Goal: Task Accomplishment & Management: Use online tool/utility

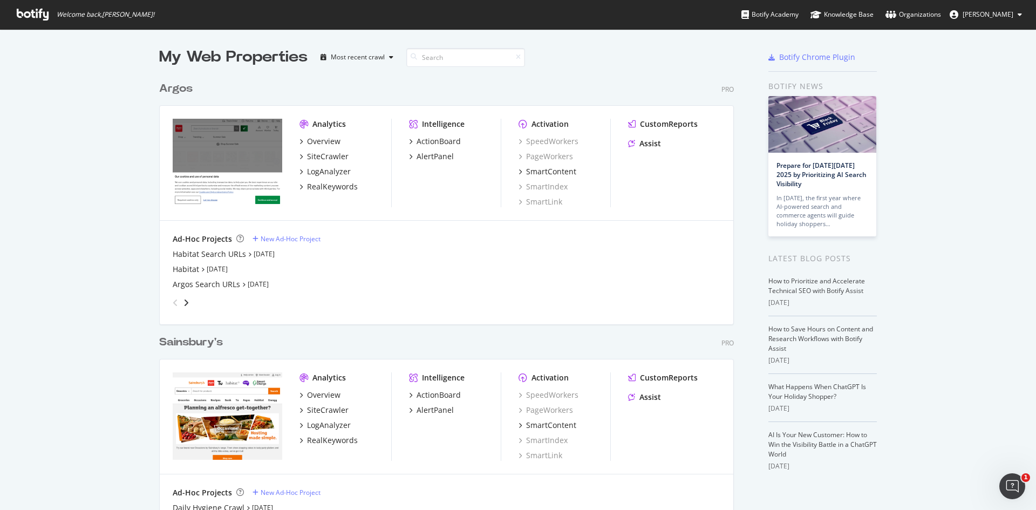
scroll to position [83, 0]
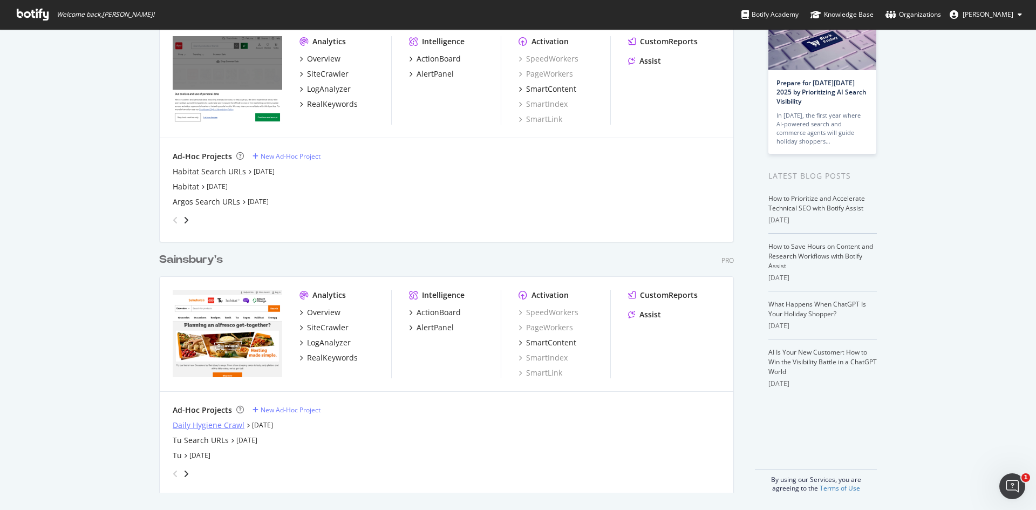
click at [187, 424] on div "Daily Hygiene Crawl" at bounding box center [209, 425] width 72 height 11
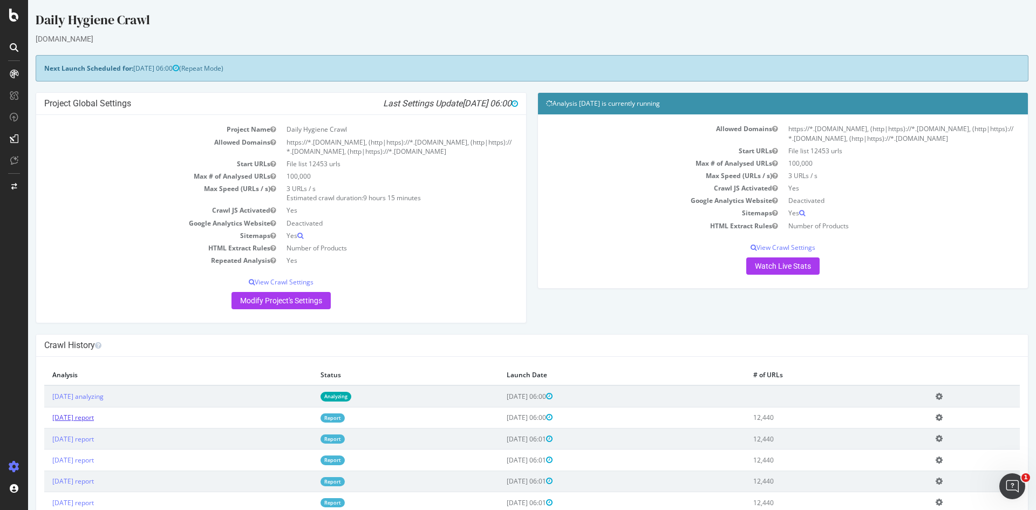
click at [94, 419] on link "2025 Oct. 1st report" at bounding box center [73, 417] width 42 height 9
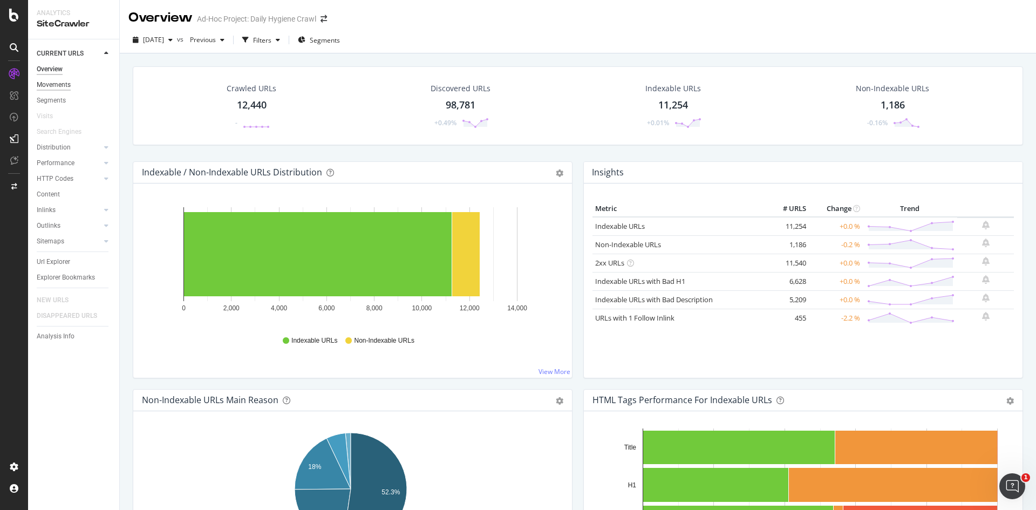
click at [57, 88] on div "Movements" at bounding box center [54, 84] width 34 height 11
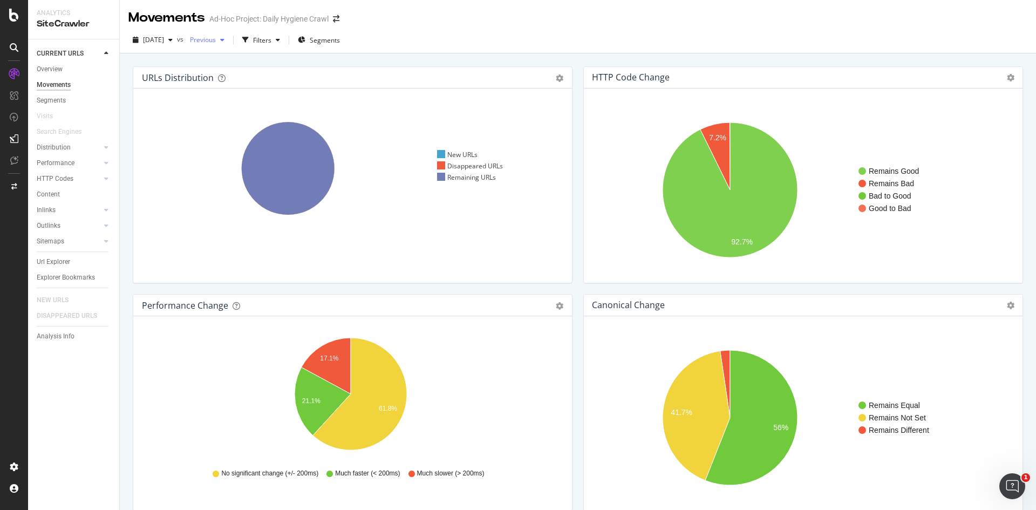
click at [229, 47] on div "Previous" at bounding box center [207, 40] width 43 height 16
click at [259, 64] on div "2025 Sep. 30th 12.4K URLs" at bounding box center [253, 62] width 96 height 10
click at [221, 32] on div "Previous" at bounding box center [207, 40] width 43 height 16
click at [439, 43] on div "2025 Oct. 1st vs Previous Filters Segments" at bounding box center [578, 42] width 916 height 22
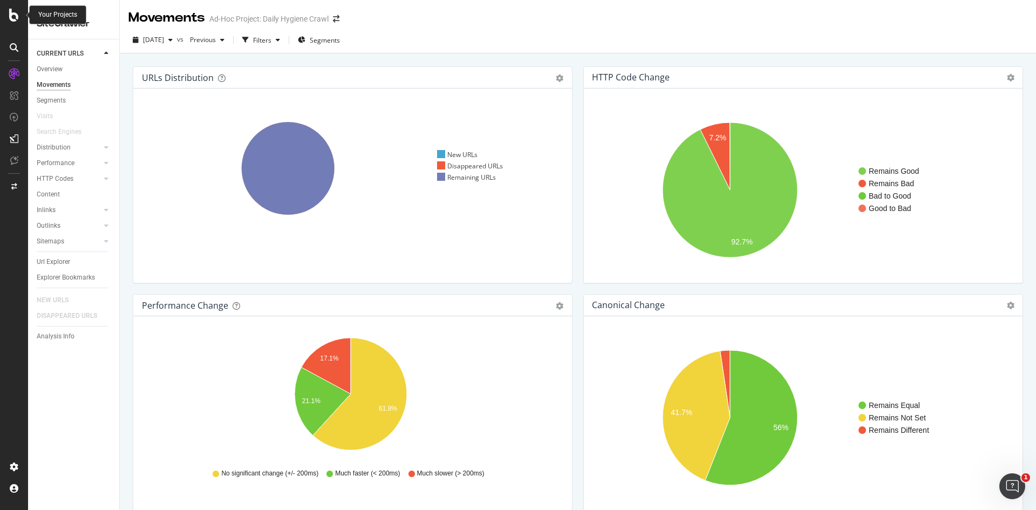
click at [15, 11] on icon at bounding box center [14, 15] width 10 height 13
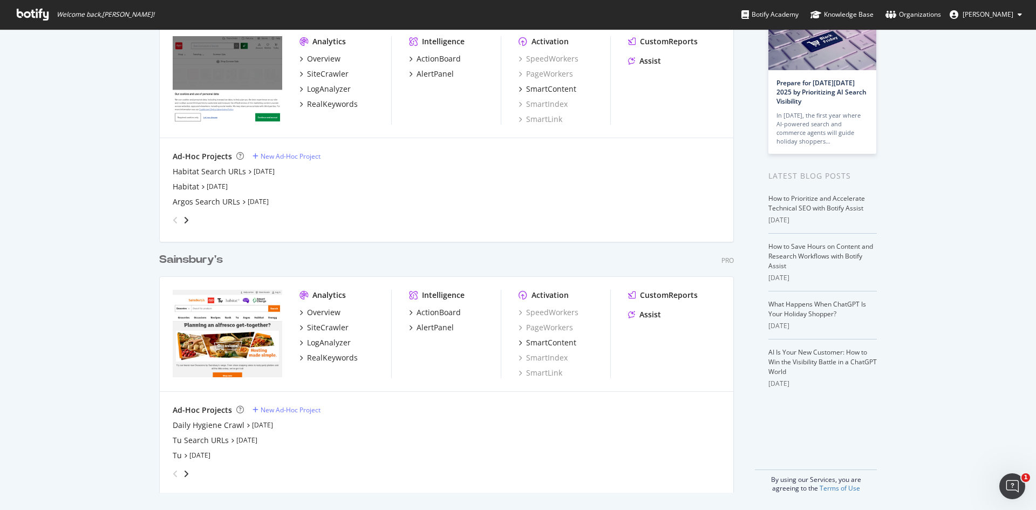
scroll to position [29, 0]
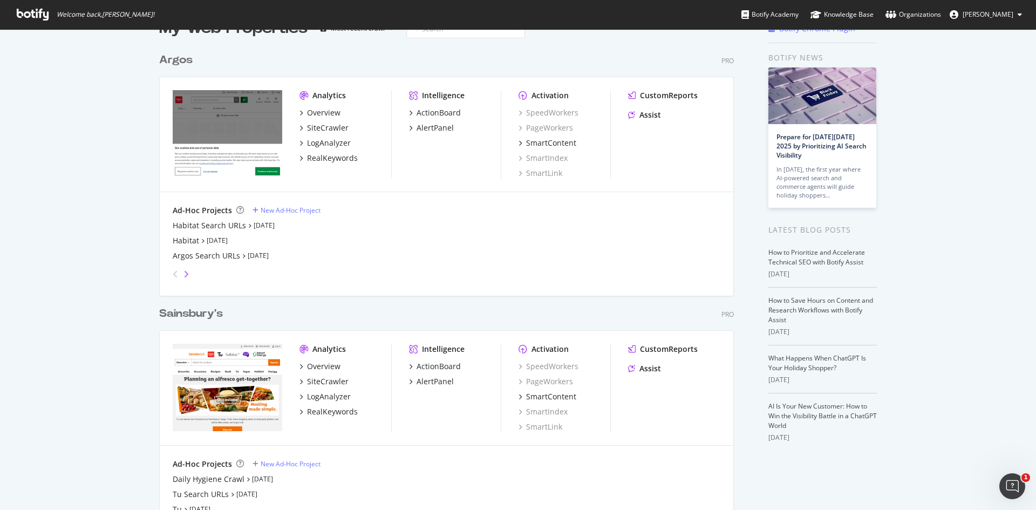
click at [183, 277] on icon "angle-right" at bounding box center [185, 274] width 5 height 9
click at [185, 277] on icon "angle-right" at bounding box center [185, 274] width 5 height 9
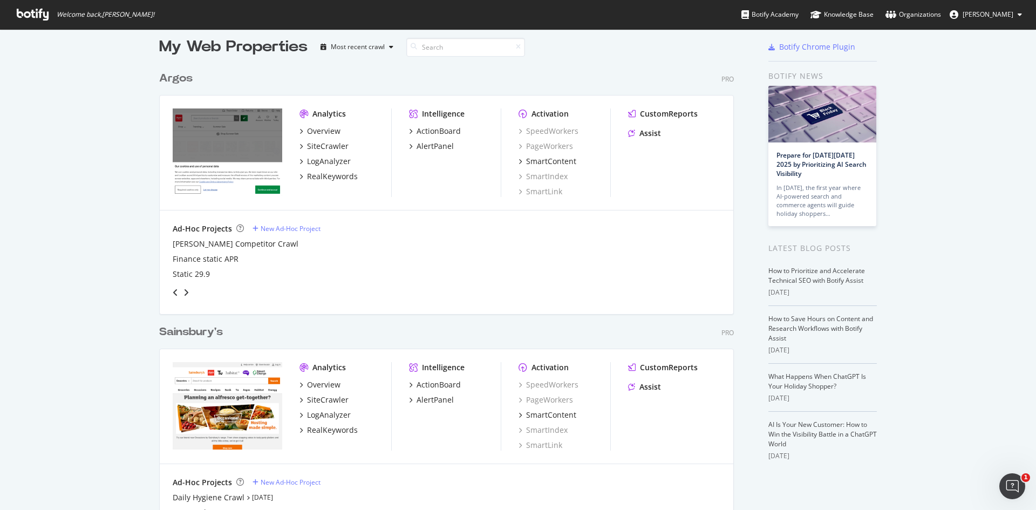
scroll to position [0, 0]
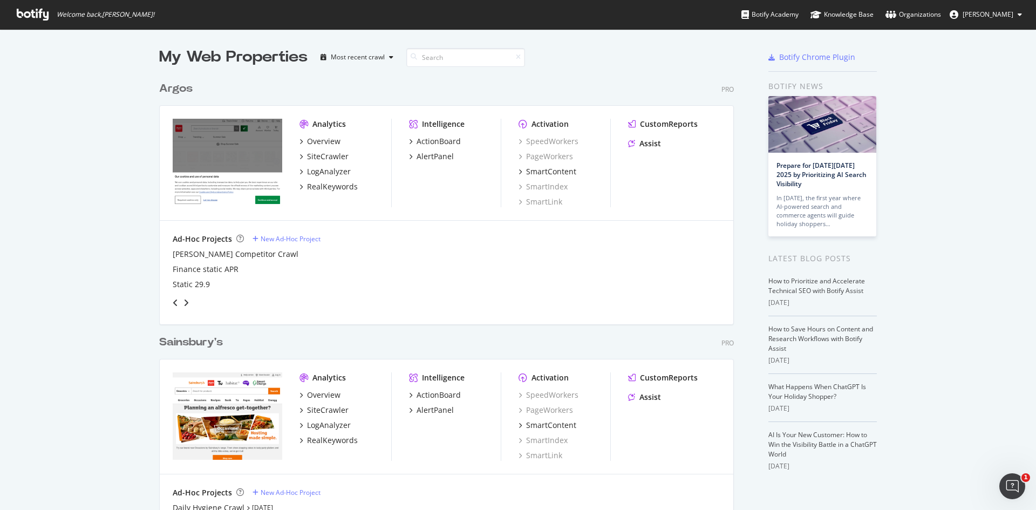
click at [175, 86] on div "Argos" at bounding box center [175, 89] width 33 height 16
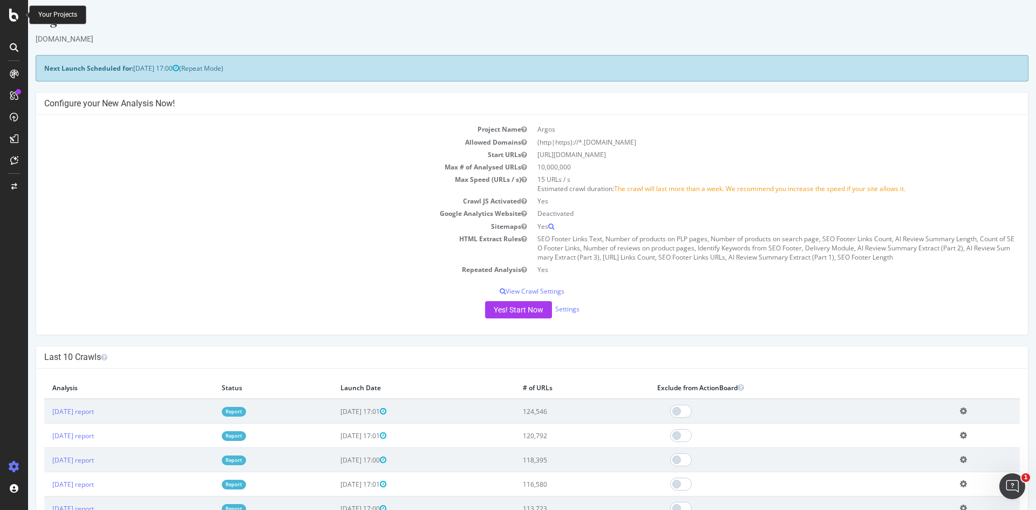
click at [17, 11] on icon at bounding box center [14, 15] width 10 height 13
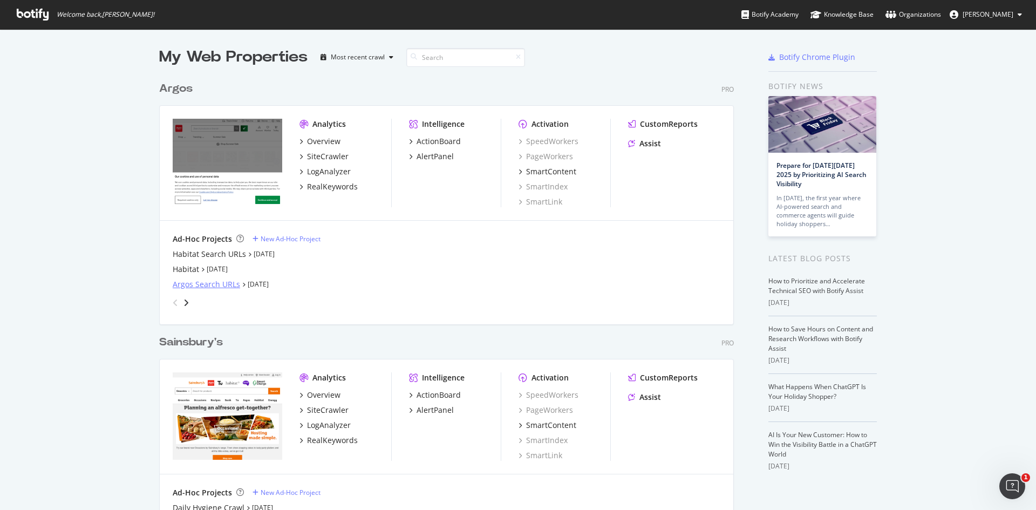
scroll to position [83, 0]
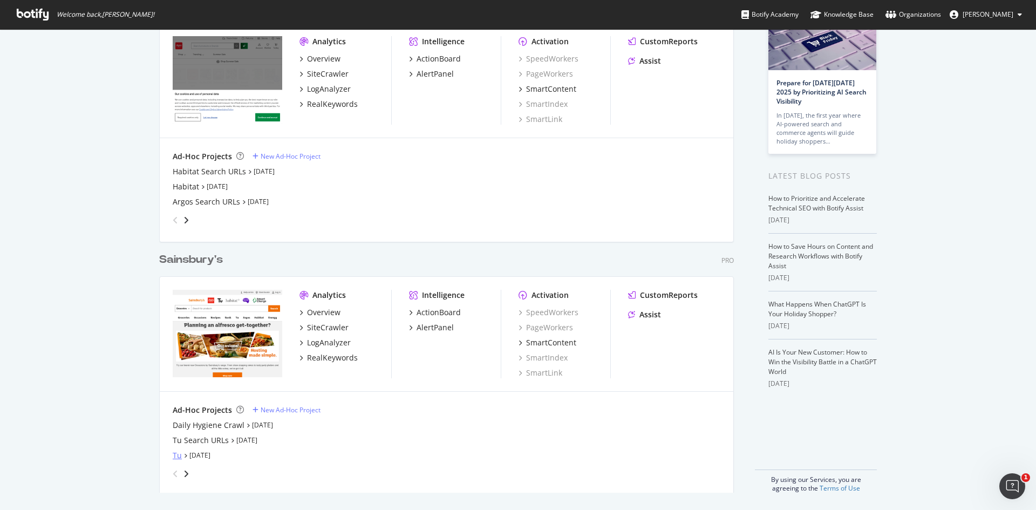
click at [175, 454] on div "Tu" at bounding box center [177, 455] width 9 height 11
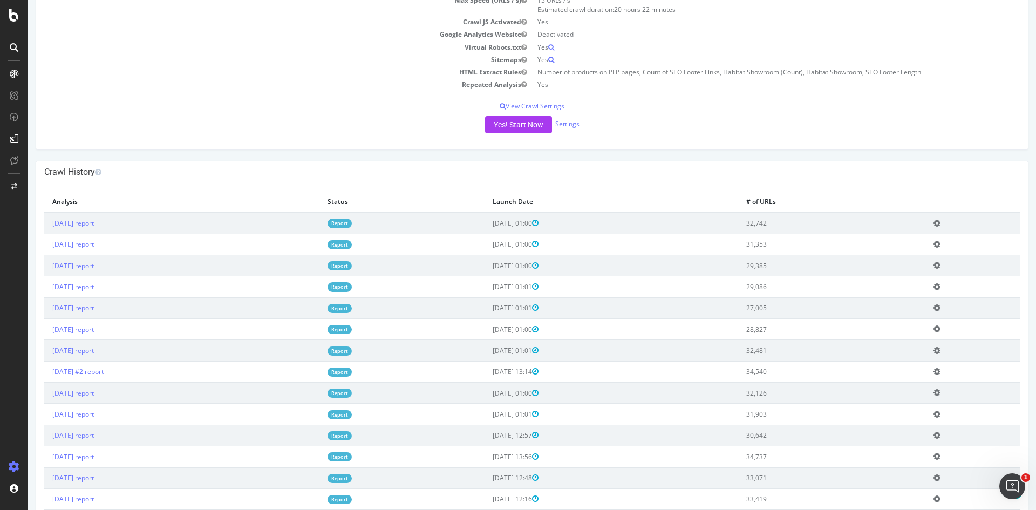
scroll to position [216, 0]
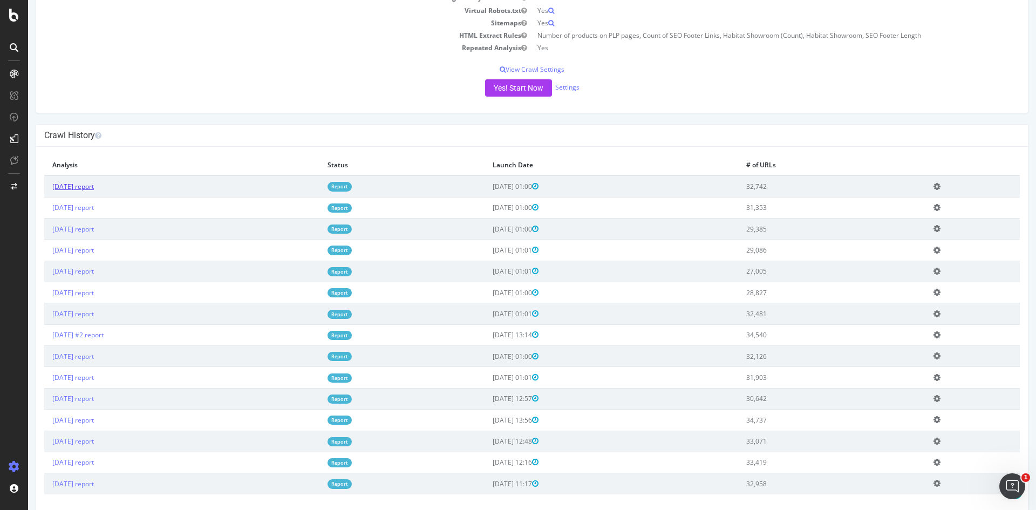
click at [94, 188] on link "2025 Oct. 1st report" at bounding box center [73, 186] width 42 height 9
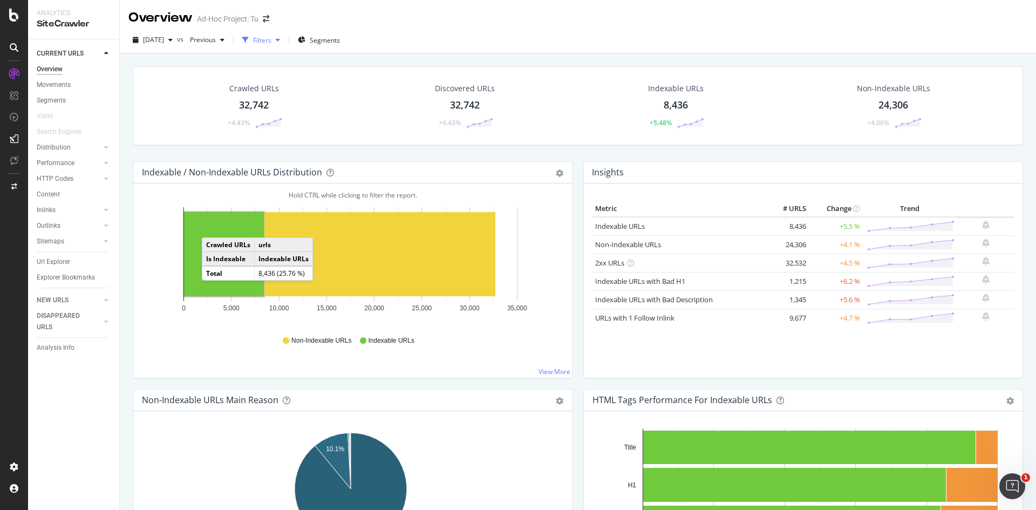
click at [271, 36] on div "Filters" at bounding box center [262, 40] width 18 height 9
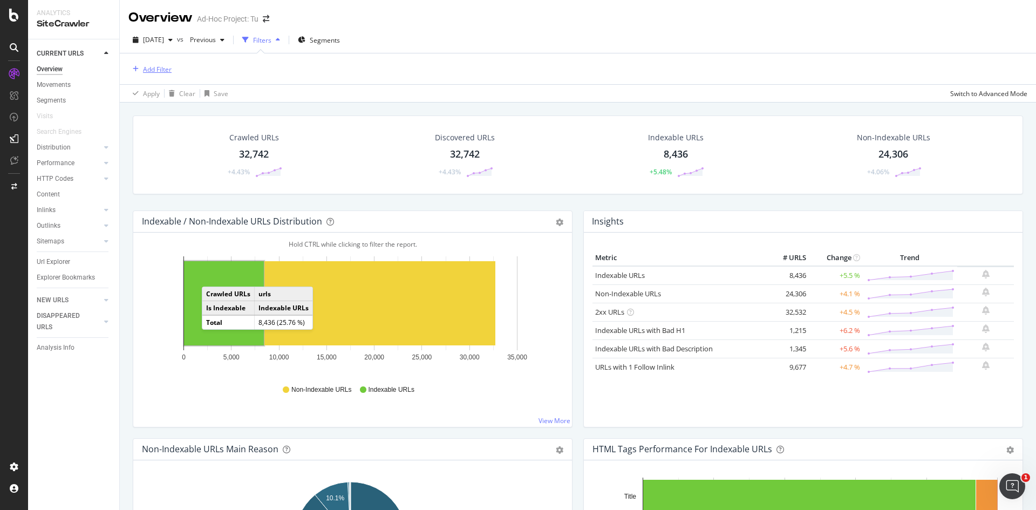
click at [159, 69] on div "Add Filter" at bounding box center [157, 69] width 29 height 9
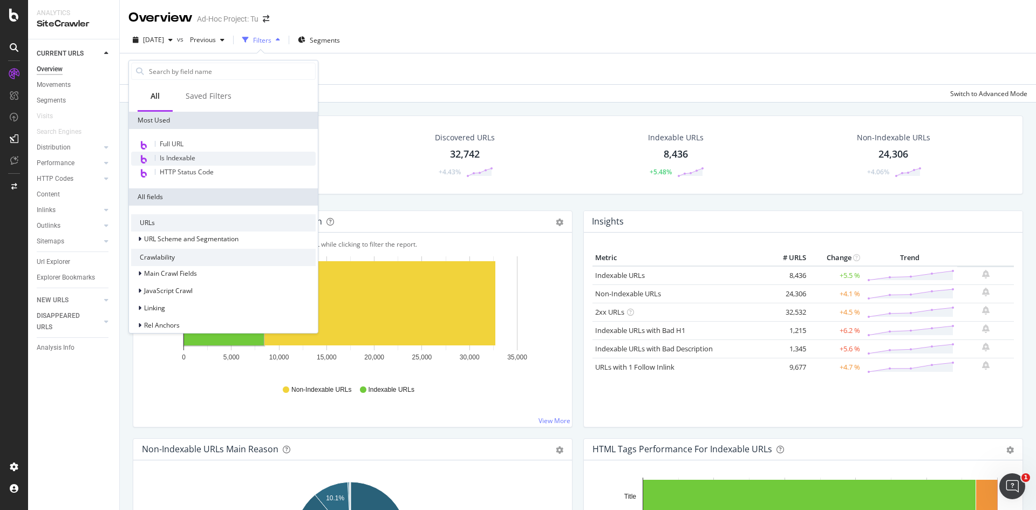
click at [255, 159] on div "Is Indexable" at bounding box center [223, 159] width 185 height 14
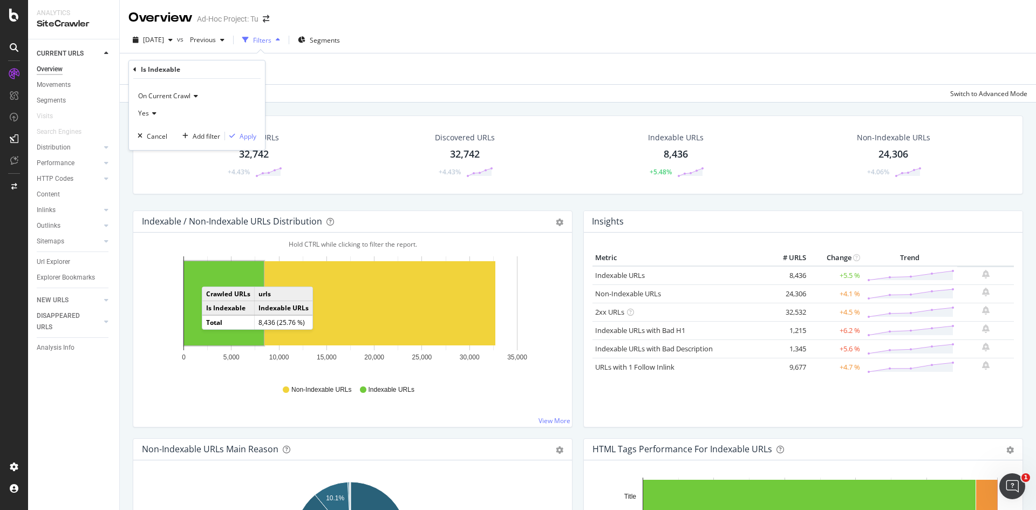
click at [154, 112] on icon at bounding box center [153, 113] width 8 height 6
click at [172, 150] on div "No" at bounding box center [197, 149] width 115 height 14
click at [251, 134] on div "Apply" at bounding box center [248, 136] width 17 height 9
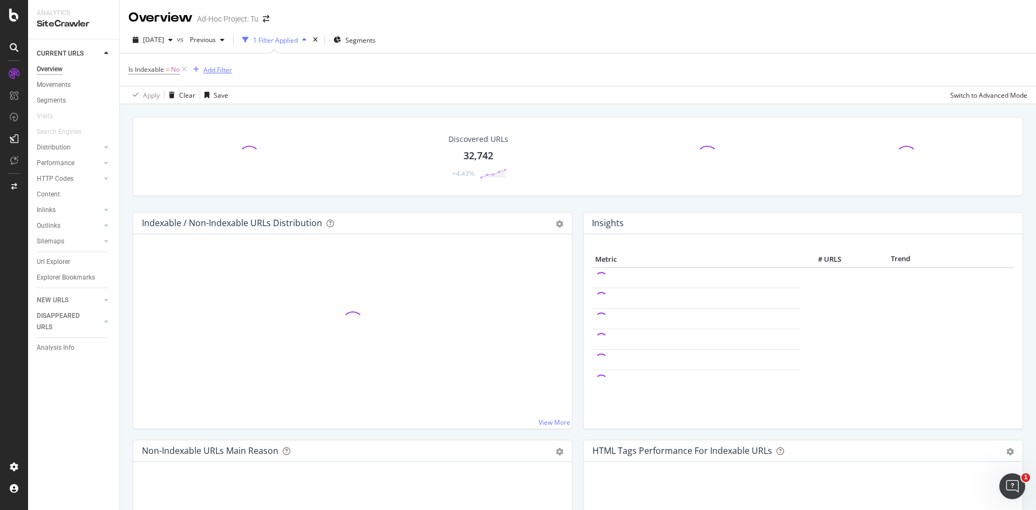
click at [226, 70] on div "Add Filter" at bounding box center [217, 69] width 29 height 9
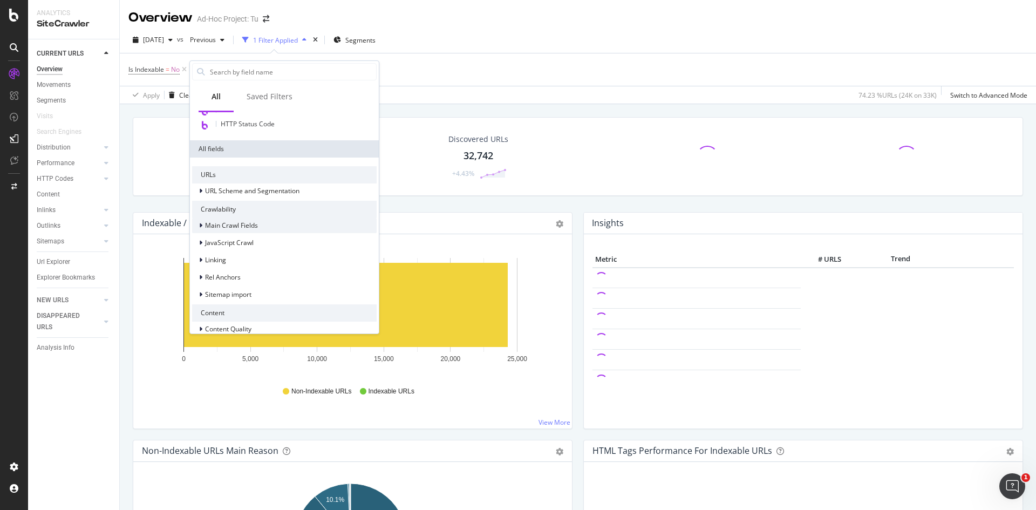
scroll to position [162, 0]
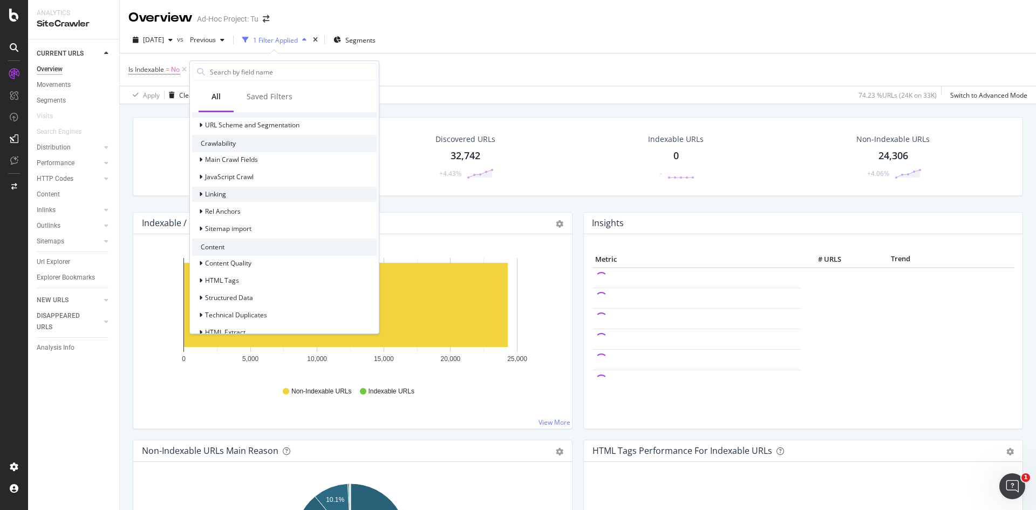
click at [243, 196] on div "Linking" at bounding box center [284, 194] width 185 height 15
click at [249, 193] on div "Linking" at bounding box center [284, 194] width 185 height 15
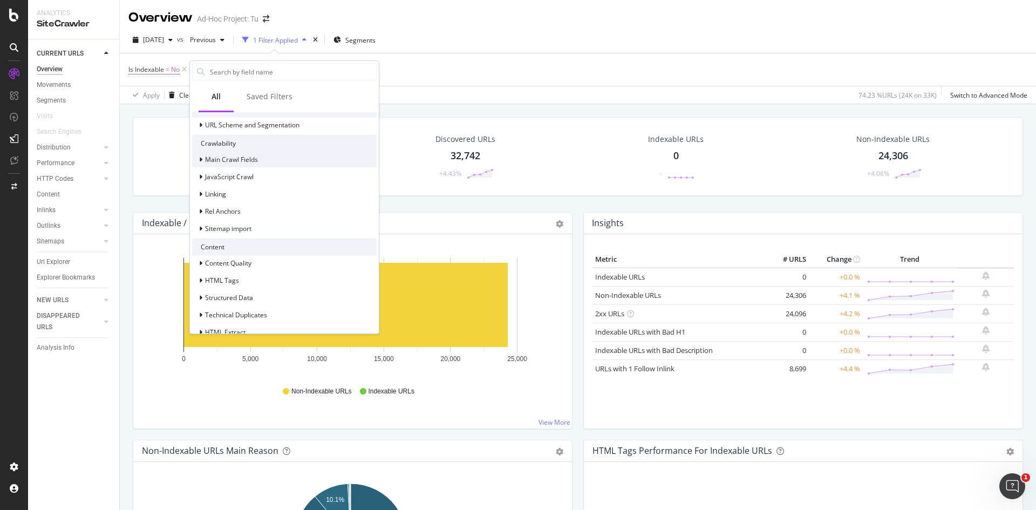
click at [255, 162] on span "Main Crawl Fields" at bounding box center [231, 159] width 53 height 9
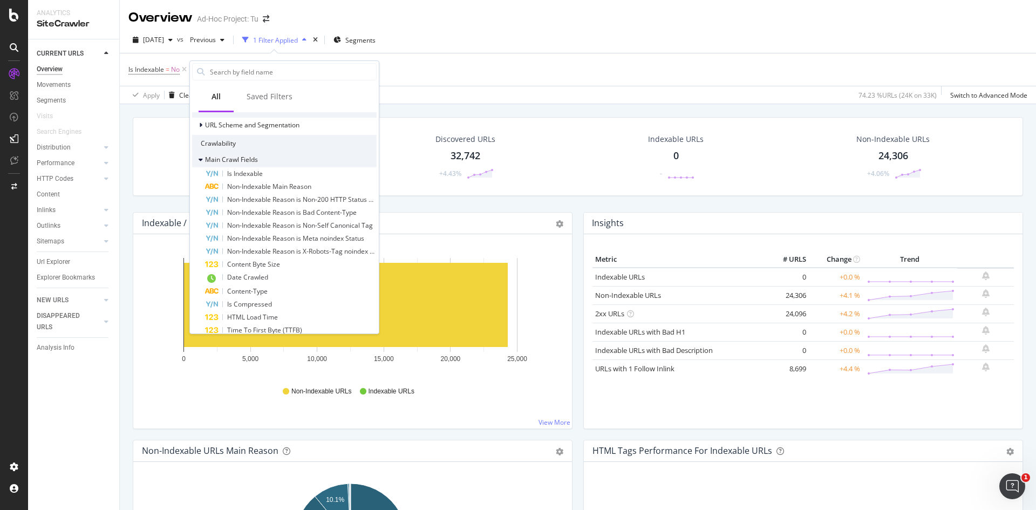
click at [256, 162] on span "Main Crawl Fields" at bounding box center [231, 159] width 53 height 9
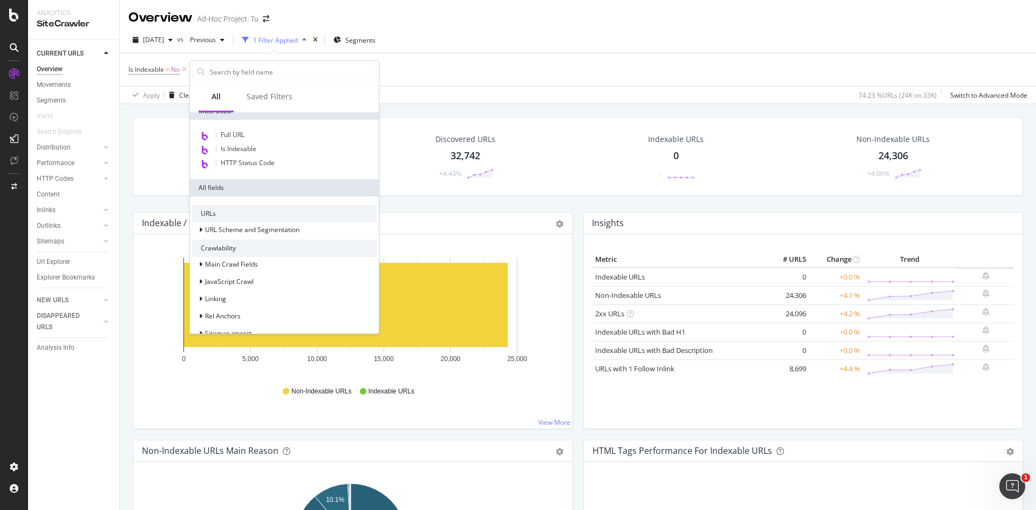
scroll to position [0, 0]
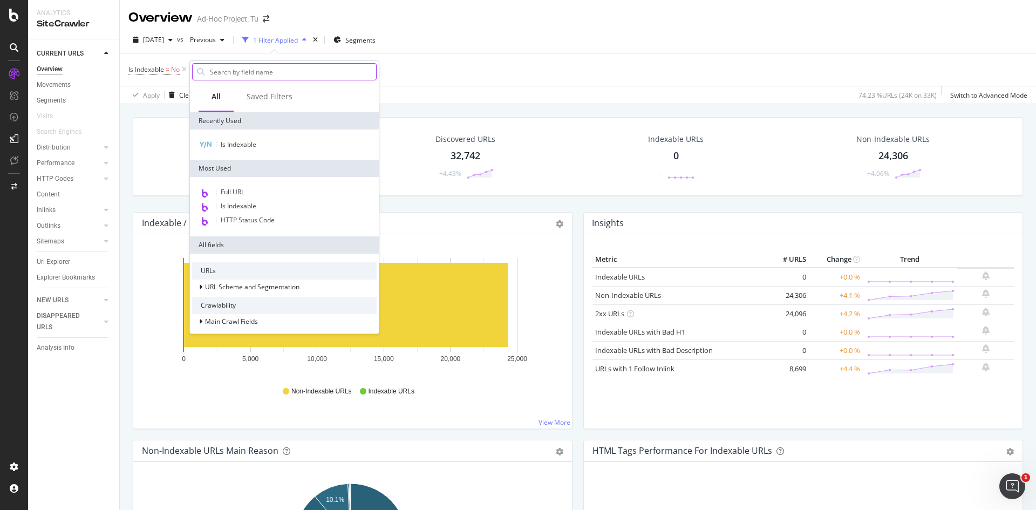
click at [247, 73] on input "text" at bounding box center [292, 72] width 167 height 16
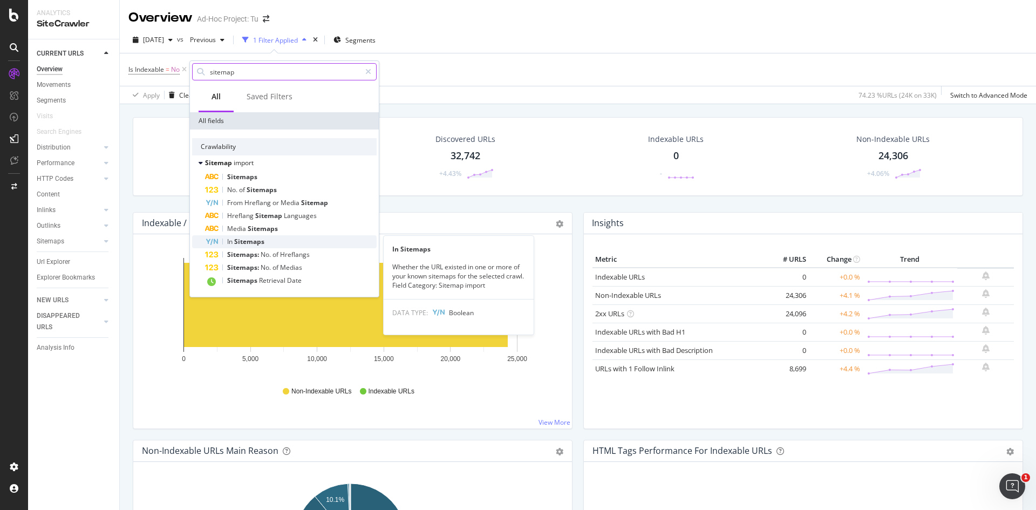
type input "sitemap"
click at [264, 239] on span "Sitemaps" at bounding box center [249, 241] width 30 height 9
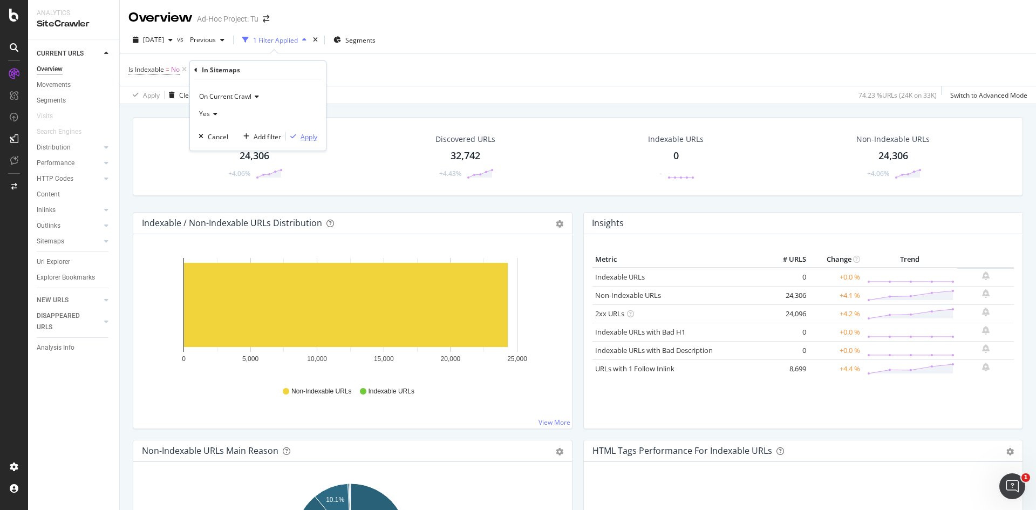
click at [310, 136] on div "Apply" at bounding box center [309, 136] width 17 height 9
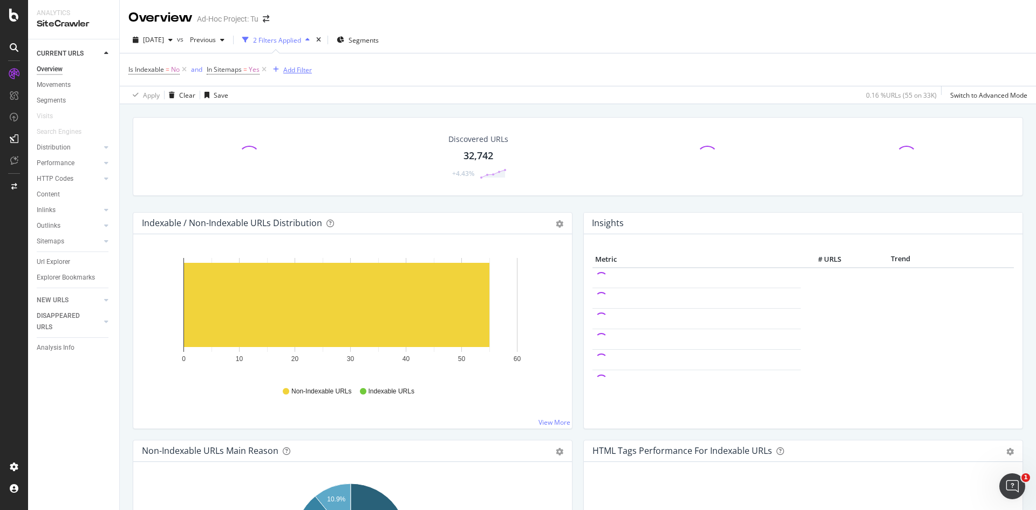
click at [309, 72] on div "Add Filter" at bounding box center [297, 69] width 29 height 9
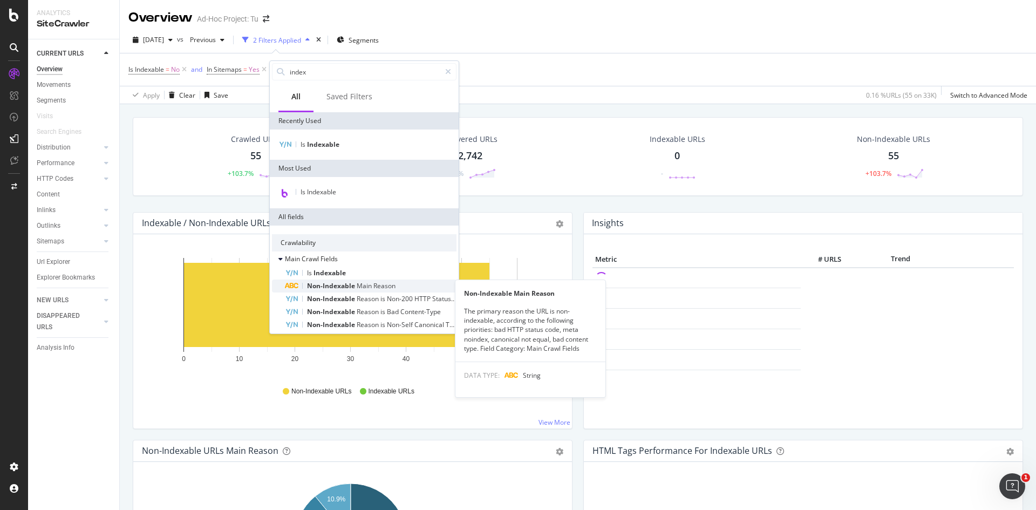
type input "index"
click at [349, 285] on span "Non-Indexable" at bounding box center [332, 285] width 50 height 9
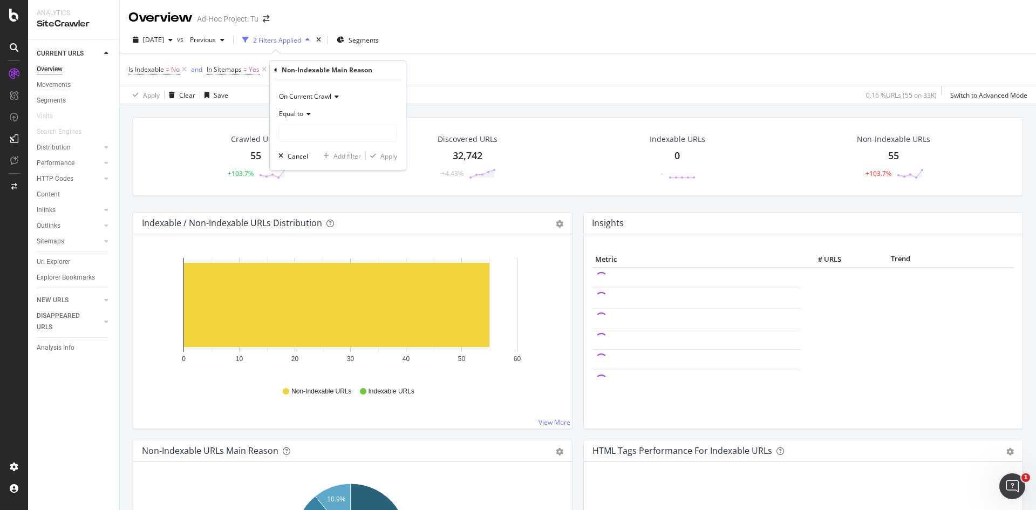
click at [305, 118] on div "Equal to" at bounding box center [337, 113] width 119 height 17
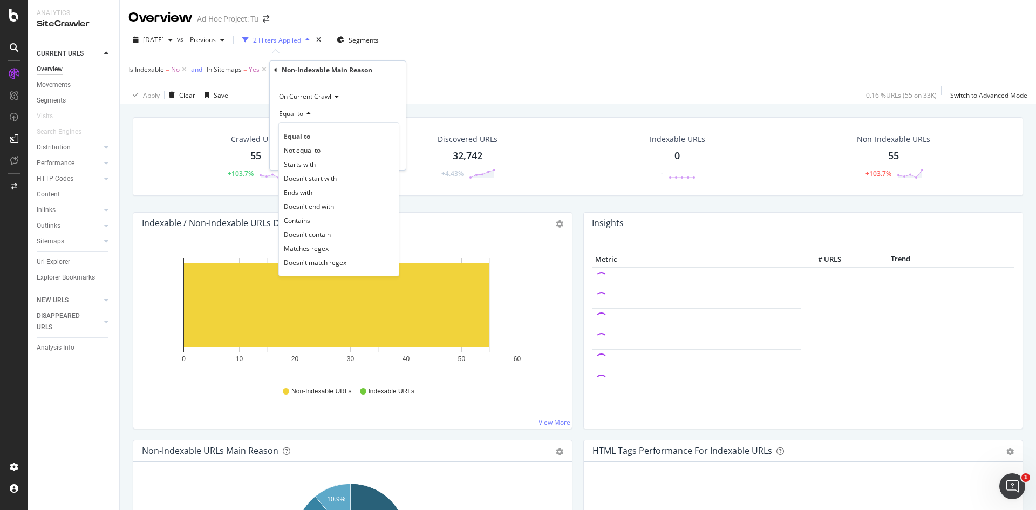
click at [309, 114] on icon at bounding box center [307, 114] width 8 height 6
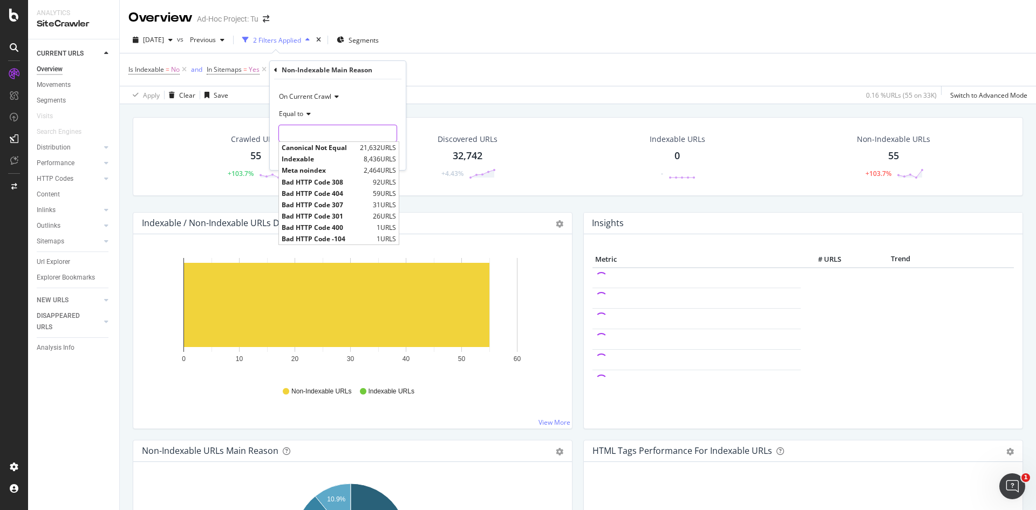
click at [331, 130] on input "text" at bounding box center [338, 133] width 118 height 17
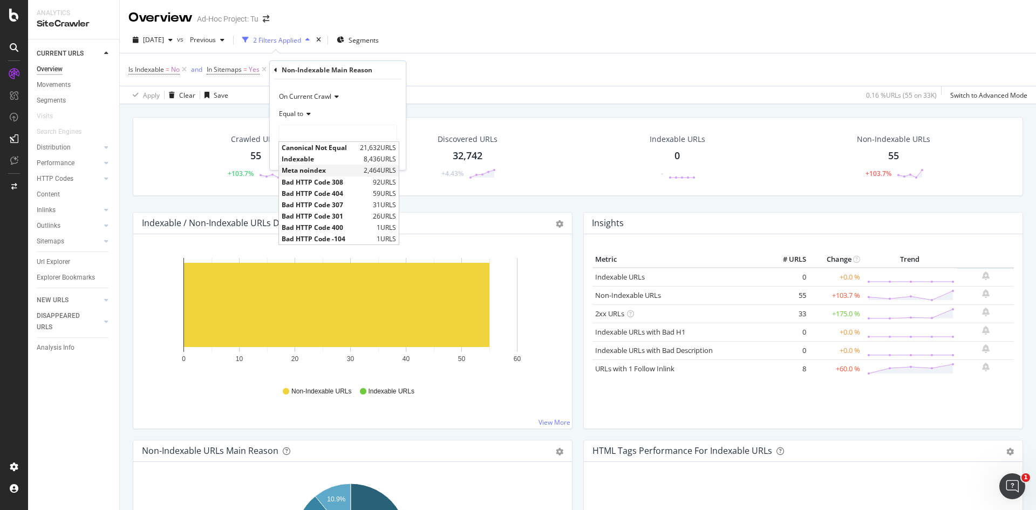
click at [321, 166] on span "Meta noindex" at bounding box center [321, 170] width 79 height 9
type input "Meta noindex"
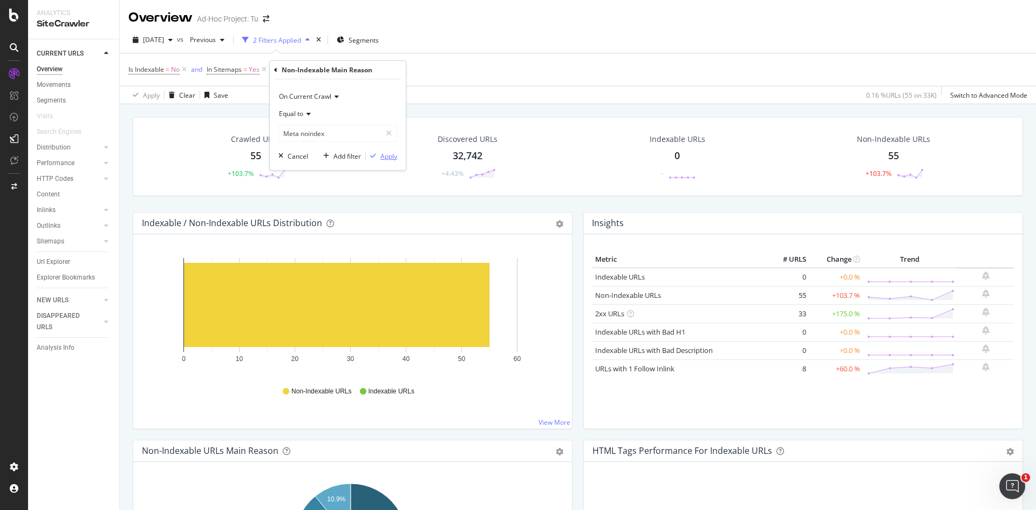
click at [383, 155] on div "Apply" at bounding box center [388, 156] width 17 height 9
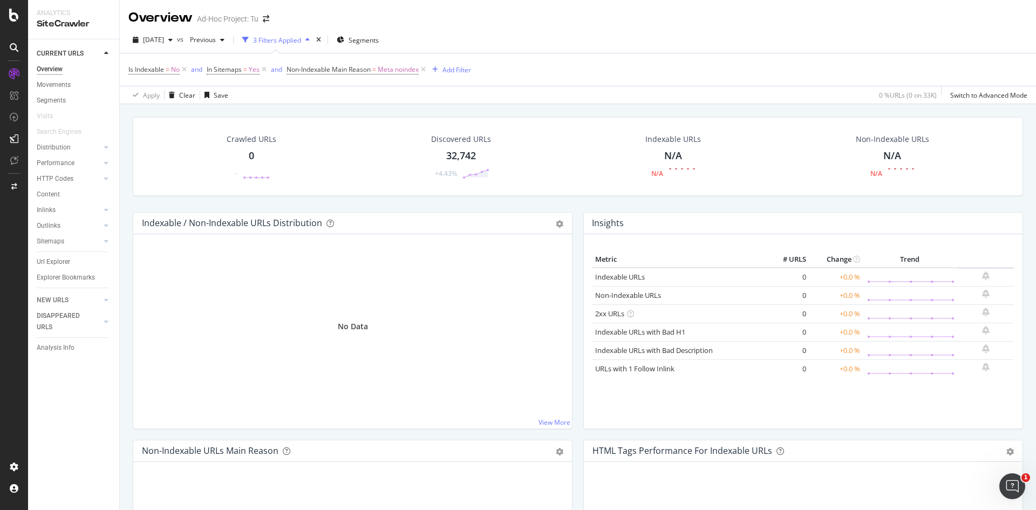
click at [569, 204] on div "Crawled URLs 0 - Discovered URLs 32,742 +4.43% Indexable URLs N/A N/A Non-Index…" at bounding box center [577, 164] width 901 height 95
click at [63, 259] on div "Url Explorer" at bounding box center [53, 261] width 33 height 11
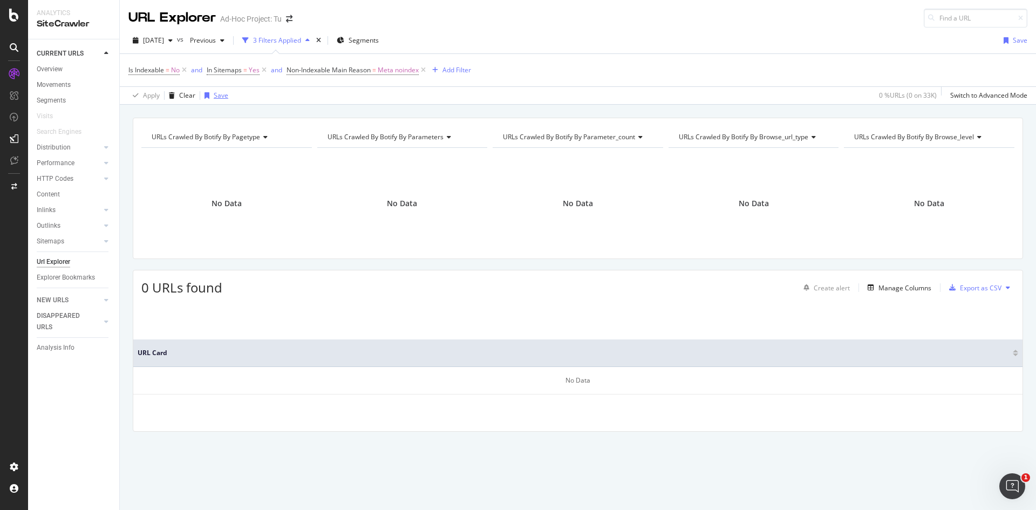
click at [212, 94] on div "button" at bounding box center [206, 95] width 13 height 6
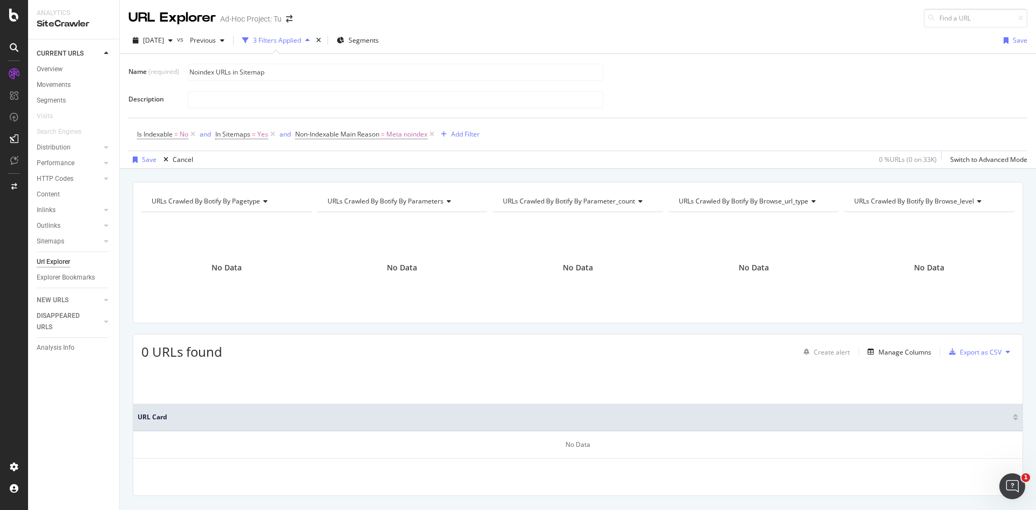
type input "Noindex URLs in Sitemap"
click at [663, 86] on div "Name (required) Noindex URLs in Sitemap Description" at bounding box center [577, 86] width 899 height 46
click at [1013, 44] on div "Save" at bounding box center [1020, 40] width 15 height 9
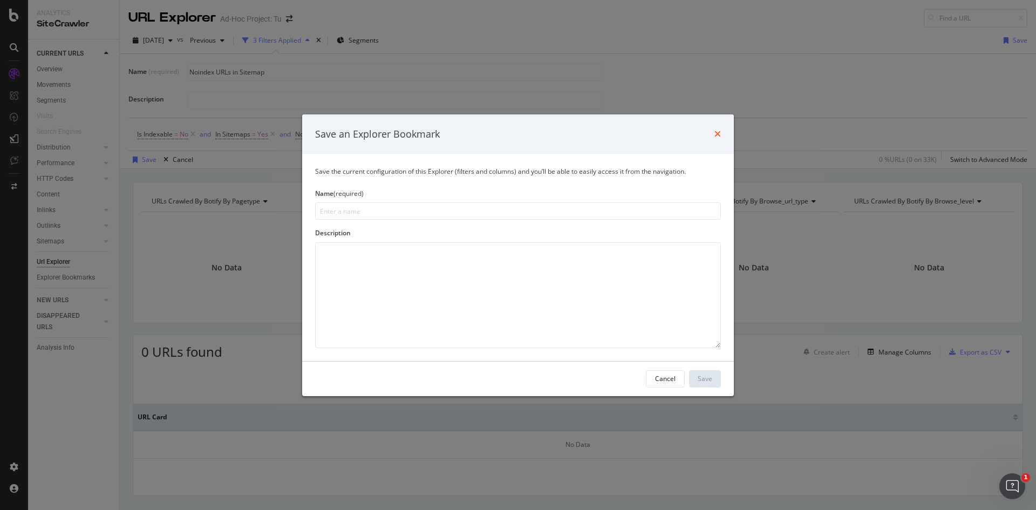
click at [720, 131] on icon "times" at bounding box center [717, 133] width 6 height 9
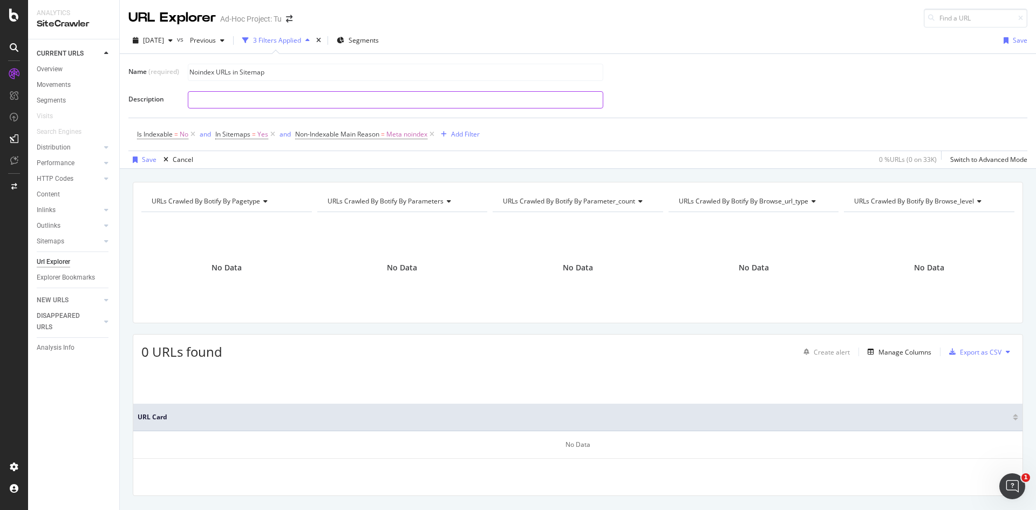
click at [326, 99] on input "text" at bounding box center [395, 100] width 414 height 16
type input "Non-indexable, In Sitemap, Main reason is noindex"
click at [769, 75] on div "Noindex URLs in Sitemap" at bounding box center [603, 72] width 831 height 19
click at [141, 161] on div "button" at bounding box center [134, 159] width 13 height 6
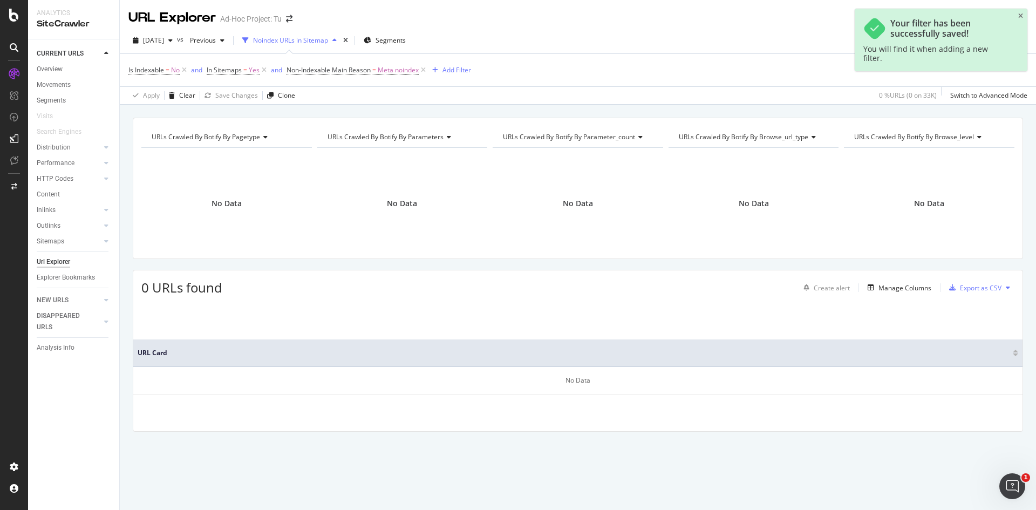
click at [328, 43] on div "Noindex URLs in Sitemap" at bounding box center [290, 40] width 75 height 9
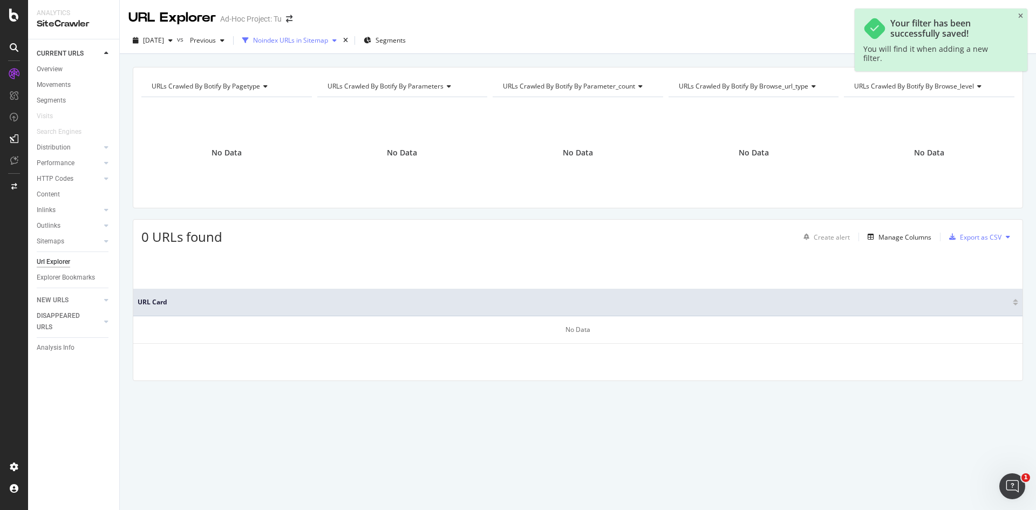
click at [328, 41] on div "Noindex URLs in Sitemap" at bounding box center [290, 40] width 75 height 9
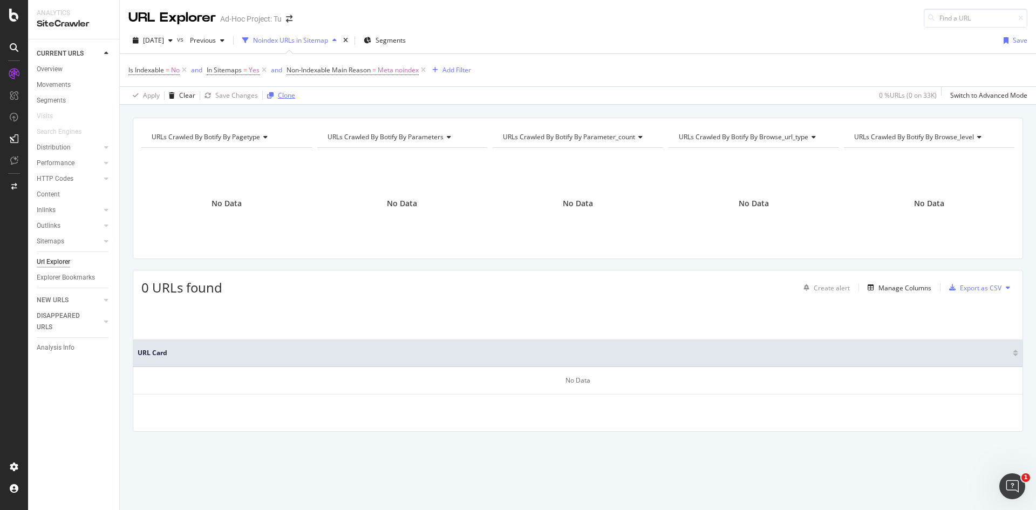
click at [284, 92] on div "Clone" at bounding box center [286, 95] width 17 height 9
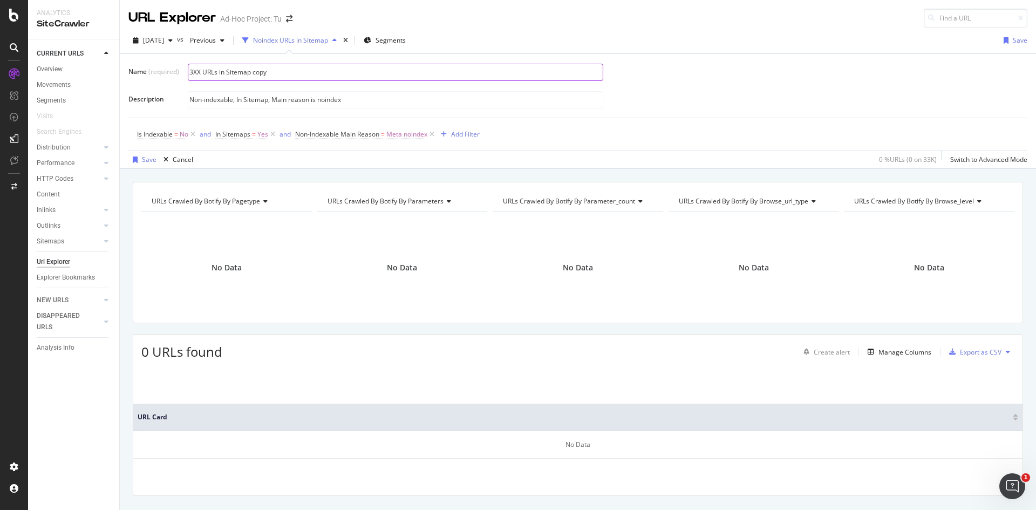
click at [275, 72] on input "3XX URLs in Sitemap copy" at bounding box center [395, 72] width 414 height 16
type input "3XX URLs in Sitemap"
click at [362, 99] on input "Non-indexable, In Sitemap, Main reason is noindex" at bounding box center [395, 100] width 414 height 16
drag, startPoint x: 374, startPoint y: 101, endPoint x: 320, endPoint y: 101, distance: 53.4
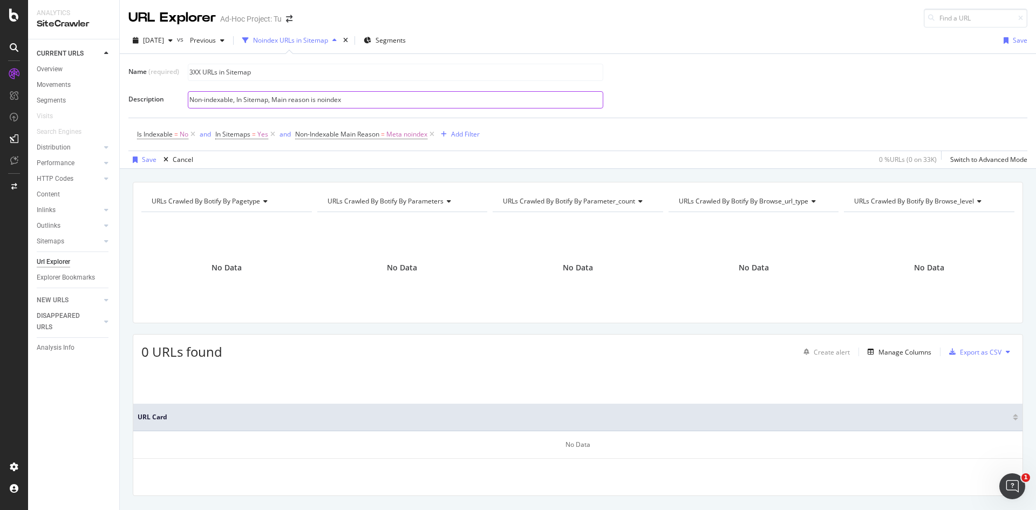
click at [320, 101] on input "Non-indexable, In Sitemap, Main reason is noindex" at bounding box center [395, 100] width 414 height 16
type input "Non-indexable, In Sitemap, Main reason is redirec"
click at [399, 138] on span "Meta noindex" at bounding box center [406, 134] width 41 height 15
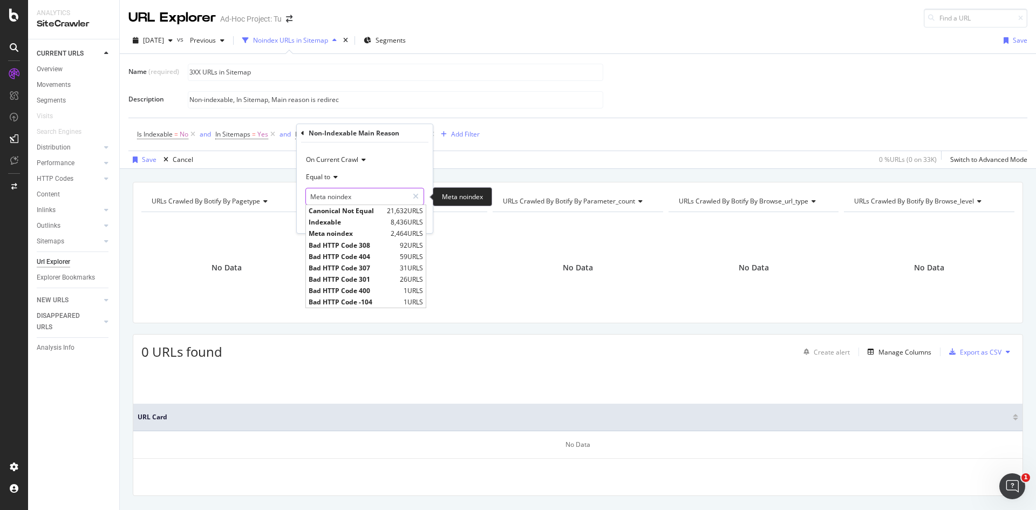
click at [369, 203] on input "Meta noindex" at bounding box center [357, 196] width 102 height 17
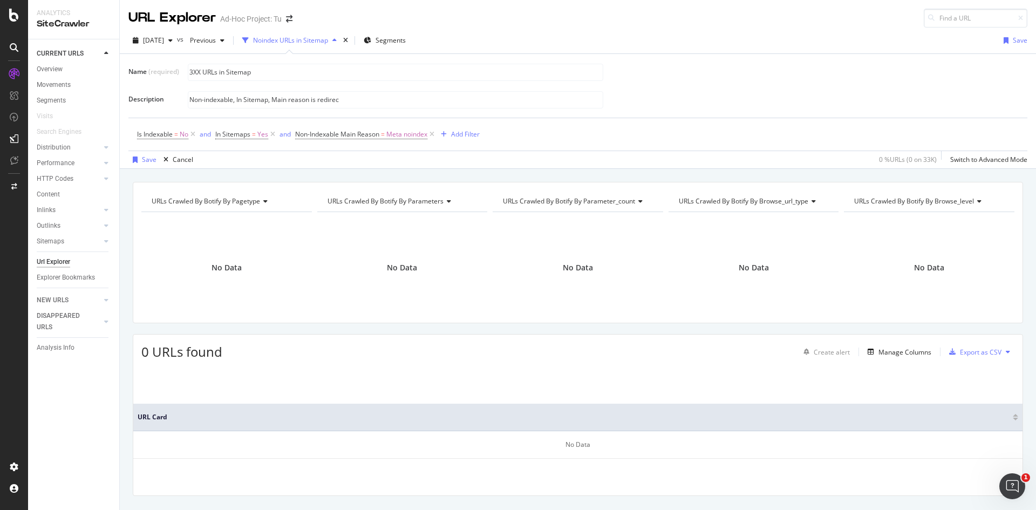
scroll to position [24, 0]
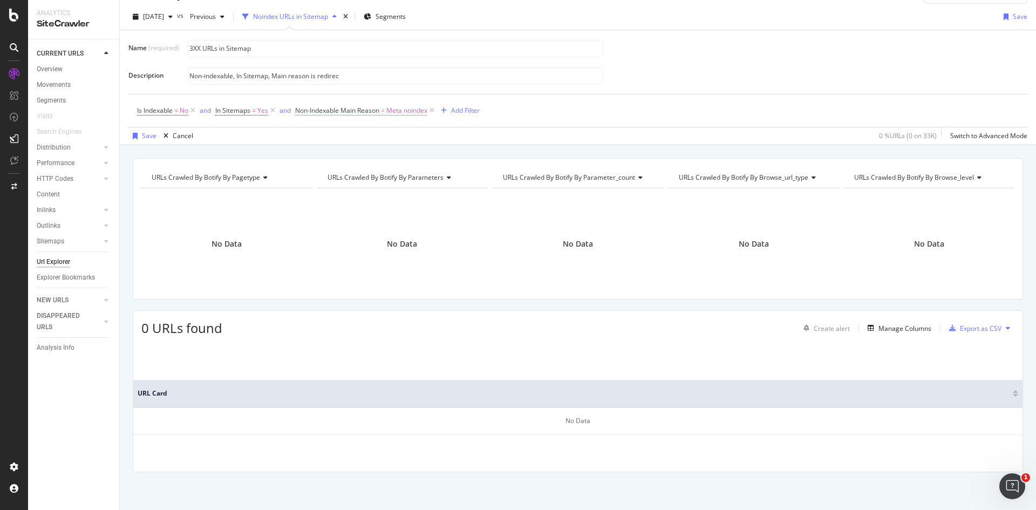
click at [374, 107] on span "Non-Indexable Main Reason" at bounding box center [337, 110] width 84 height 9
click at [349, 171] on input "Meta noindex" at bounding box center [357, 172] width 102 height 17
click at [532, 85] on div "Non-indexable, In Sitemap, Main reason is redirec" at bounding box center [603, 75] width 831 height 19
click at [432, 112] on icon at bounding box center [431, 110] width 9 height 11
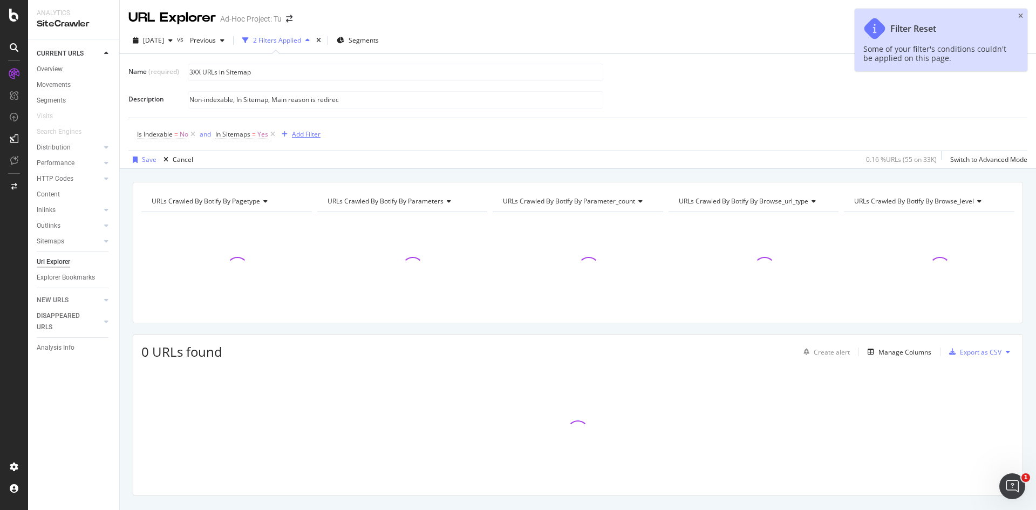
click at [306, 131] on div "Add Filter" at bounding box center [306, 133] width 29 height 9
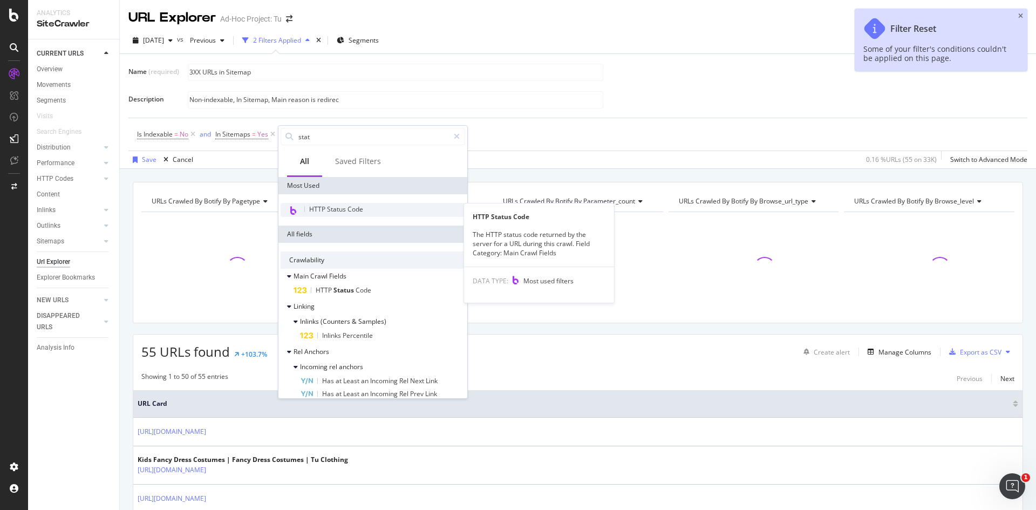
type input "stat"
click at [333, 208] on span "HTTP Status Code" at bounding box center [336, 208] width 54 height 9
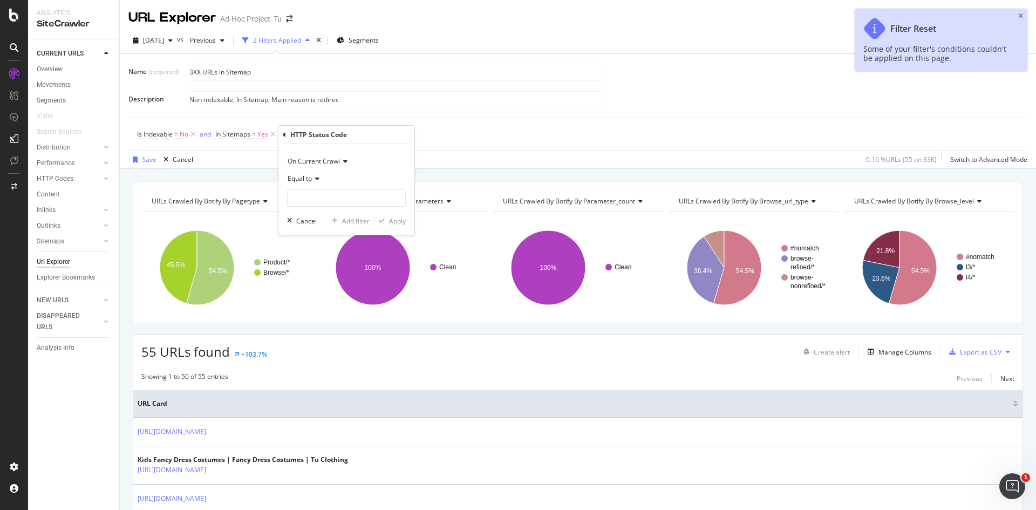
click at [316, 178] on icon at bounding box center [316, 178] width 8 height 6
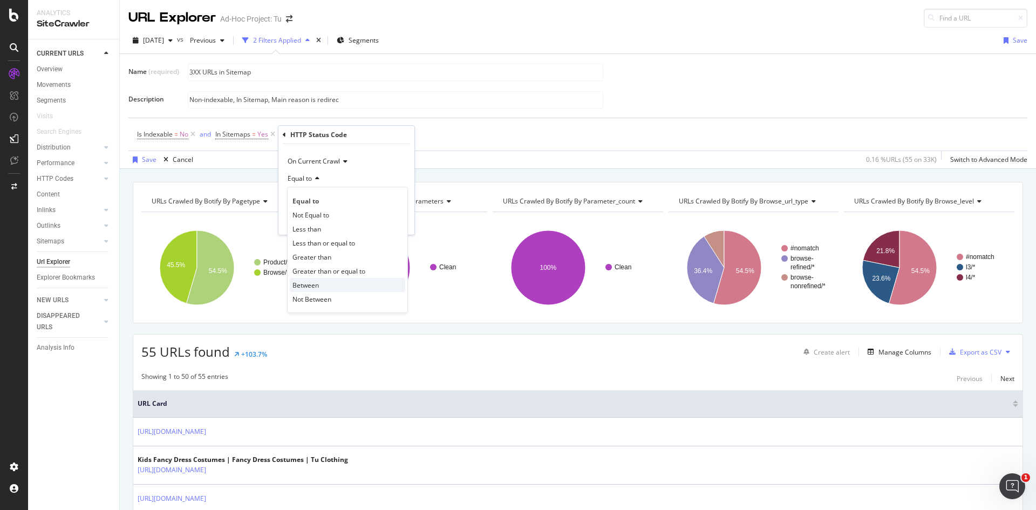
click at [326, 286] on div "Between" at bounding box center [347, 285] width 115 height 14
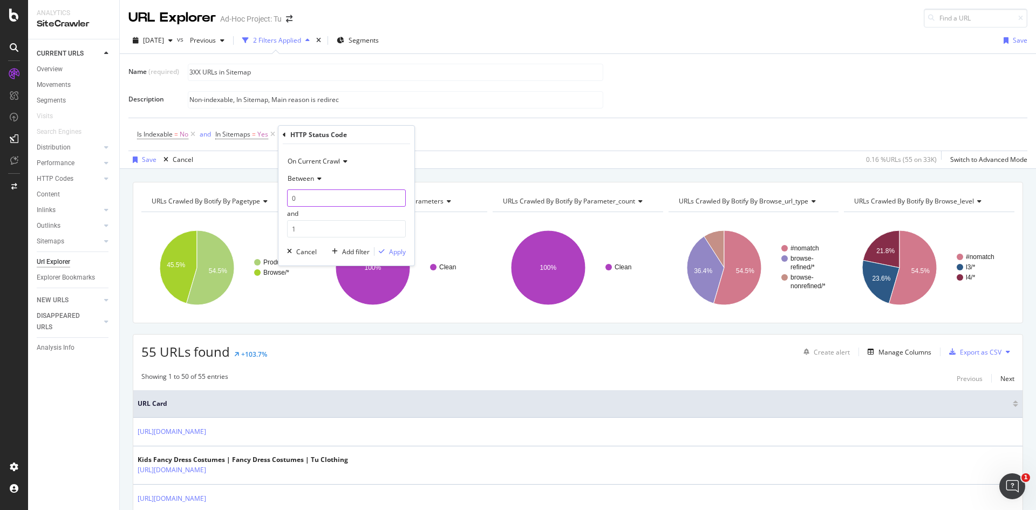
click at [329, 199] on input "0" at bounding box center [346, 197] width 119 height 17
drag, startPoint x: 329, startPoint y: 199, endPoint x: 291, endPoint y: 196, distance: 38.4
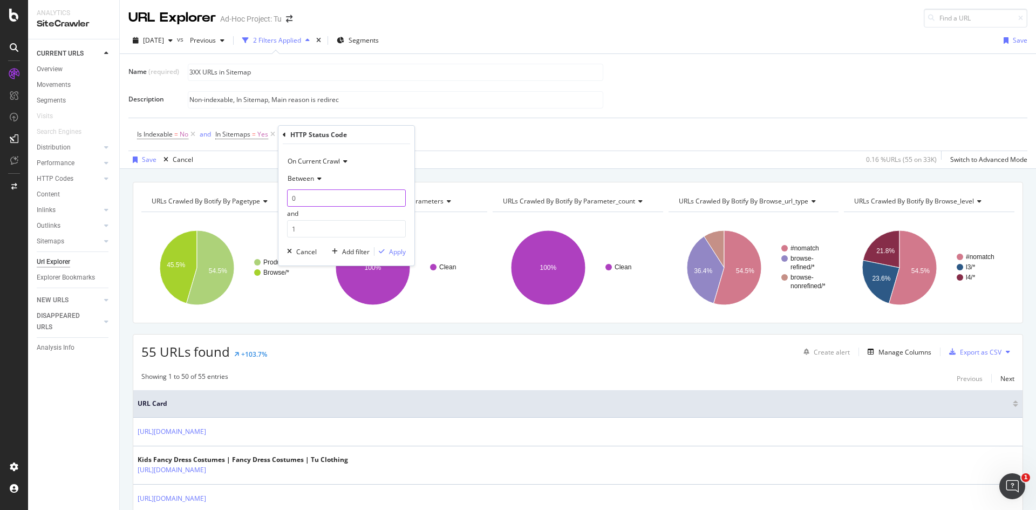
click at [291, 196] on input "0" at bounding box center [346, 197] width 119 height 17
type input "300"
click at [310, 233] on input "1" at bounding box center [346, 228] width 119 height 17
drag, startPoint x: 299, startPoint y: 229, endPoint x: 289, endPoint y: 226, distance: 10.7
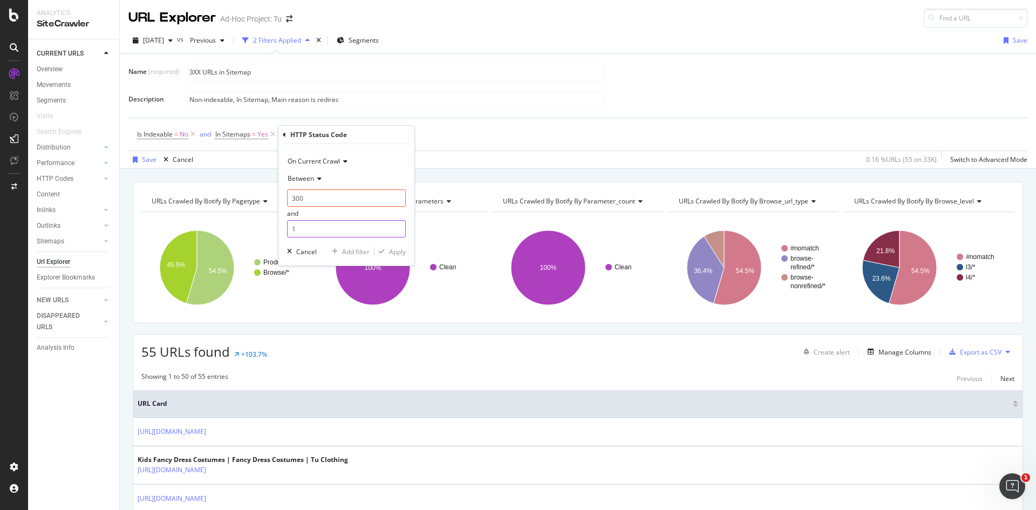
click at [289, 226] on input "1" at bounding box center [346, 228] width 119 height 17
type input "310"
click at [393, 250] on div "Apply" at bounding box center [397, 251] width 17 height 9
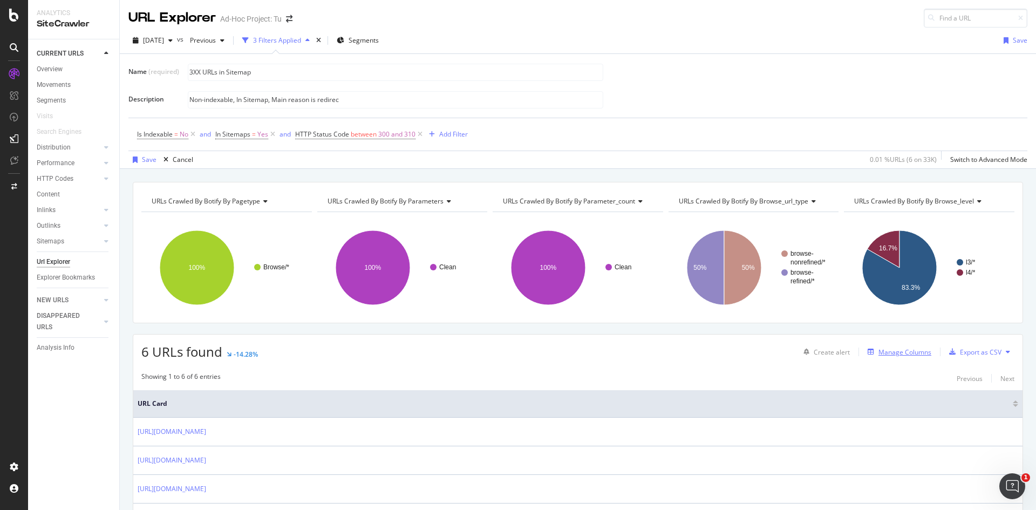
click at [896, 354] on div "Manage Columns" at bounding box center [904, 351] width 53 height 9
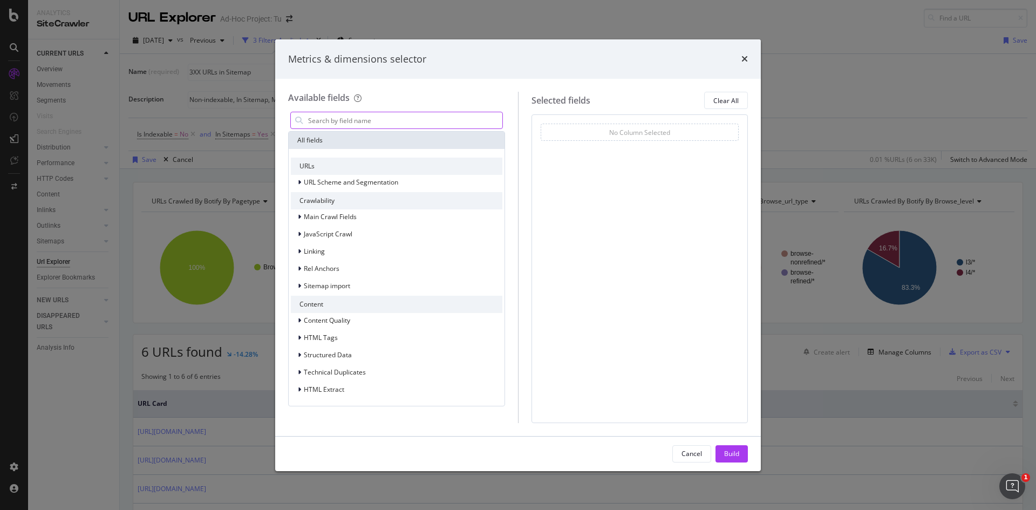
click at [388, 119] on input "Name (required)" at bounding box center [404, 120] width 195 height 16
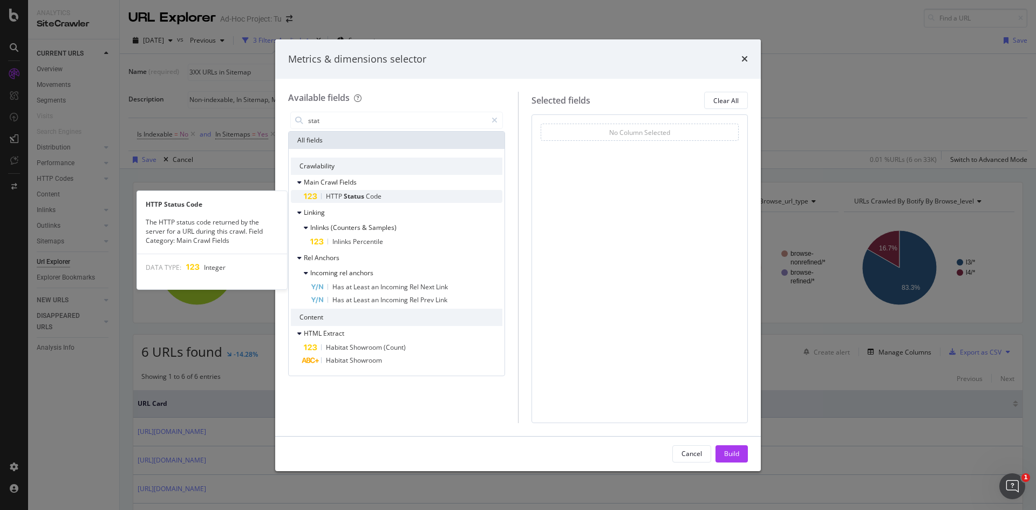
type input "stat"
click at [361, 195] on span "Status" at bounding box center [355, 196] width 22 height 9
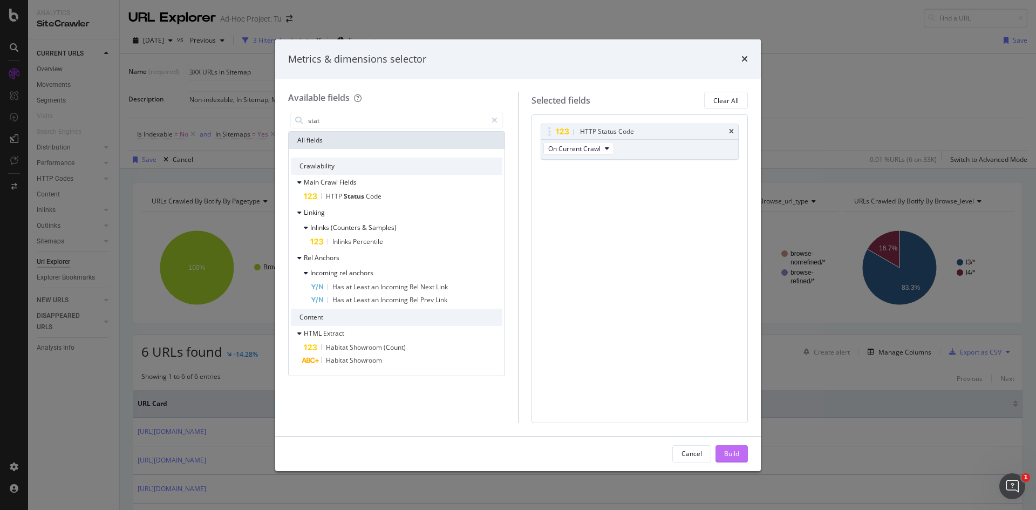
click at [727, 451] on div "Build" at bounding box center [731, 453] width 15 height 9
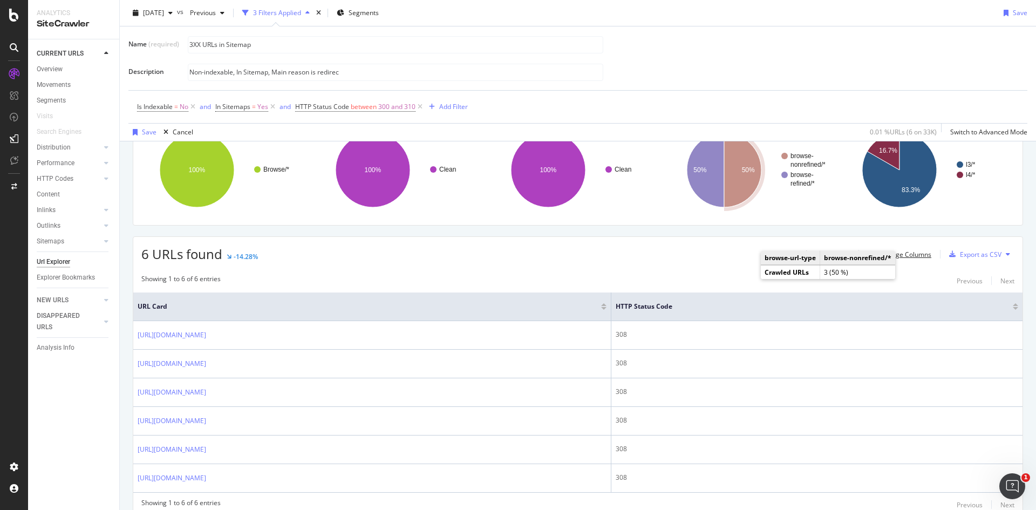
scroll to position [142, 0]
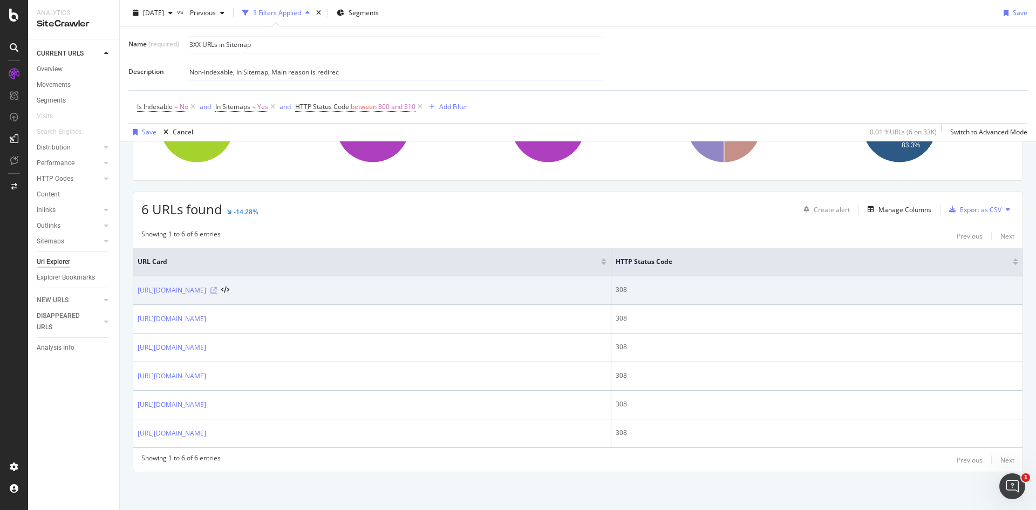
click at [217, 292] on icon at bounding box center [213, 290] width 6 height 6
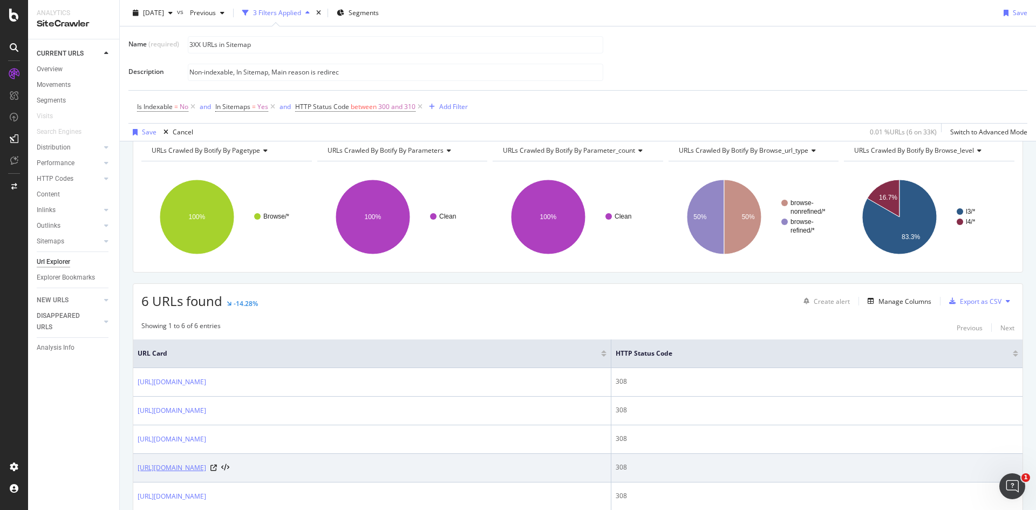
scroll to position [0, 0]
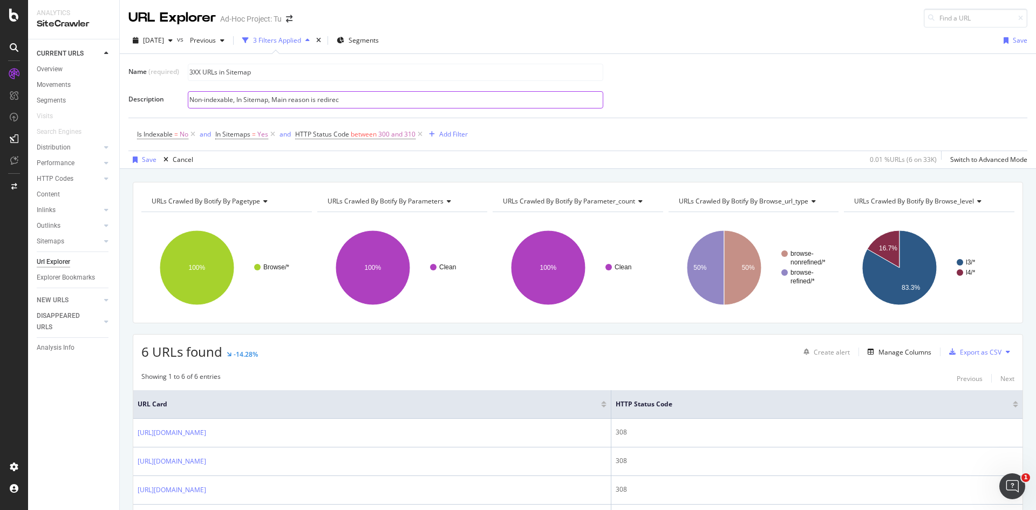
click at [331, 95] on input "Non-indexable, In Sitemap, Main reason is redirec" at bounding box center [395, 100] width 414 height 16
drag, startPoint x: 274, startPoint y: 98, endPoint x: 400, endPoint y: 93, distance: 126.3
click at [400, 93] on input "Non-indexable, In Sitemap, Main reason is redirec" at bounding box center [395, 100] width 414 height 16
type input "Non-indexable, In Sitemap, Status code between 300 and 310"
click at [141, 163] on div "Save" at bounding box center [142, 160] width 28 height 16
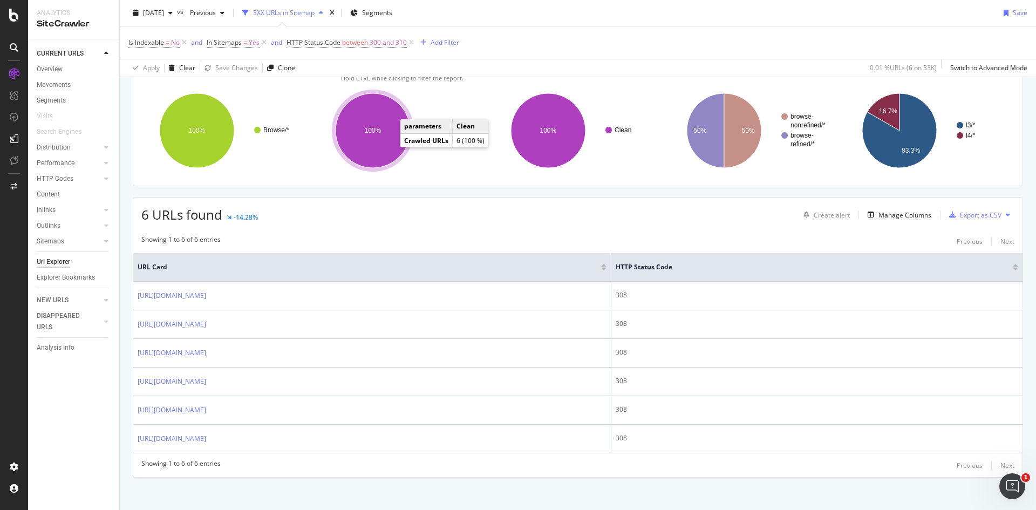
scroll to position [78, 0]
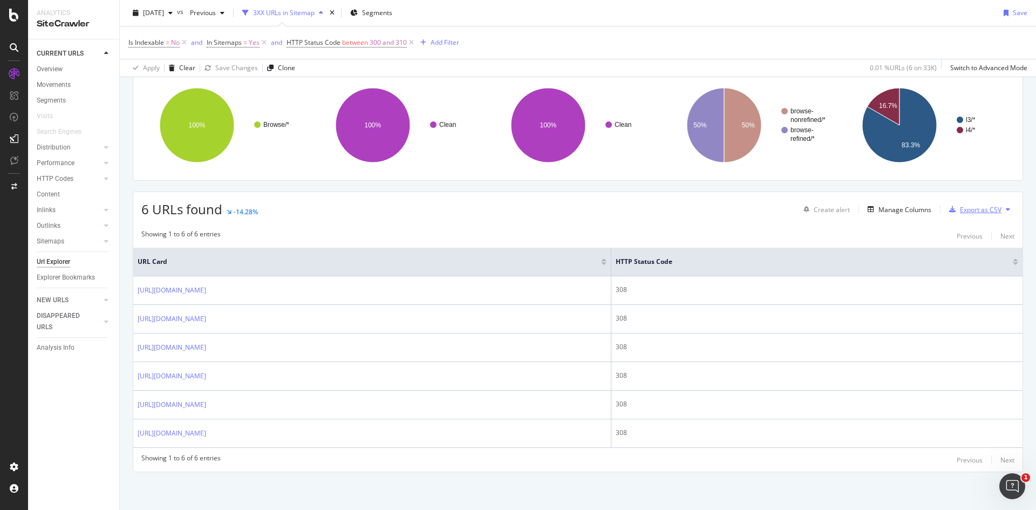
click at [960, 207] on div "Export as CSV" at bounding box center [981, 209] width 42 height 9
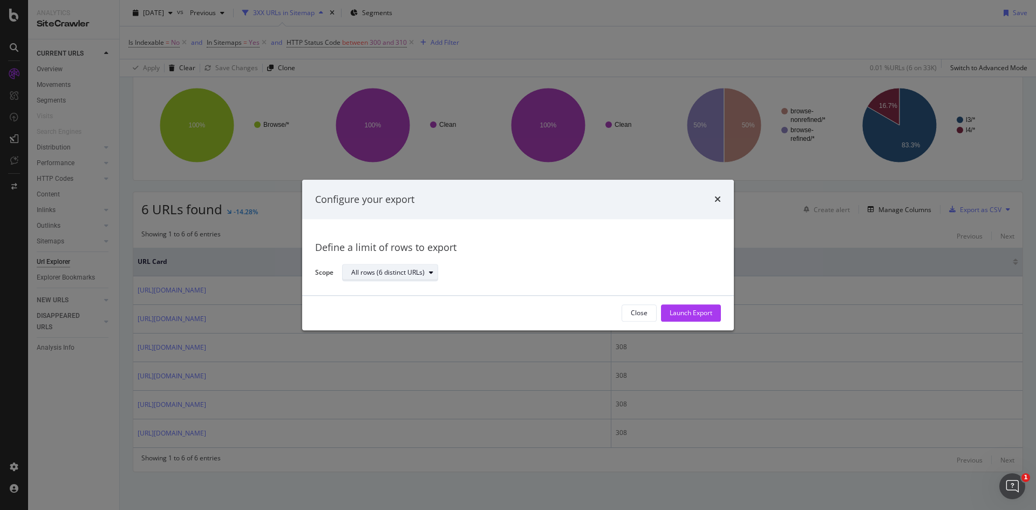
click at [426, 275] on div "modal" at bounding box center [431, 273] width 13 height 6
click at [423, 274] on div "All rows (6 distinct URLs)" at bounding box center [387, 273] width 73 height 6
click at [683, 312] on div "Launch Export" at bounding box center [691, 313] width 43 height 9
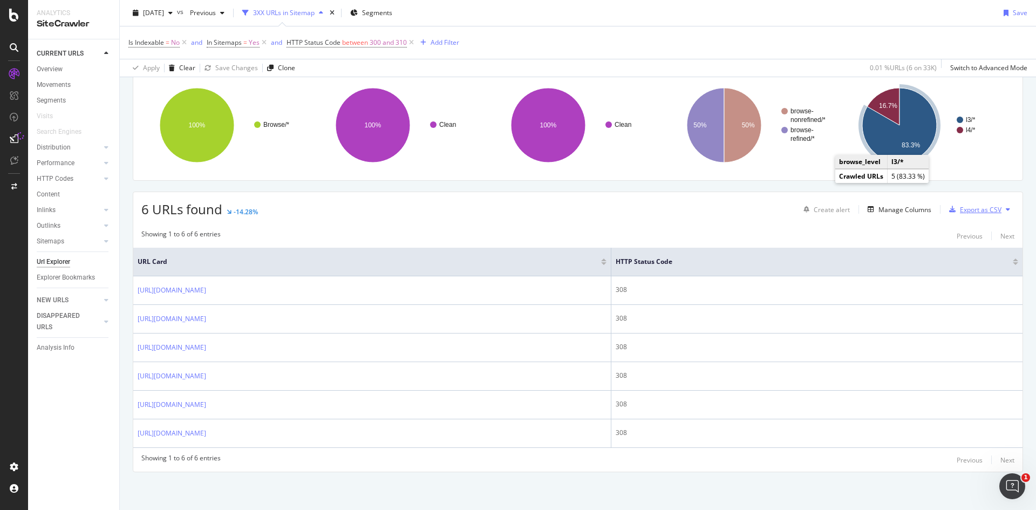
scroll to position [0, 0]
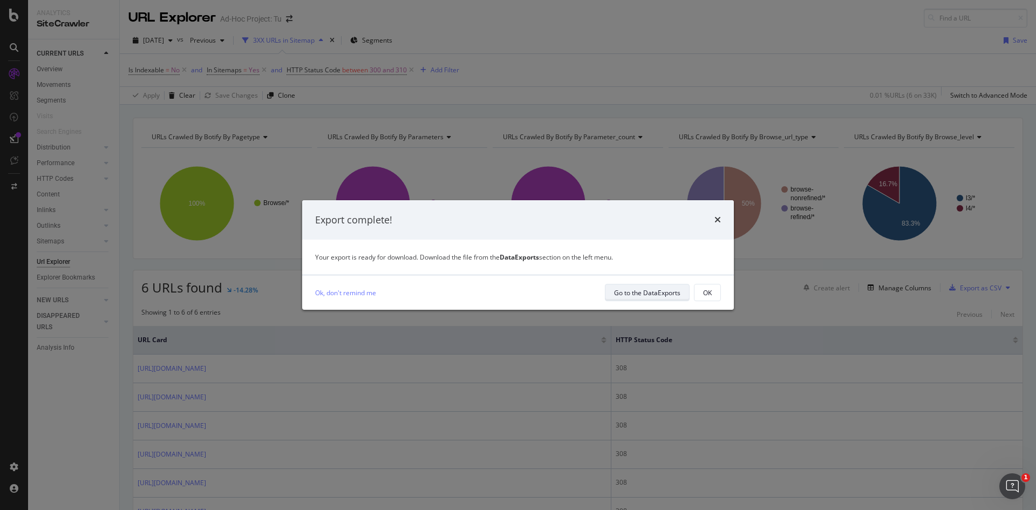
click at [658, 296] on div "Go to the DataExports" at bounding box center [647, 292] width 66 height 9
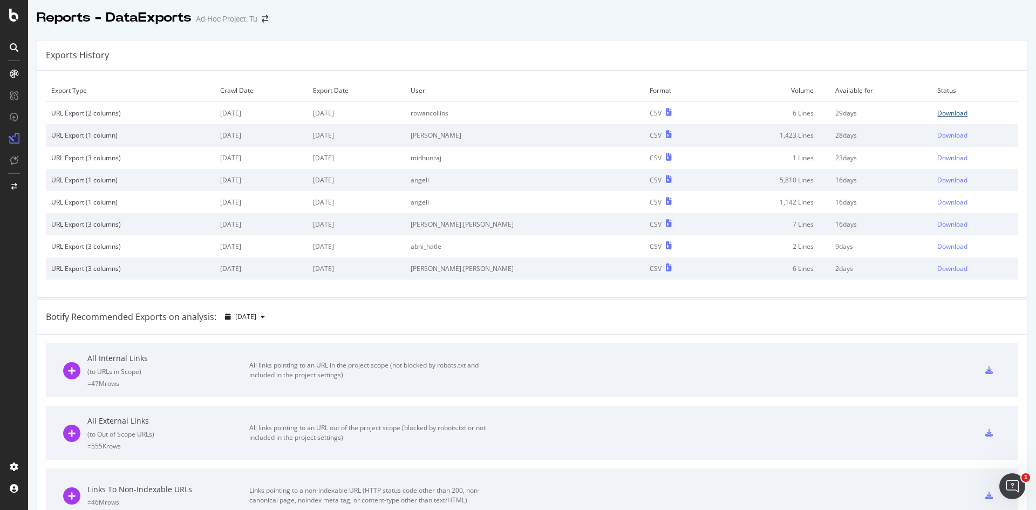
click at [937, 112] on div "Download" at bounding box center [952, 112] width 30 height 9
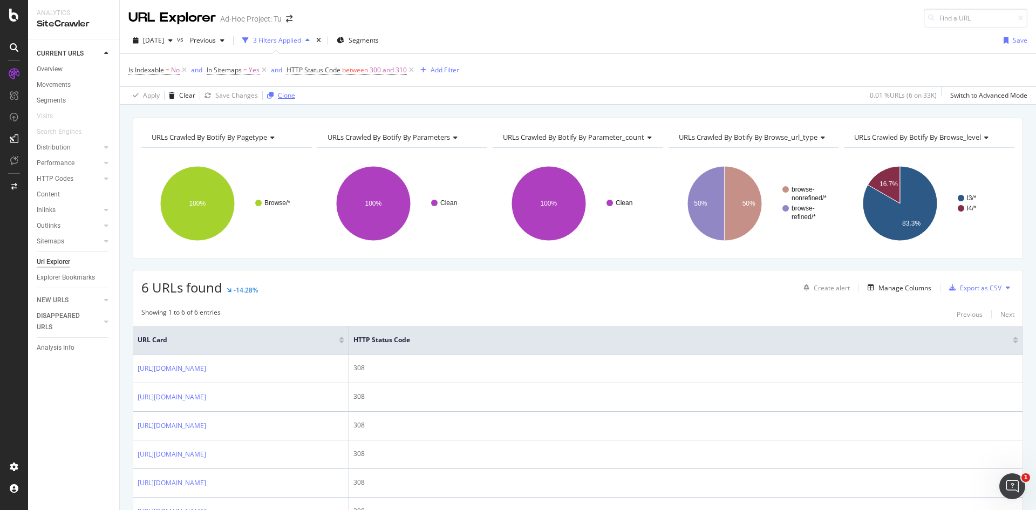
click at [274, 94] on div "button" at bounding box center [270, 95] width 15 height 6
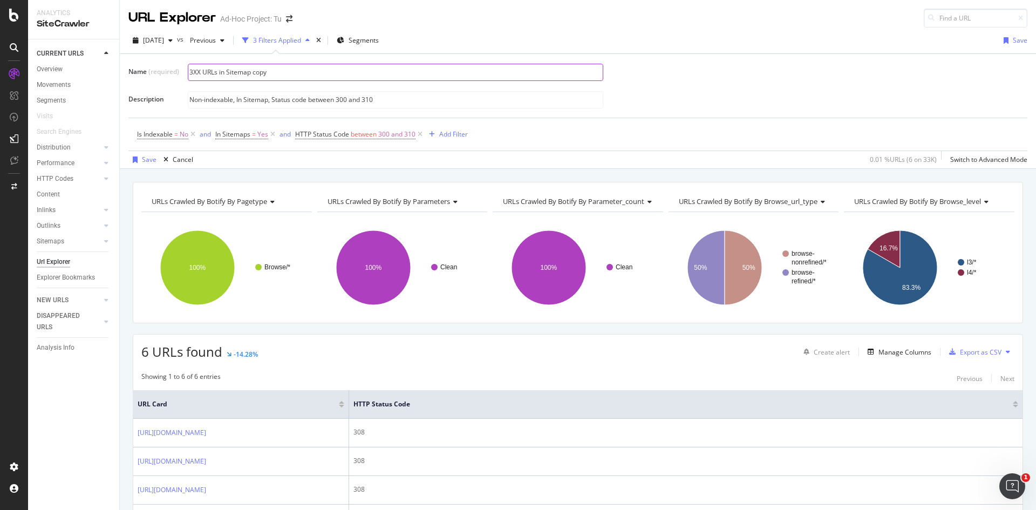
click at [190, 70] on input "3XX URLs in Sitemap copy" at bounding box center [395, 72] width 414 height 16
drag, startPoint x: 194, startPoint y: 73, endPoint x: 187, endPoint y: 70, distance: 7.0
click at [187, 70] on div "Name (required) 3XX URLs in Sitemap copy Description Non-indexable, In Sitemap,…" at bounding box center [577, 86] width 899 height 46
drag, startPoint x: 252, startPoint y: 73, endPoint x: 282, endPoint y: 75, distance: 29.2
click at [281, 75] on input "4XX URLs in Sitemap copy" at bounding box center [395, 72] width 414 height 16
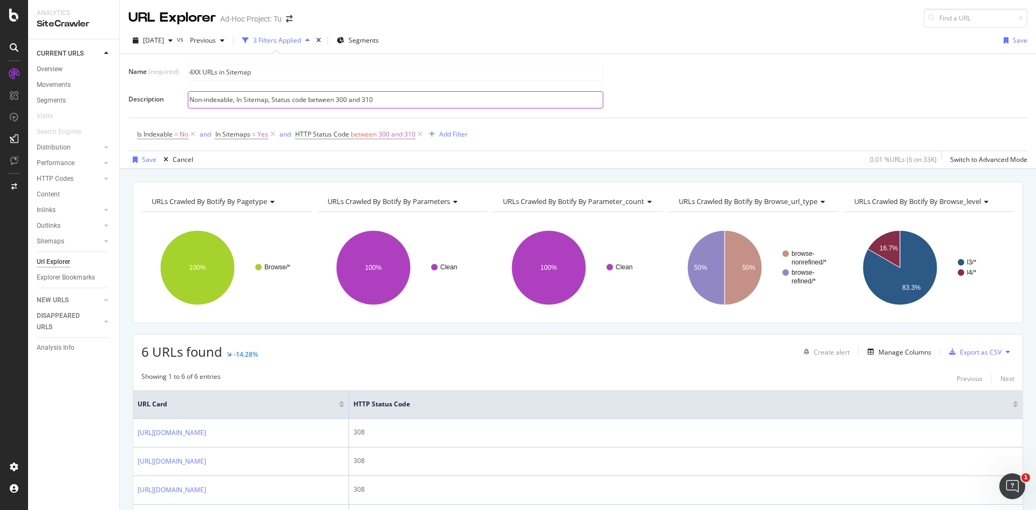
type input "4XX URLs in Sitemap"
click at [345, 99] on input "Non-indexable, In Sitemap, Status code between 300 and 310" at bounding box center [395, 100] width 414 height 16
click at [342, 97] on input "Non-indexable, In Sitemap, Status code between 300 and 310" at bounding box center [395, 100] width 414 height 16
click at [368, 99] on input "Non-indexable, In Sitemap, Status code between 400 and 310" at bounding box center [395, 100] width 414 height 16
type input "Non-indexable, In Sitemap, Status code between 400 and 410"
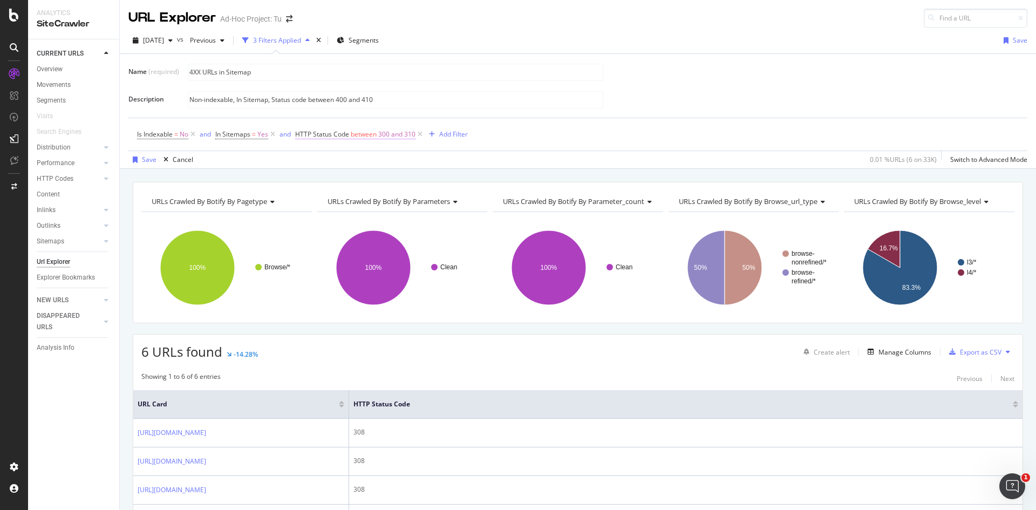
click at [364, 131] on span "between" at bounding box center [364, 133] width 26 height 9
click at [311, 193] on input "300" at bounding box center [364, 196] width 119 height 17
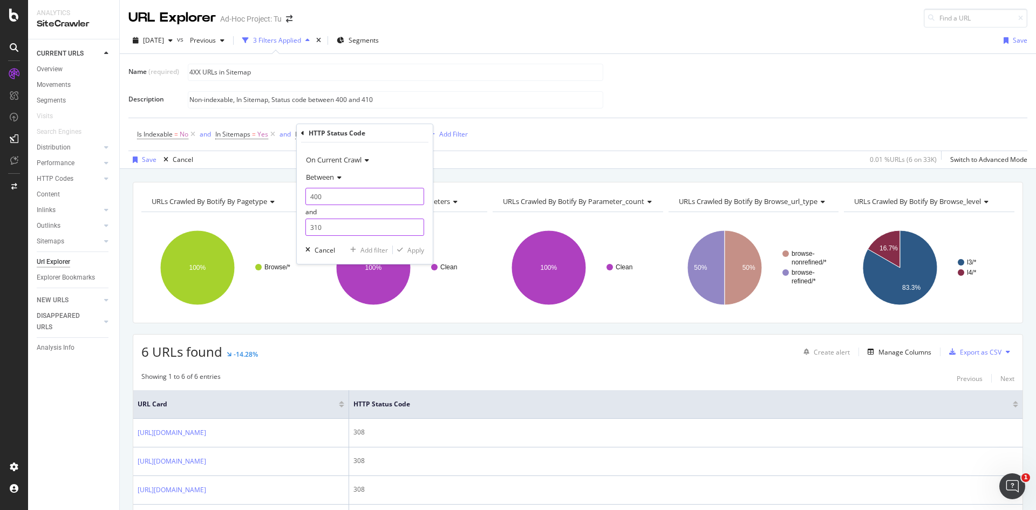
type input "400"
click at [310, 228] on input "310" at bounding box center [364, 227] width 119 height 17
type input "410"
click at [412, 248] on div "Apply" at bounding box center [415, 249] width 17 height 9
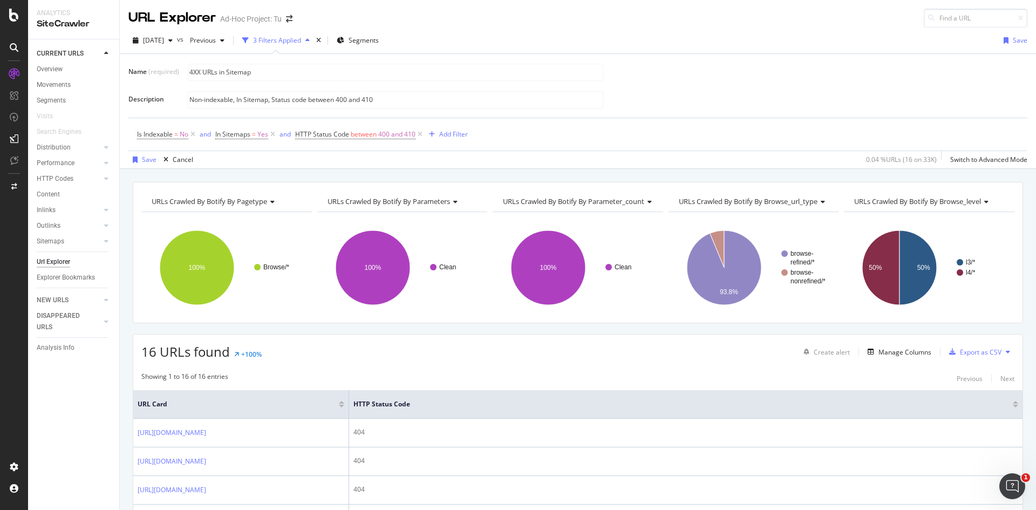
click at [1001, 356] on button at bounding box center [1007, 351] width 13 height 17
click at [972, 353] on div "Export as CSV" at bounding box center [981, 351] width 42 height 9
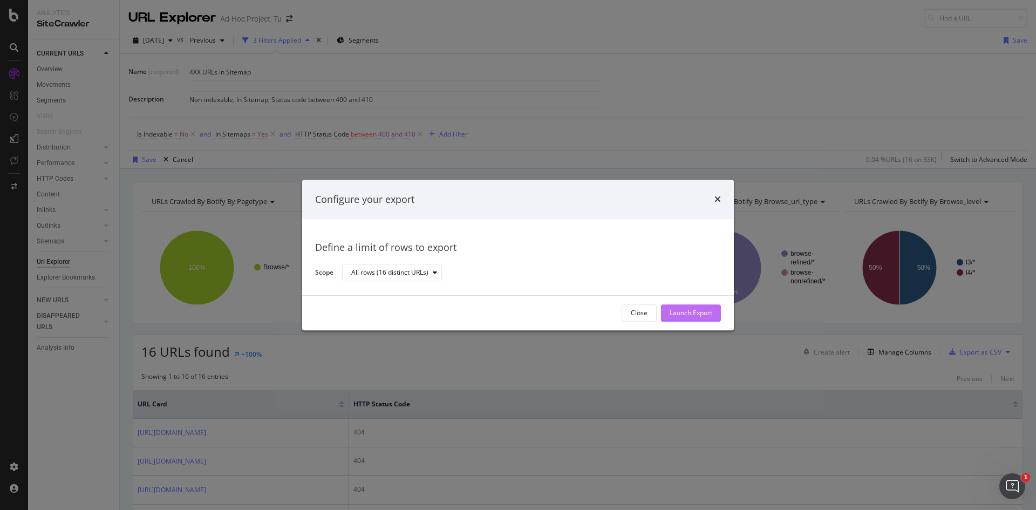
click at [697, 315] on div "Launch Export" at bounding box center [691, 313] width 43 height 9
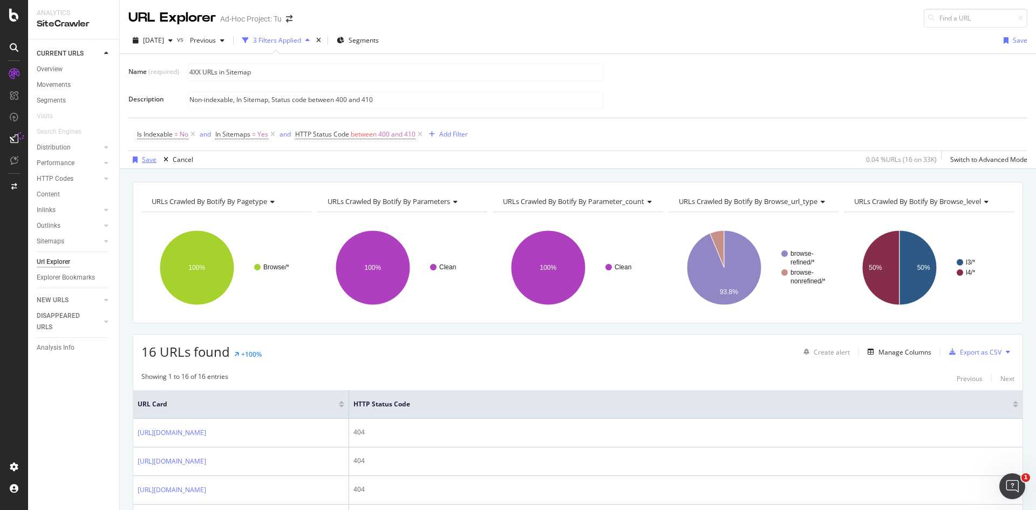
click at [151, 154] on div "Save" at bounding box center [142, 160] width 28 height 16
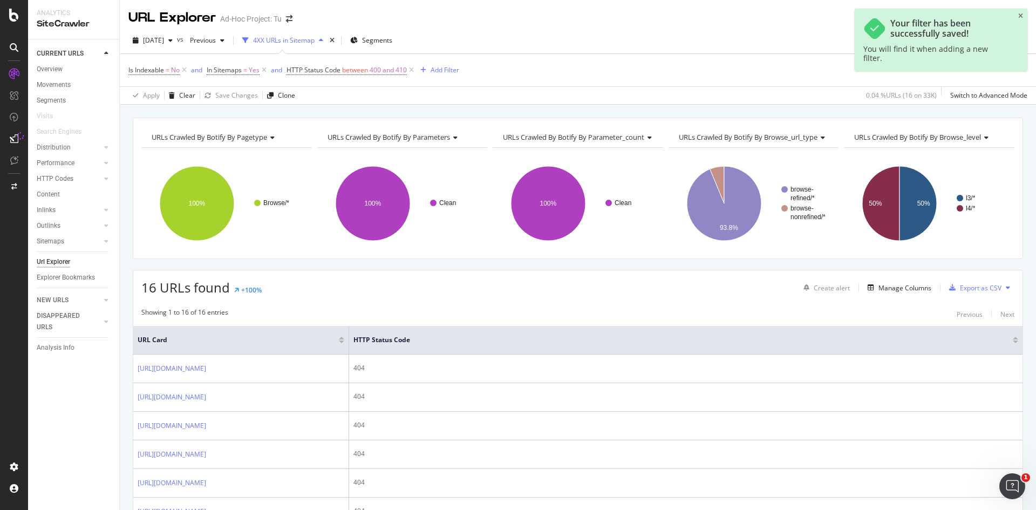
click at [296, 37] on div "4XX URLs in Sitemap" at bounding box center [284, 40] width 62 height 9
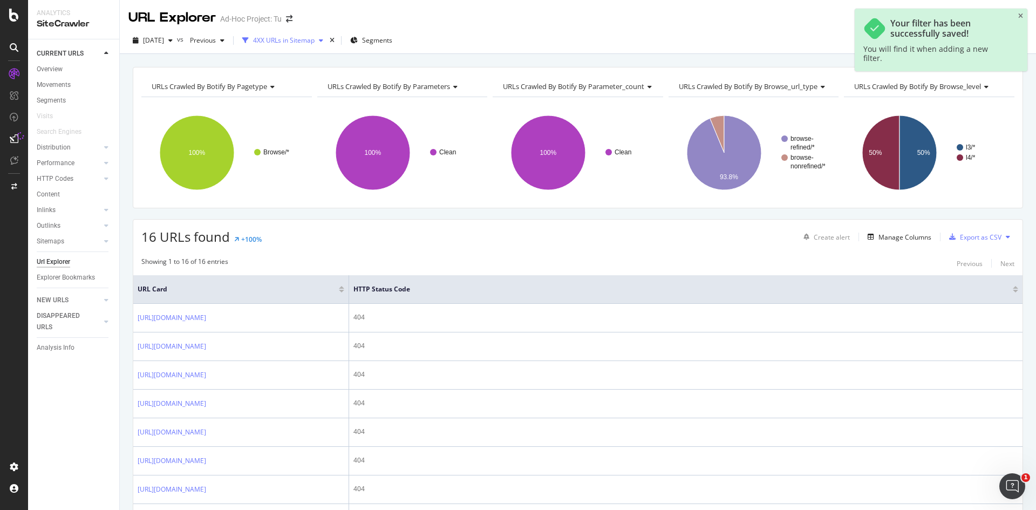
click at [311, 43] on div "4XX URLs in Sitemap" at bounding box center [284, 40] width 62 height 9
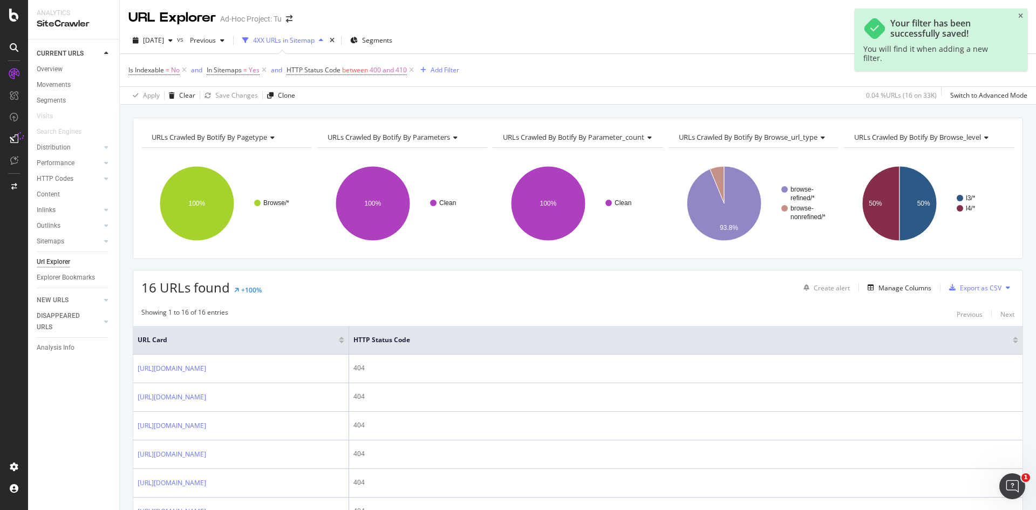
click at [327, 40] on div "button" at bounding box center [321, 40] width 13 height 6
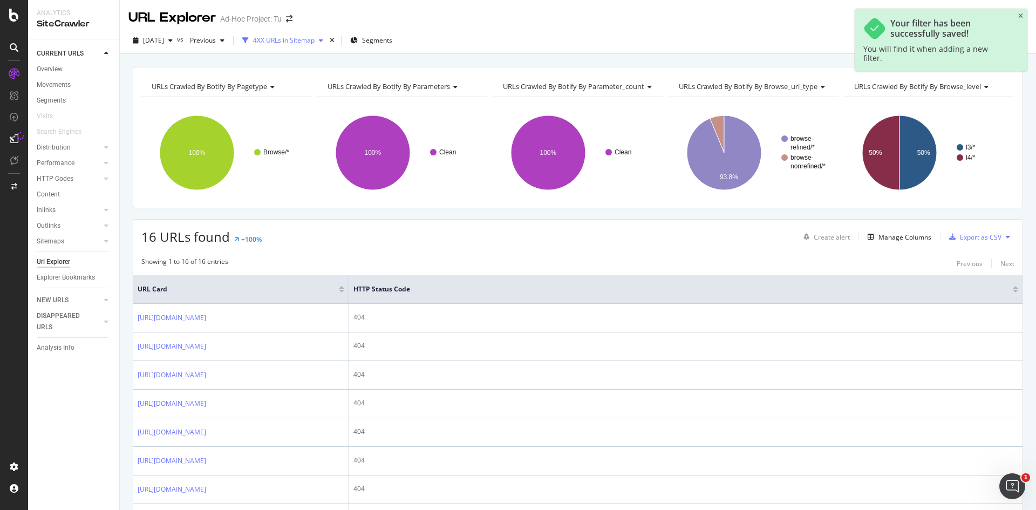
click at [323, 39] on icon "button" at bounding box center [321, 40] width 4 height 6
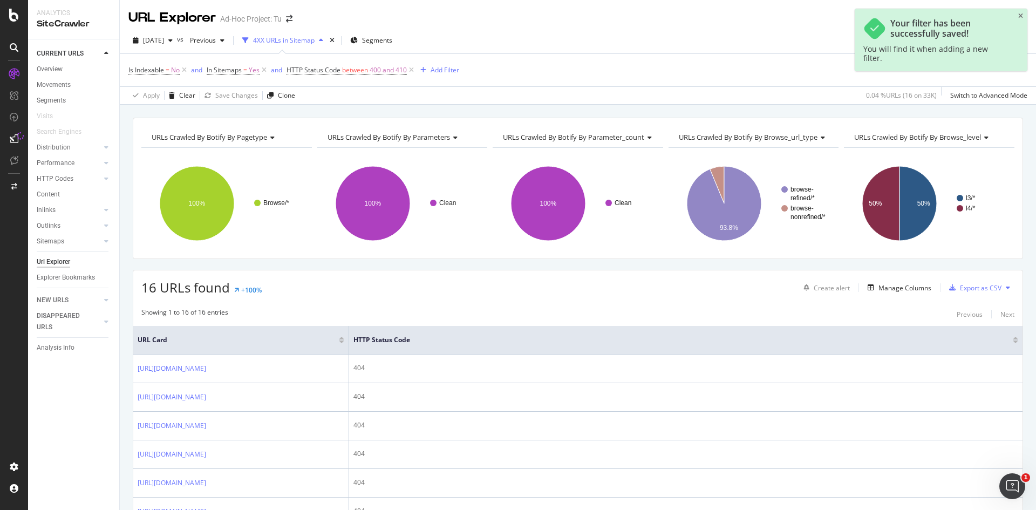
click at [323, 39] on icon "button" at bounding box center [321, 40] width 4 height 6
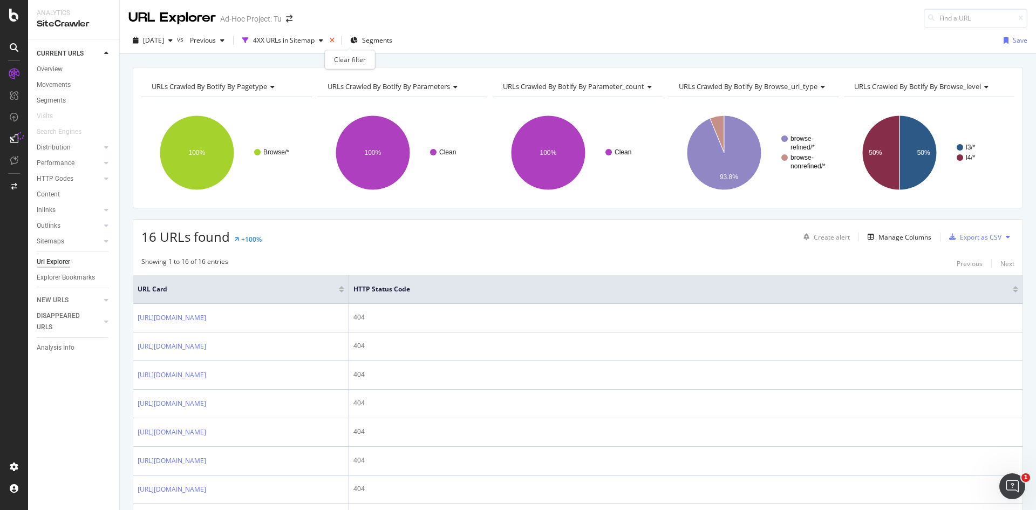
click at [334, 40] on icon "times" at bounding box center [332, 40] width 5 height 6
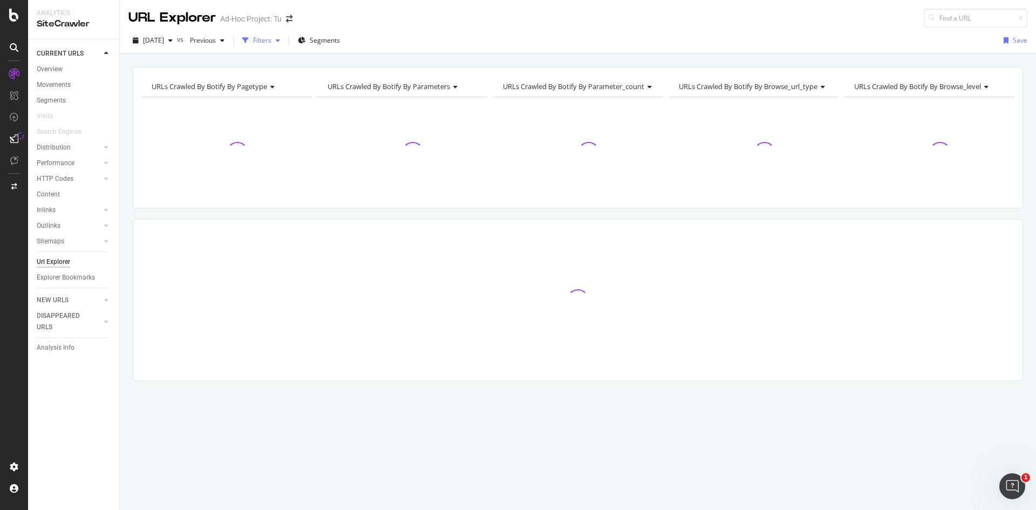
click at [284, 40] on div "button" at bounding box center [277, 40] width 13 height 6
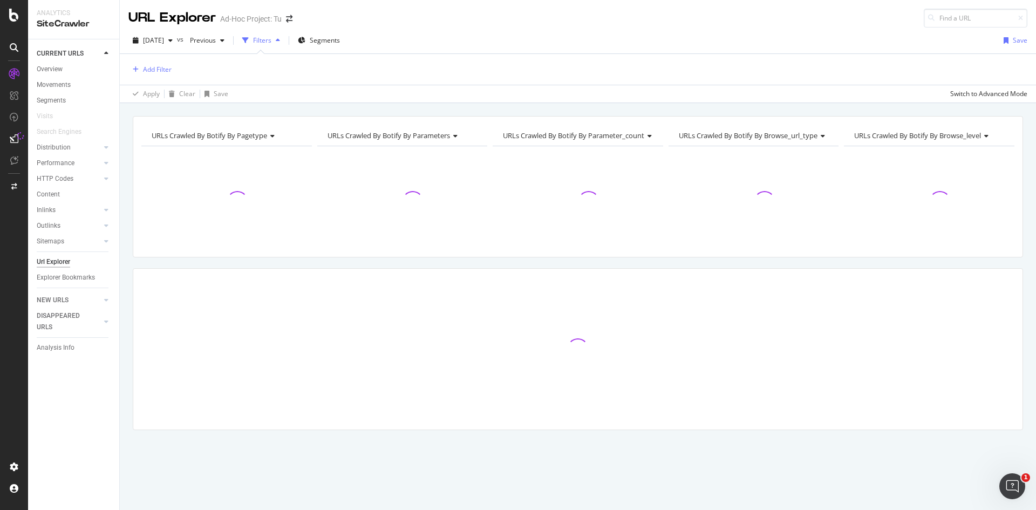
click at [280, 39] on icon "button" at bounding box center [278, 40] width 4 height 6
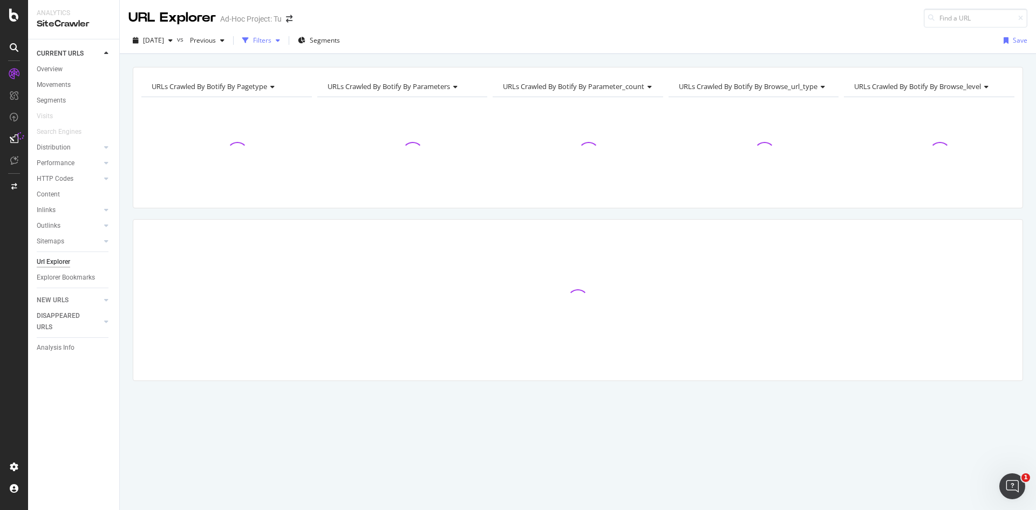
click at [280, 39] on icon "button" at bounding box center [278, 40] width 4 height 6
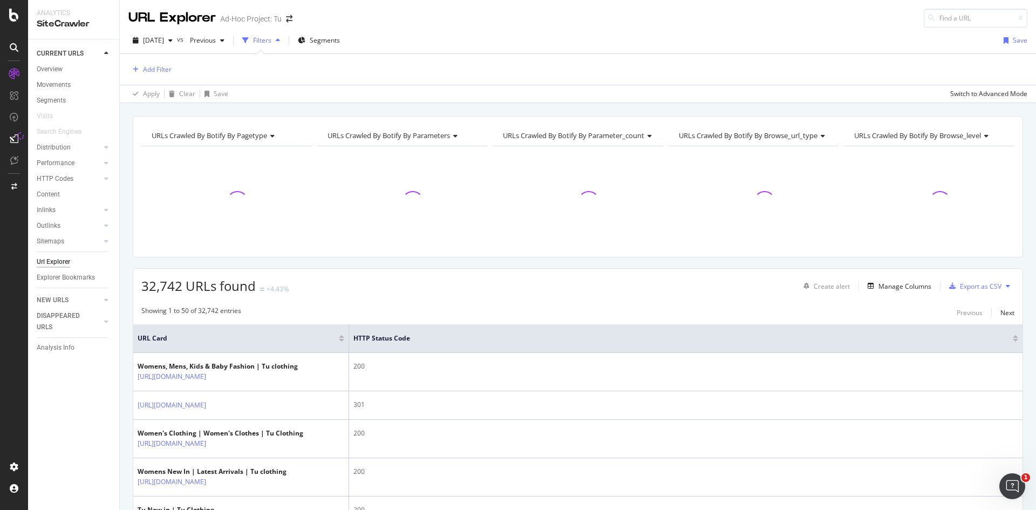
click at [156, 61] on div "Add Filter" at bounding box center [577, 69] width 899 height 31
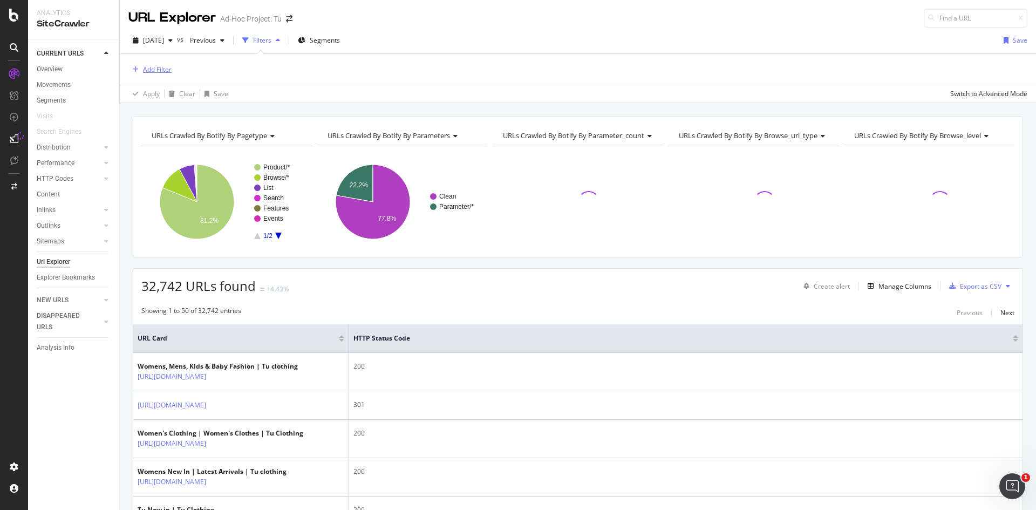
click at [156, 64] on div "Add Filter" at bounding box center [149, 70] width 43 height 12
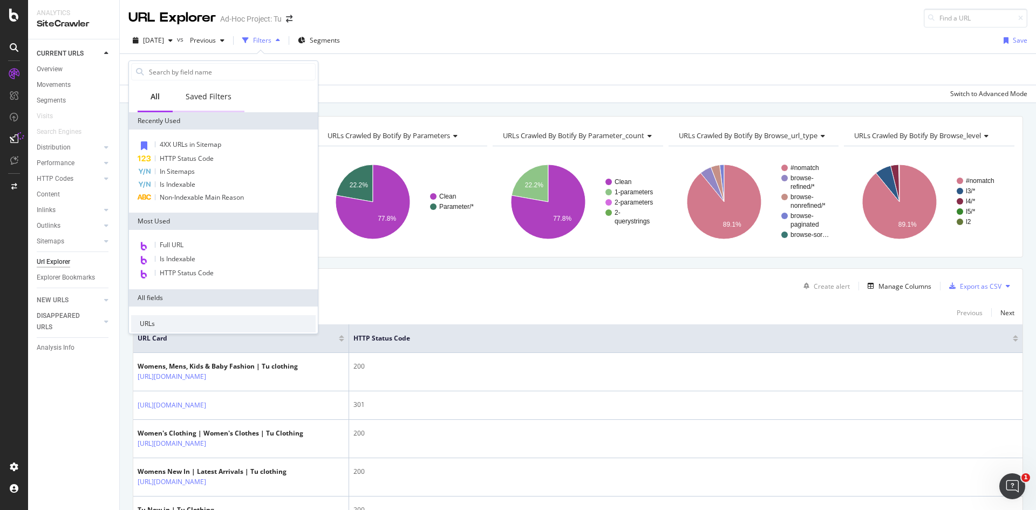
click at [216, 94] on div "Saved Filters" at bounding box center [209, 96] width 46 height 11
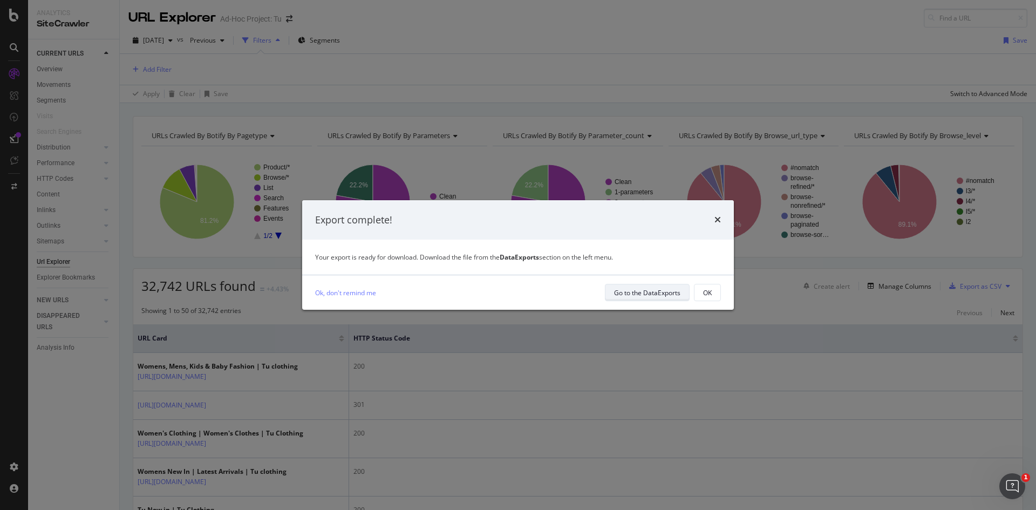
click at [612, 292] on button "Go to the DataExports" at bounding box center [647, 292] width 85 height 17
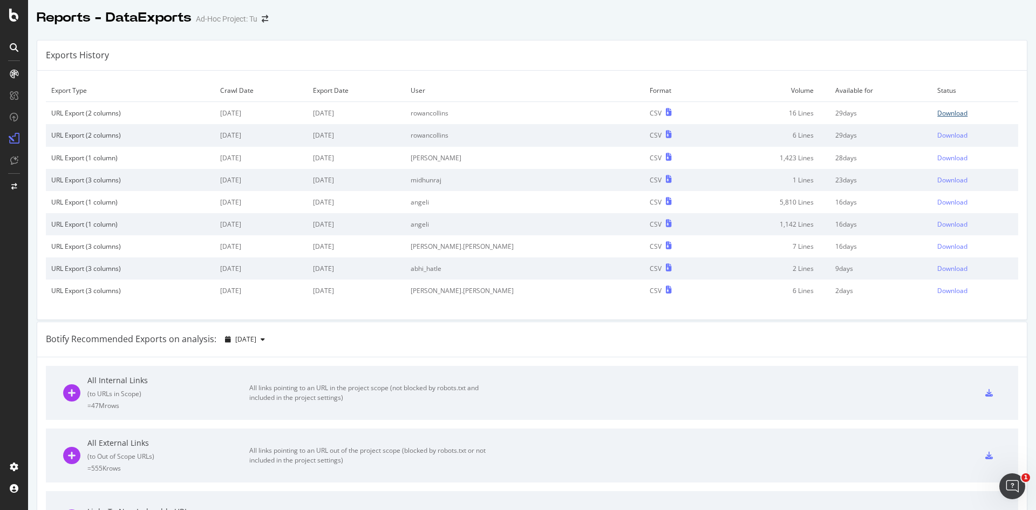
click at [938, 113] on div "Download" at bounding box center [952, 112] width 30 height 9
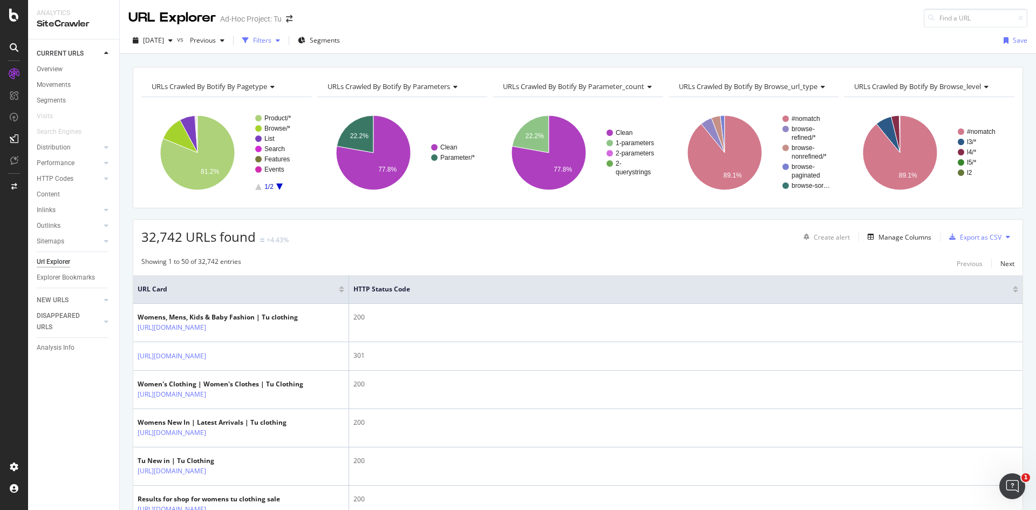
click at [271, 36] on div "Filters" at bounding box center [262, 40] width 18 height 9
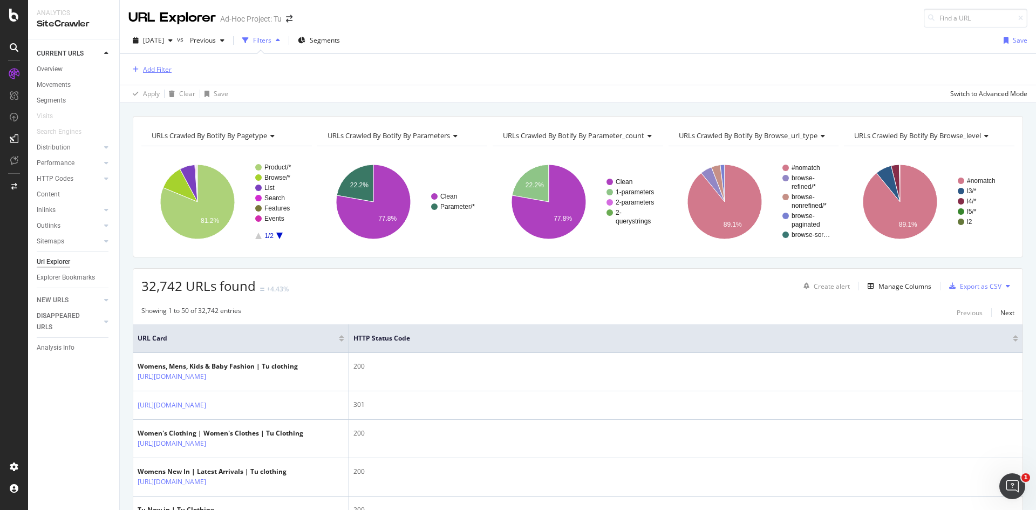
click at [167, 70] on div "Add Filter" at bounding box center [157, 69] width 29 height 9
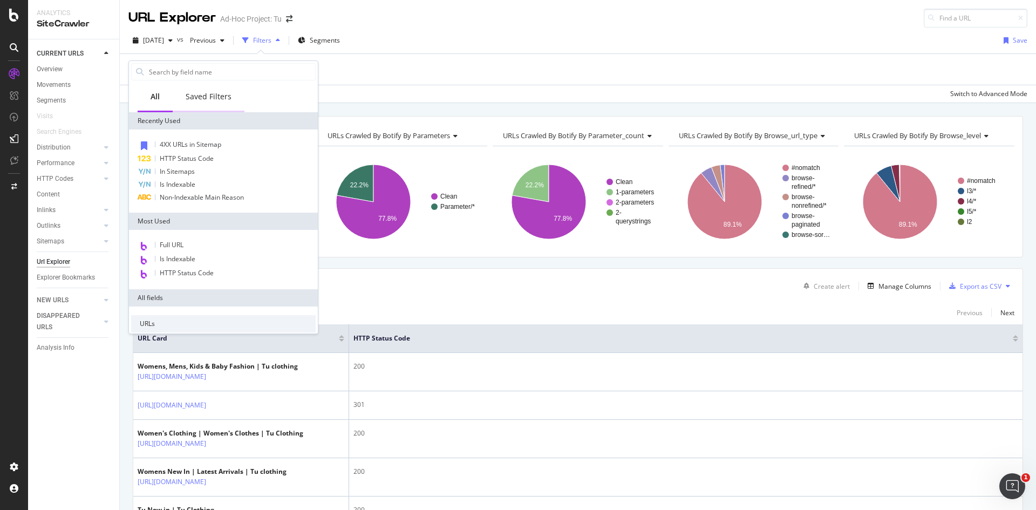
click at [210, 90] on div "Saved Filters" at bounding box center [209, 98] width 72 height 30
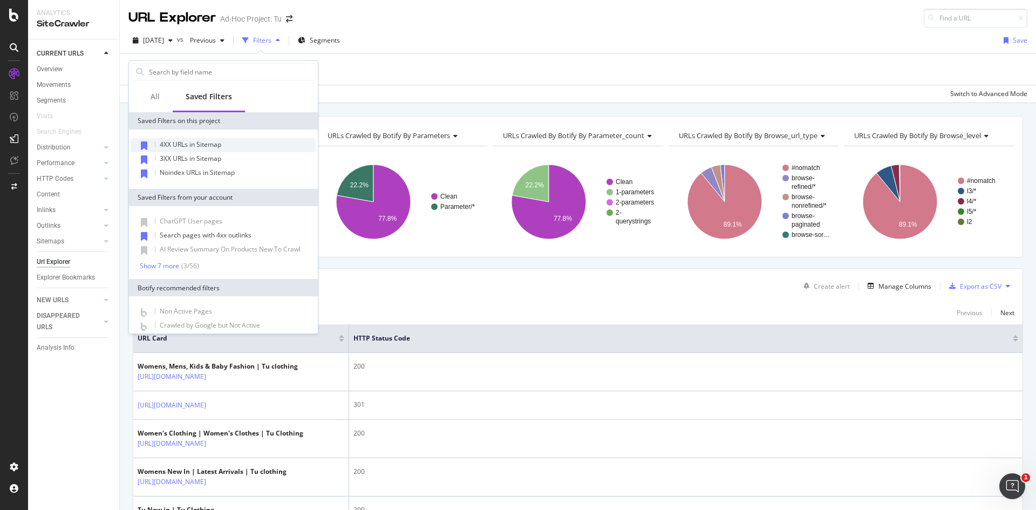
click at [210, 141] on span "4XX URLs in Sitemap" at bounding box center [191, 144] width 62 height 9
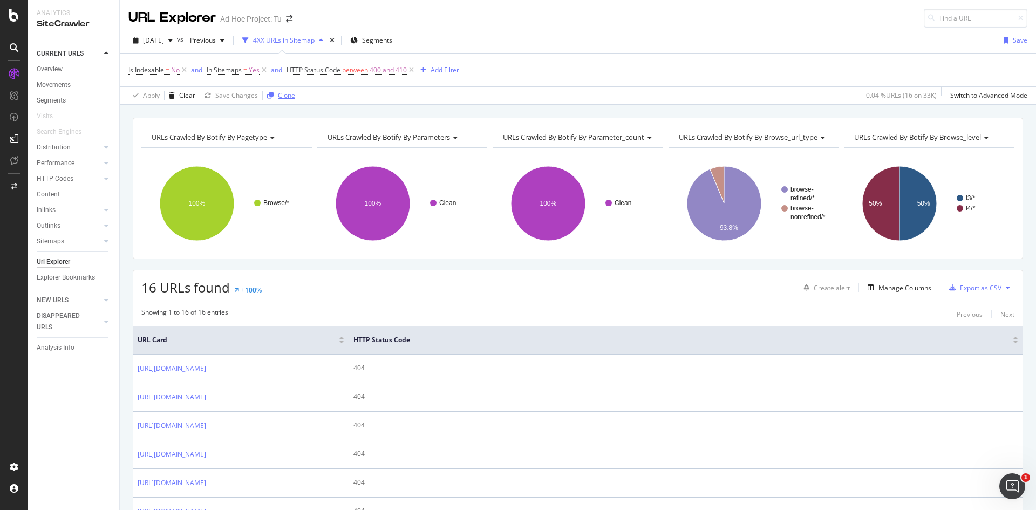
click at [275, 99] on div "Clone" at bounding box center [279, 95] width 32 height 16
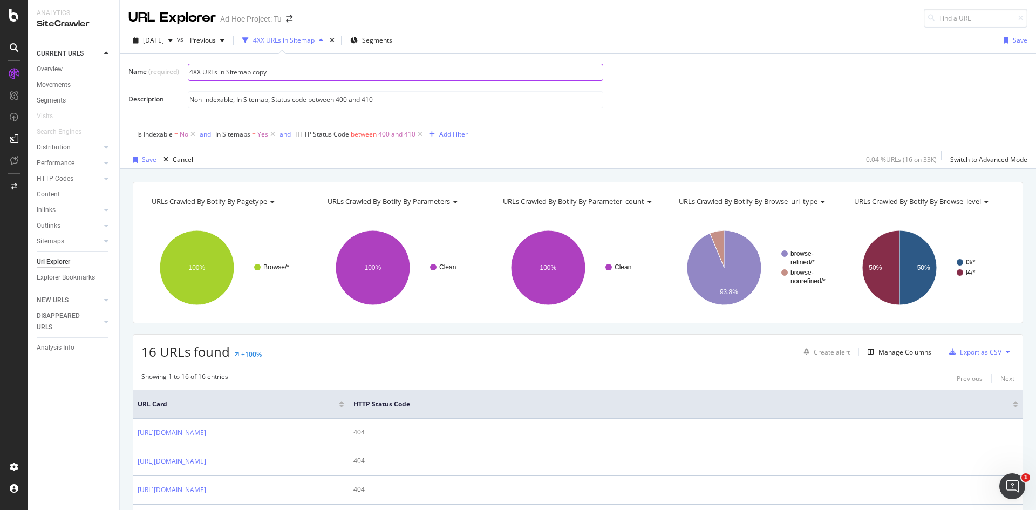
click at [268, 72] on input "4XX URLs in Sitemap copy" at bounding box center [395, 72] width 414 height 16
click at [261, 70] on input "4XX URLs in Sitemap copy" at bounding box center [395, 72] width 414 height 16
click at [189, 71] on input "4XX URLs in Sitemap" at bounding box center [395, 72] width 414 height 16
type input "5XX URLs in Sitemap"
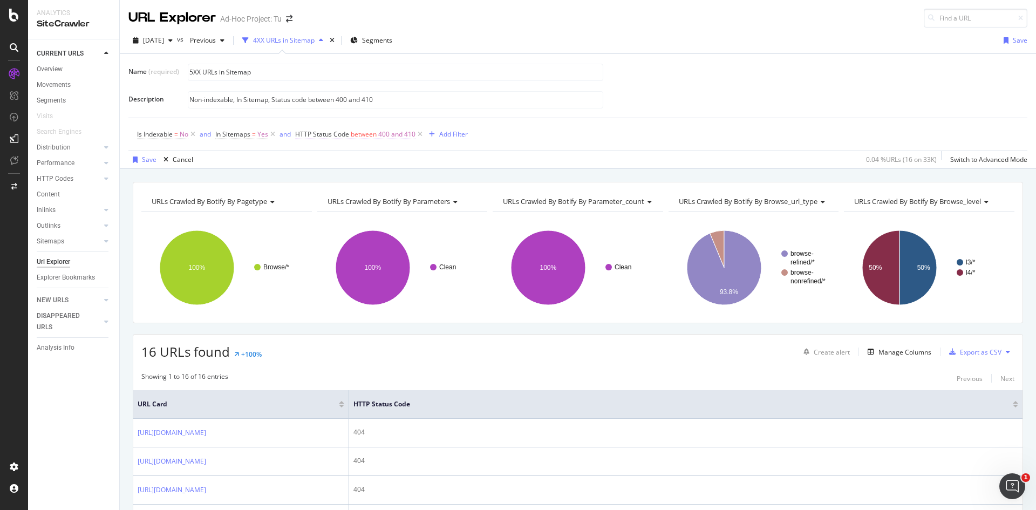
click at [401, 133] on span "400 and 410" at bounding box center [396, 134] width 37 height 15
click at [314, 197] on input "400" at bounding box center [364, 196] width 119 height 17
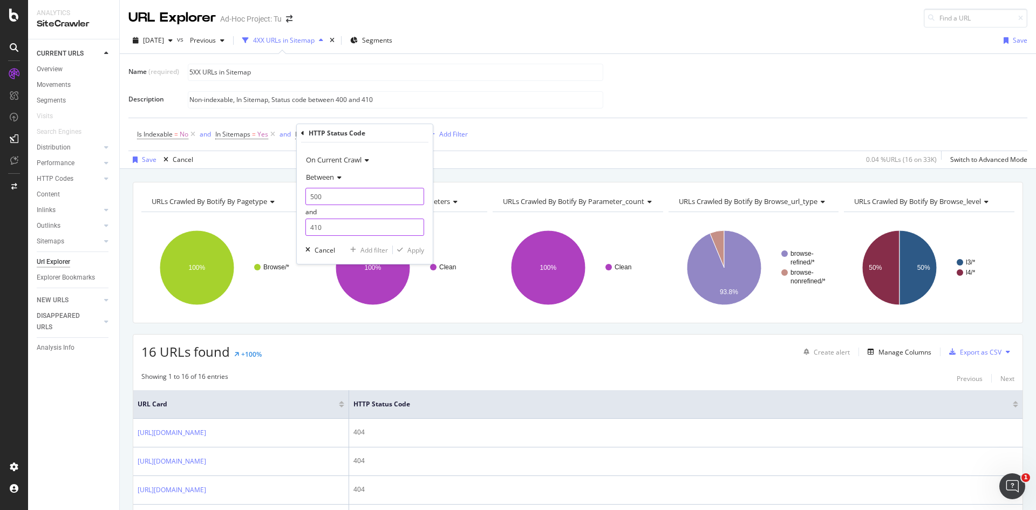
type input "500"
drag, startPoint x: 313, startPoint y: 225, endPoint x: 342, endPoint y: 232, distance: 29.4
click at [311, 224] on input "410" at bounding box center [364, 227] width 119 height 17
type input "510"
click at [406, 247] on div "button" at bounding box center [400, 250] width 15 height 6
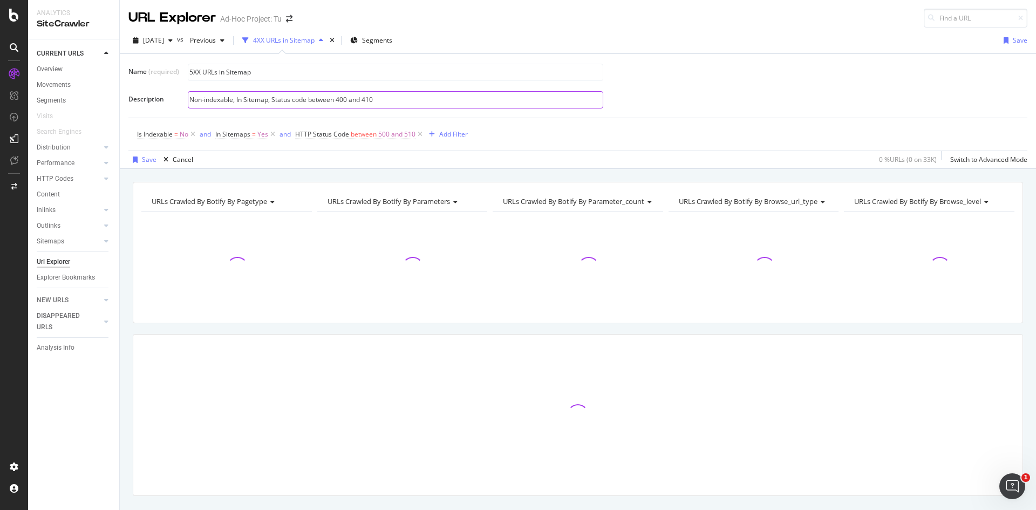
click at [340, 96] on input "Non-indexable, In Sitemap, Status code between 400 and 410" at bounding box center [395, 100] width 414 height 16
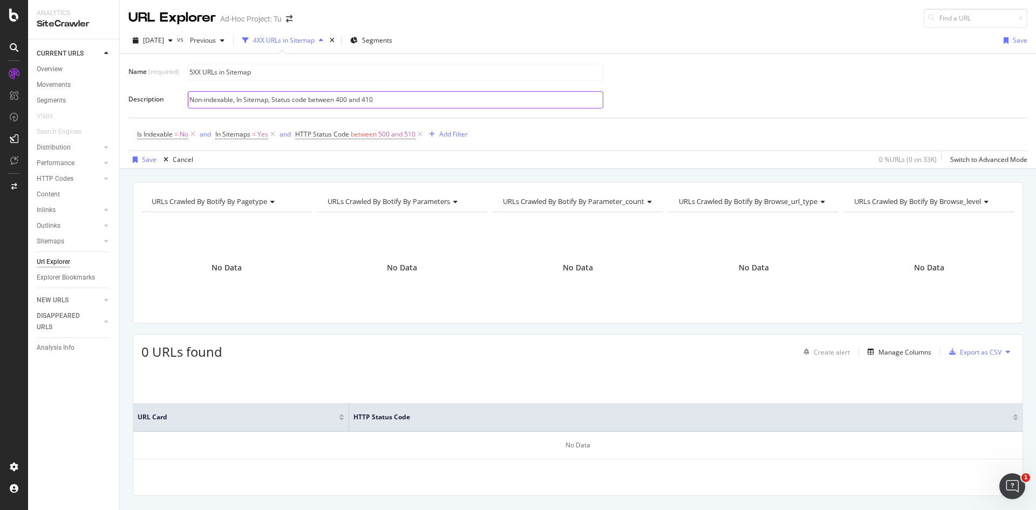
click at [339, 99] on input "Non-indexable, In Sitemap, Status code between 400 and 410" at bounding box center [395, 100] width 414 height 16
click at [364, 100] on input "Non-indexable, In Sitemap, Status code between 500 and 410" at bounding box center [395, 100] width 414 height 16
type input "Non-indexable, In Sitemap, Status code between 500 and 510"
click at [150, 159] on div "Save" at bounding box center [149, 159] width 15 height 9
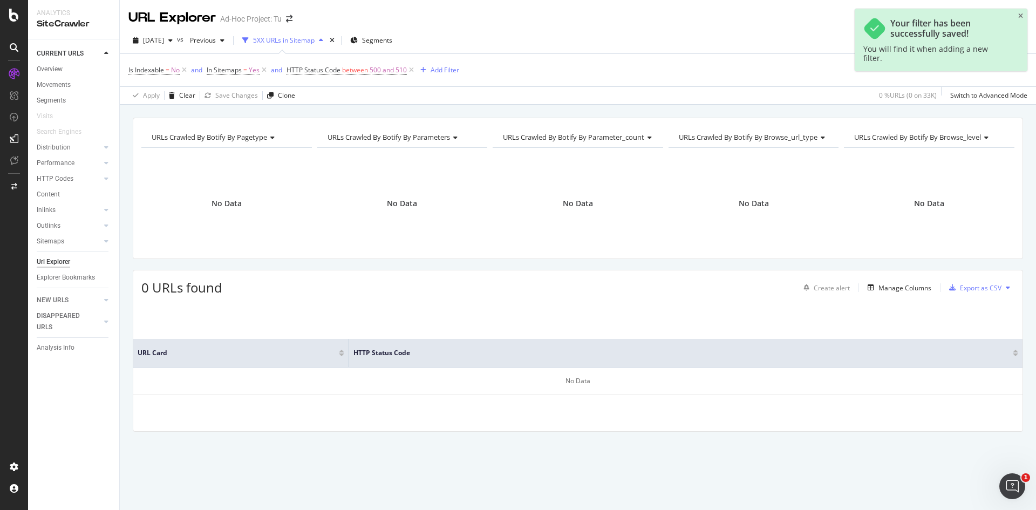
click at [315, 39] on div "5XX URLs in Sitemap" at bounding box center [284, 40] width 62 height 9
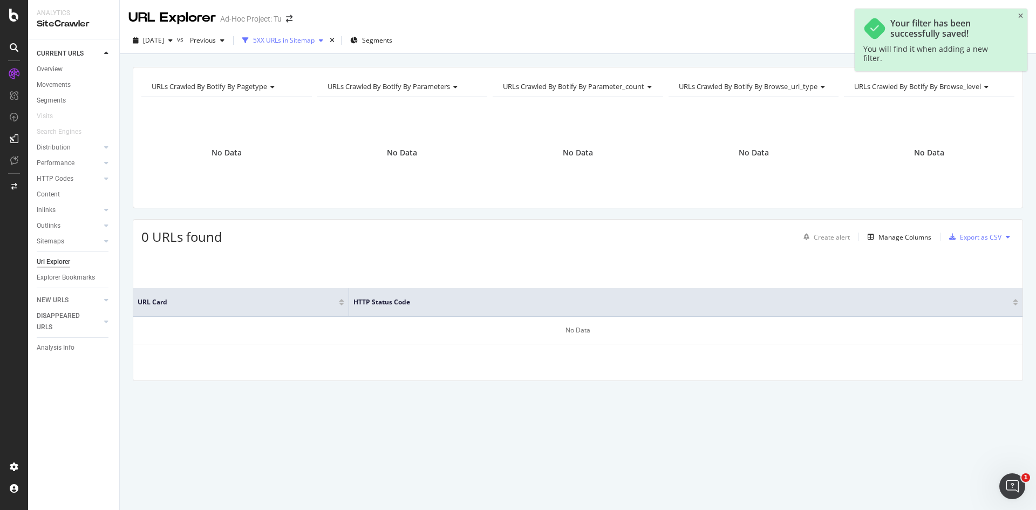
click at [315, 39] on div "5XX URLs in Sitemap" at bounding box center [284, 40] width 62 height 9
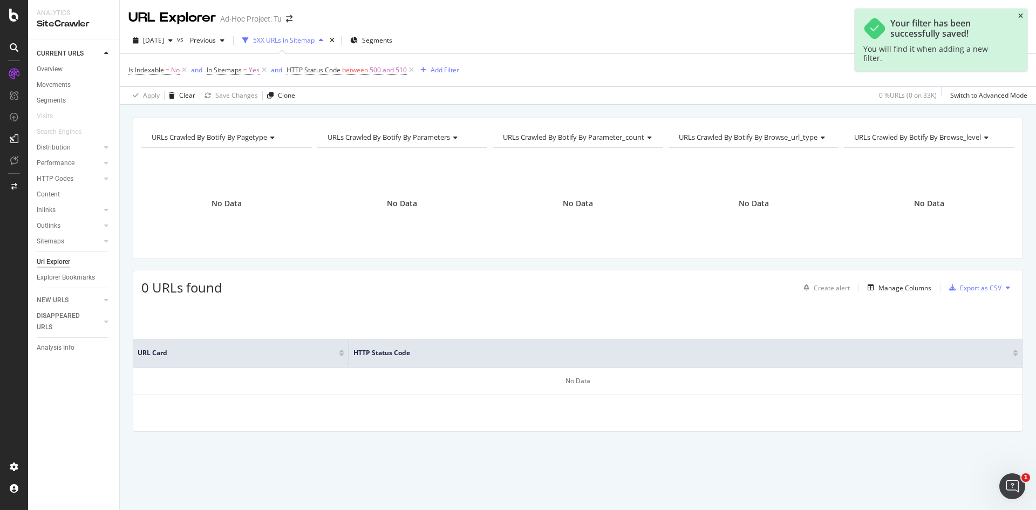
click at [1020, 15] on icon "close toast" at bounding box center [1020, 16] width 5 height 6
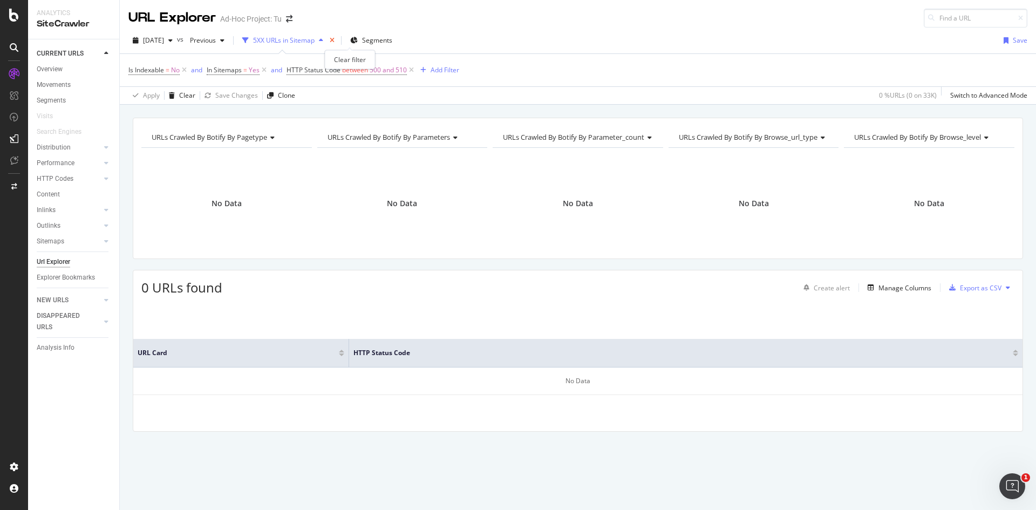
click at [334, 40] on icon "times" at bounding box center [332, 40] width 5 height 6
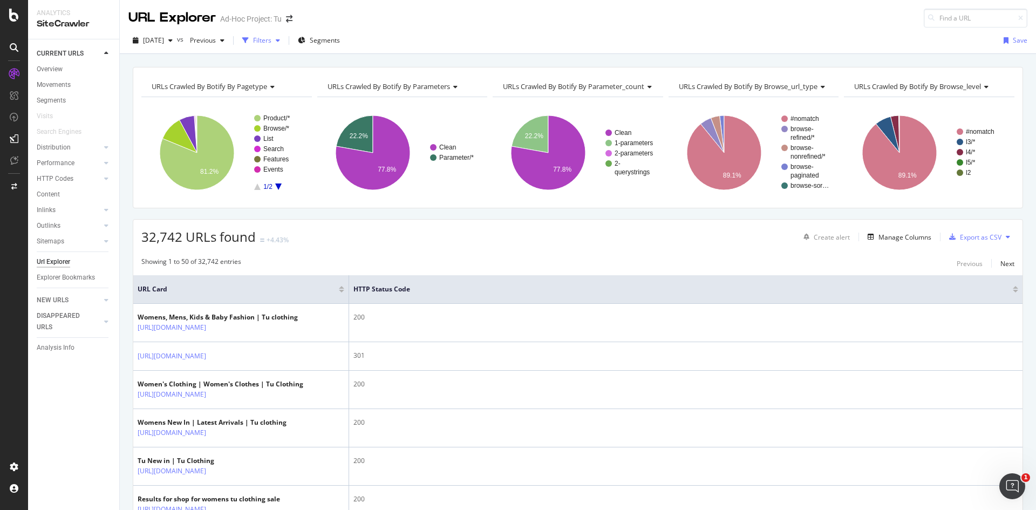
click at [271, 39] on div "Filters" at bounding box center [262, 40] width 18 height 9
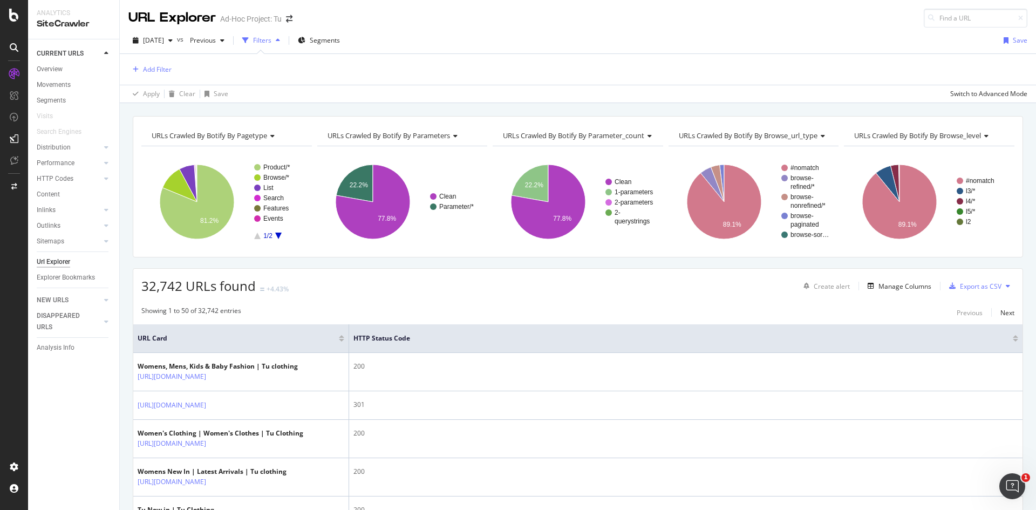
click at [163, 77] on div "Add Filter" at bounding box center [577, 69] width 899 height 31
click at [160, 70] on div "Add Filter" at bounding box center [157, 69] width 29 height 9
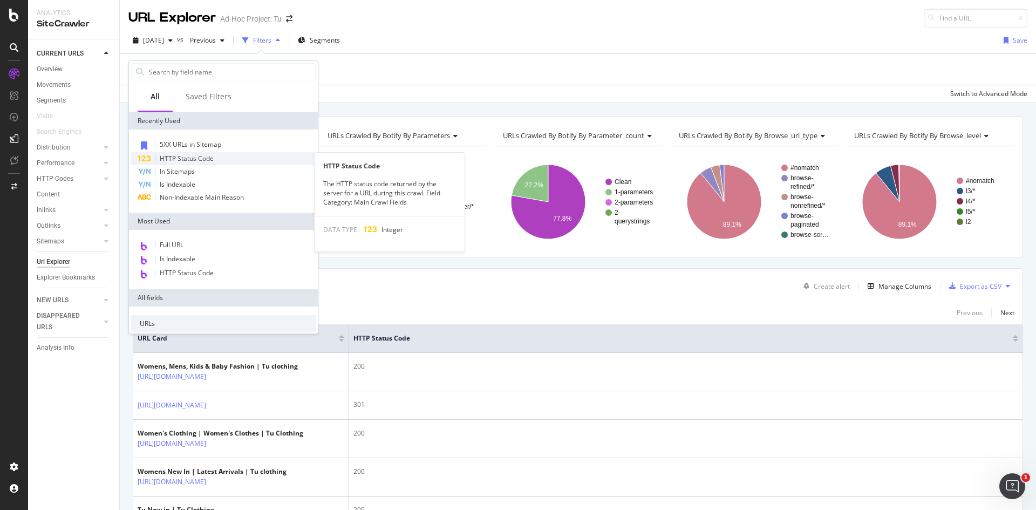
click at [193, 162] on span "HTTP Status Code" at bounding box center [187, 158] width 54 height 9
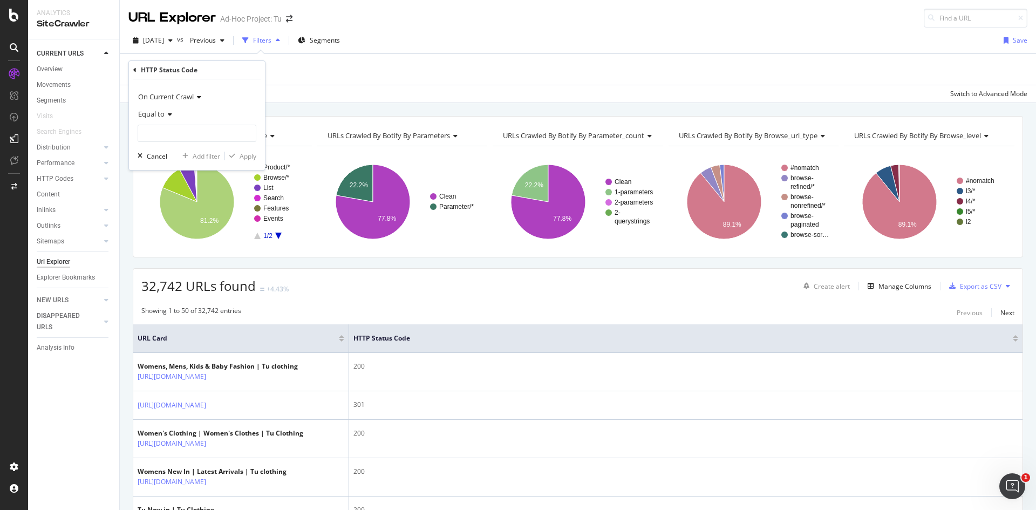
click at [166, 116] on icon at bounding box center [169, 114] width 8 height 6
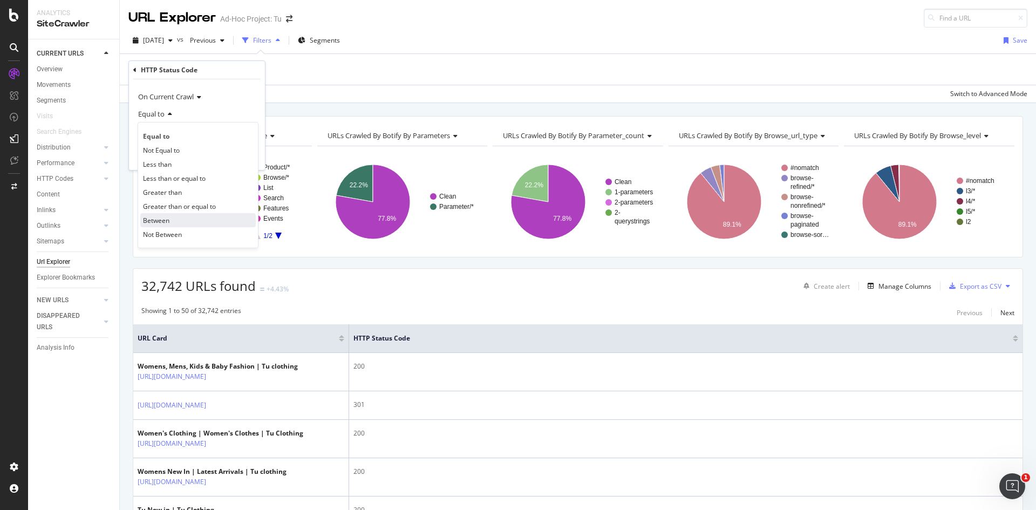
click at [163, 216] on span "Between" at bounding box center [156, 220] width 26 height 9
click at [166, 137] on input "0" at bounding box center [197, 133] width 119 height 17
drag, startPoint x: 154, startPoint y: 135, endPoint x: 116, endPoint y: 128, distance: 38.9
click at [116, 128] on body "Analytics SiteCrawler CURRENT URLS Overview Movements Segments Visits Search En…" at bounding box center [518, 255] width 1036 height 510
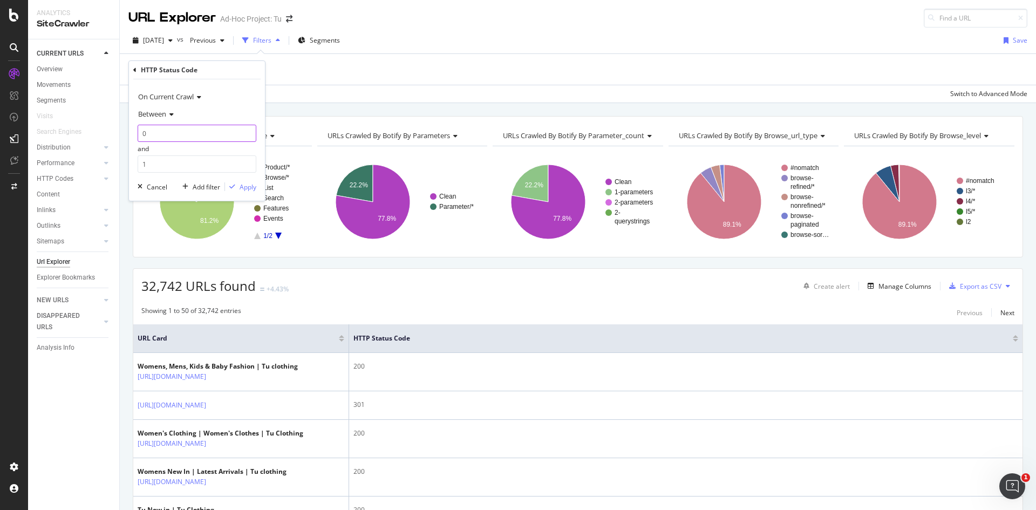
drag, startPoint x: 146, startPoint y: 138, endPoint x: 141, endPoint y: 134, distance: 6.6
click at [141, 134] on input "0" at bounding box center [197, 133] width 119 height 17
type input "400"
drag, startPoint x: 151, startPoint y: 163, endPoint x: 138, endPoint y: 161, distance: 13.7
click at [138, 161] on input "1" at bounding box center [197, 163] width 119 height 17
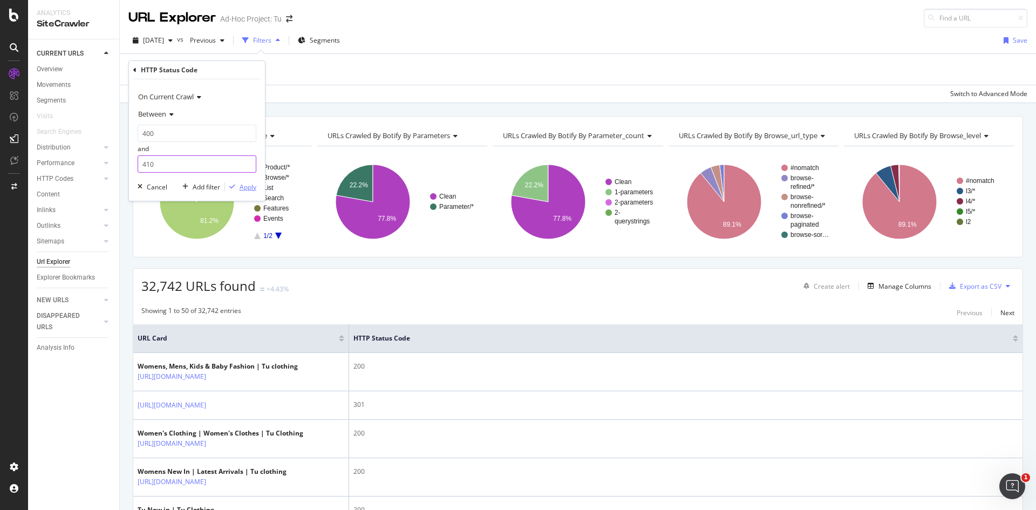
type input "410"
click at [248, 190] on div "Apply" at bounding box center [248, 186] width 17 height 9
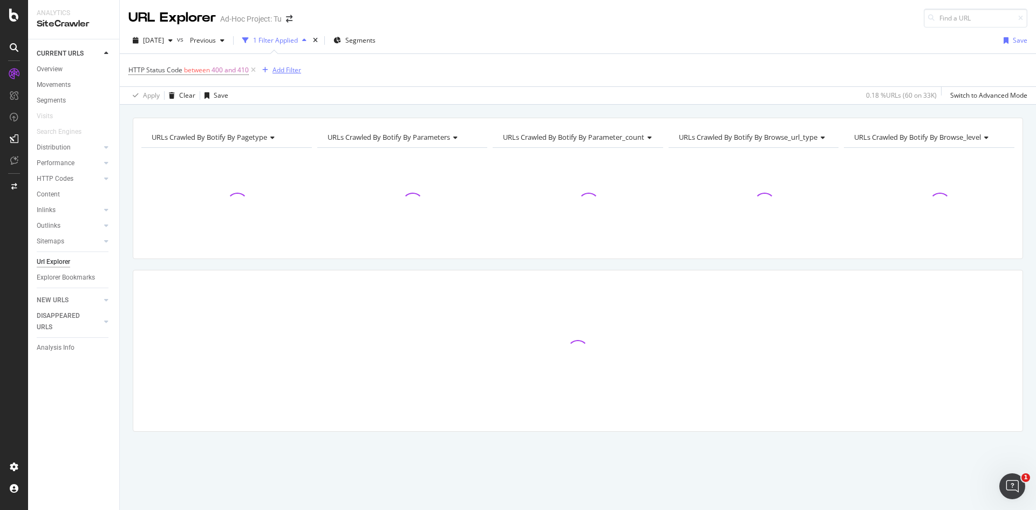
click at [288, 72] on div "Add Filter" at bounding box center [286, 69] width 29 height 9
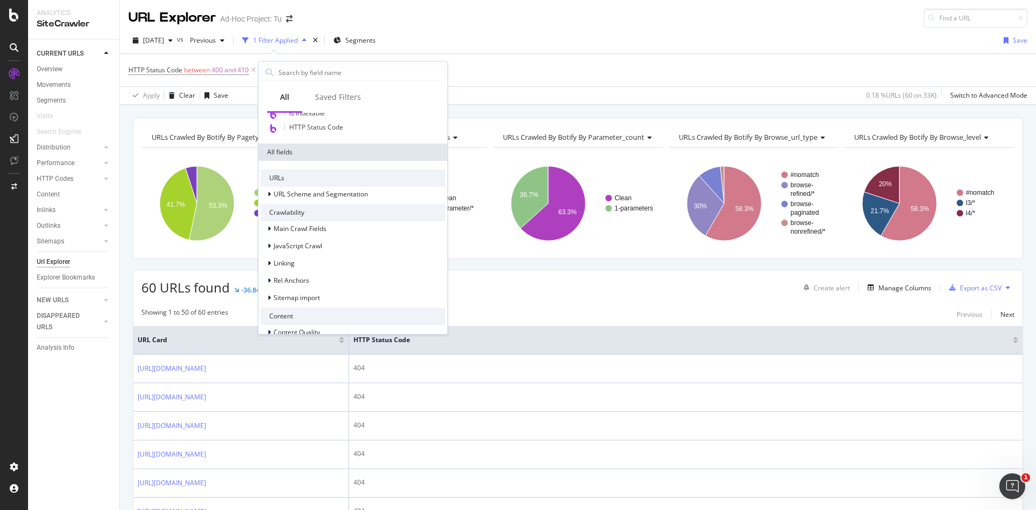
scroll to position [162, 0]
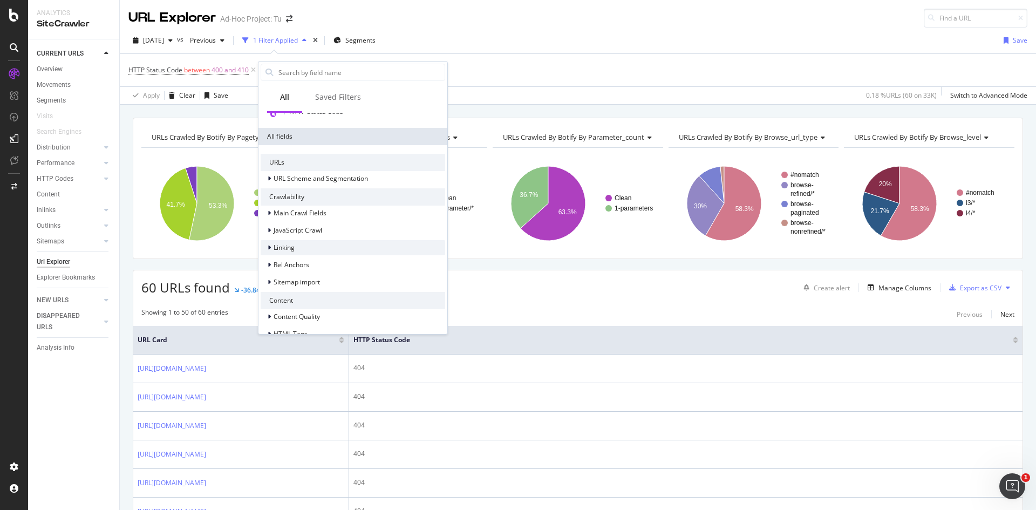
click at [306, 244] on div "Linking" at bounding box center [353, 247] width 185 height 15
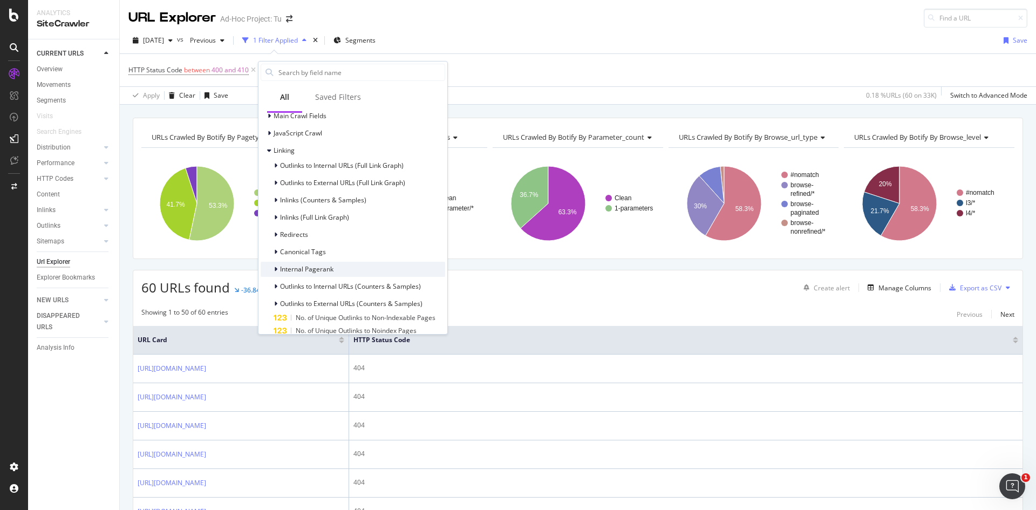
scroll to position [270, 0]
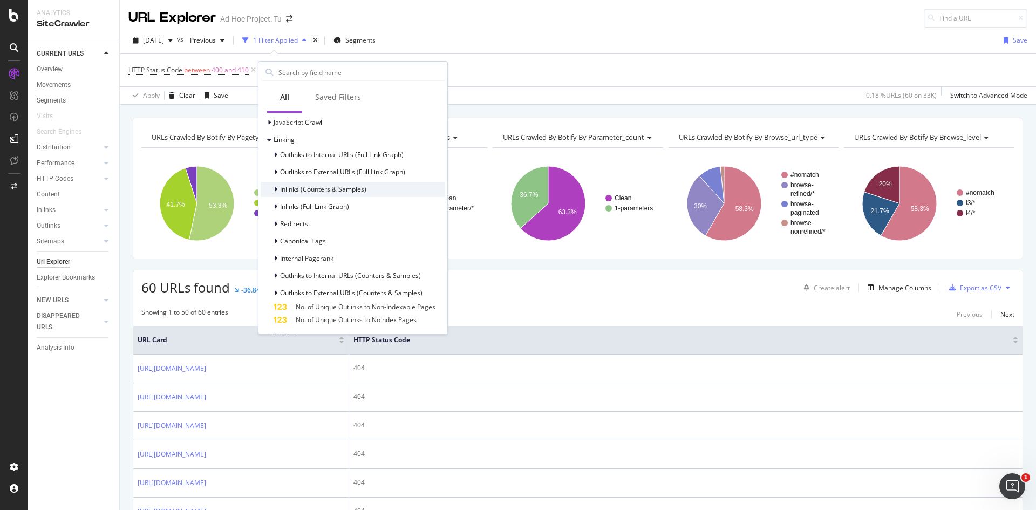
click at [365, 189] on span "Inlinks (Counters & Samples)" at bounding box center [323, 189] width 86 height 9
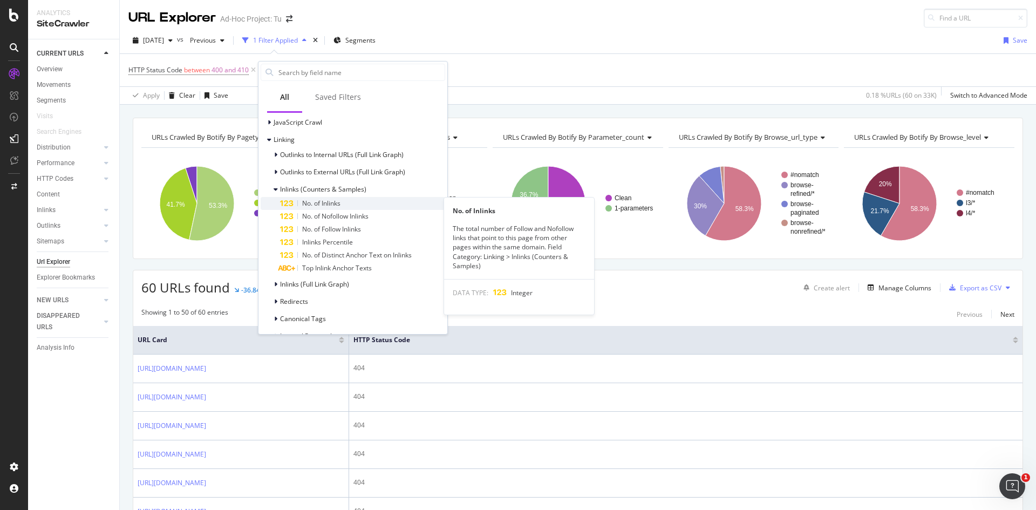
click at [325, 199] on span "No. of Inlinks" at bounding box center [321, 203] width 38 height 9
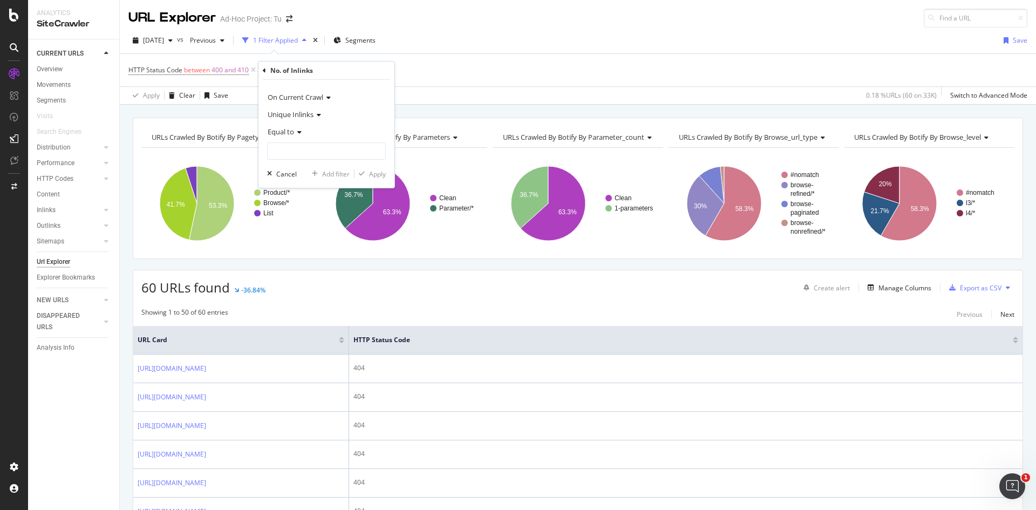
click at [302, 133] on div "Equal to" at bounding box center [326, 131] width 119 height 17
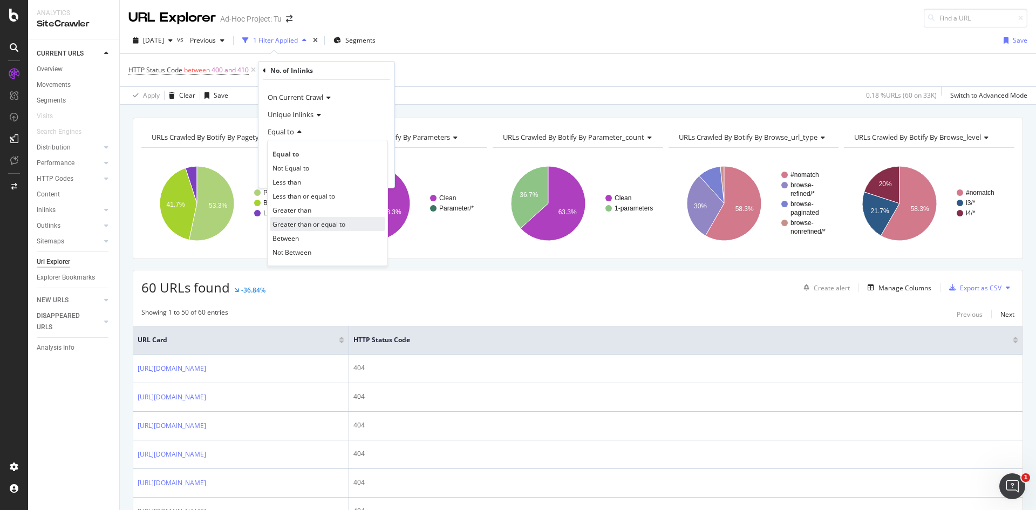
click at [319, 222] on span "Greater than or equal to" at bounding box center [308, 224] width 73 height 9
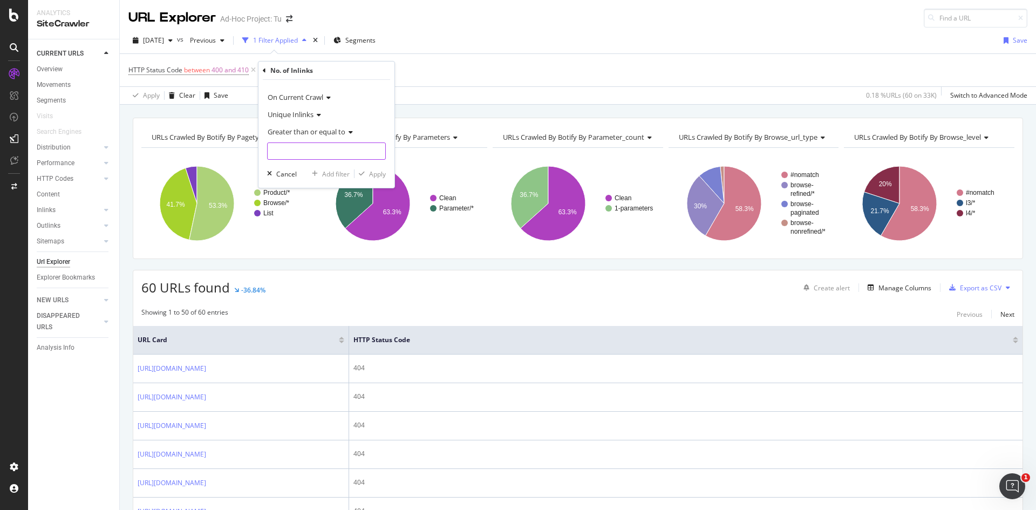
click at [311, 149] on input "number" at bounding box center [326, 150] width 119 height 17
type input "1"
click at [381, 174] on div "Apply" at bounding box center [377, 173] width 17 height 9
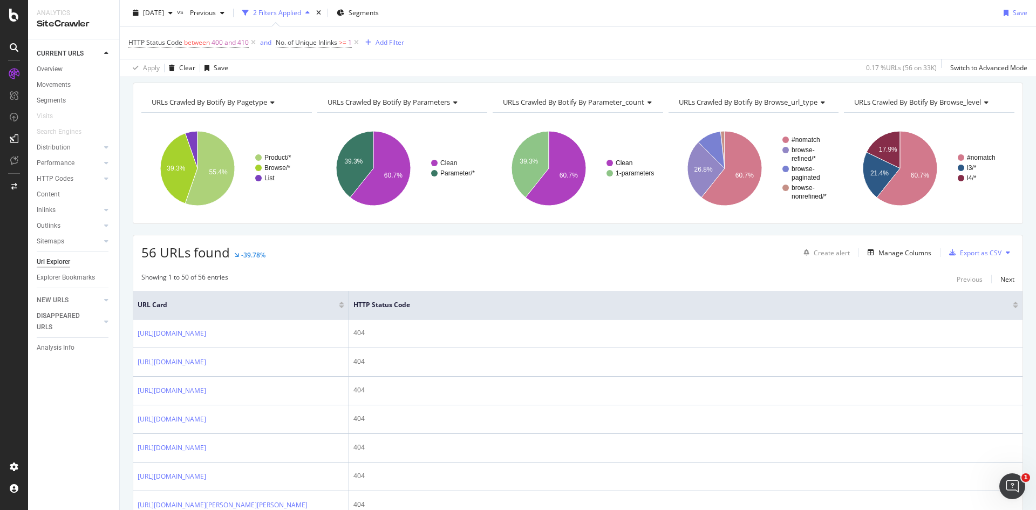
scroll to position [54, 0]
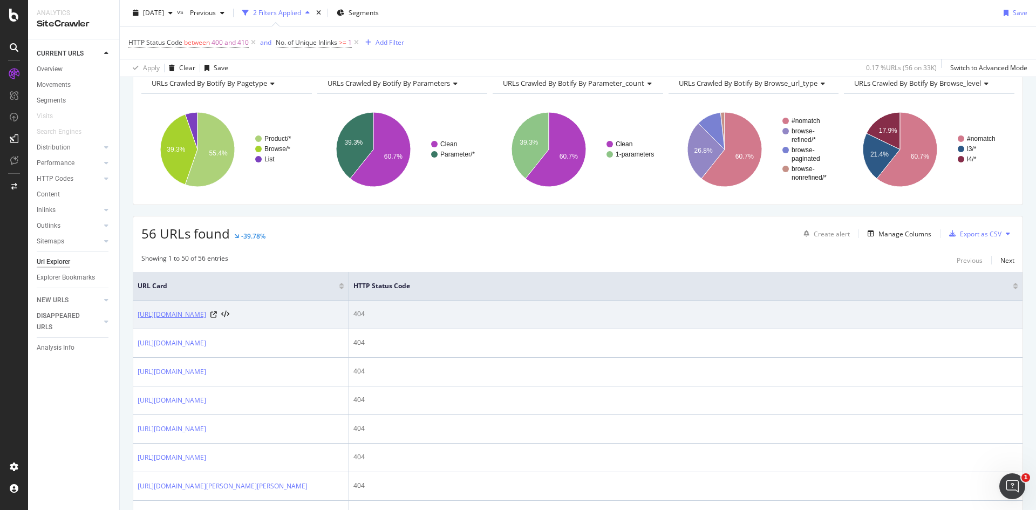
click at [206, 315] on link "[URL][DOMAIN_NAME]" at bounding box center [172, 314] width 69 height 11
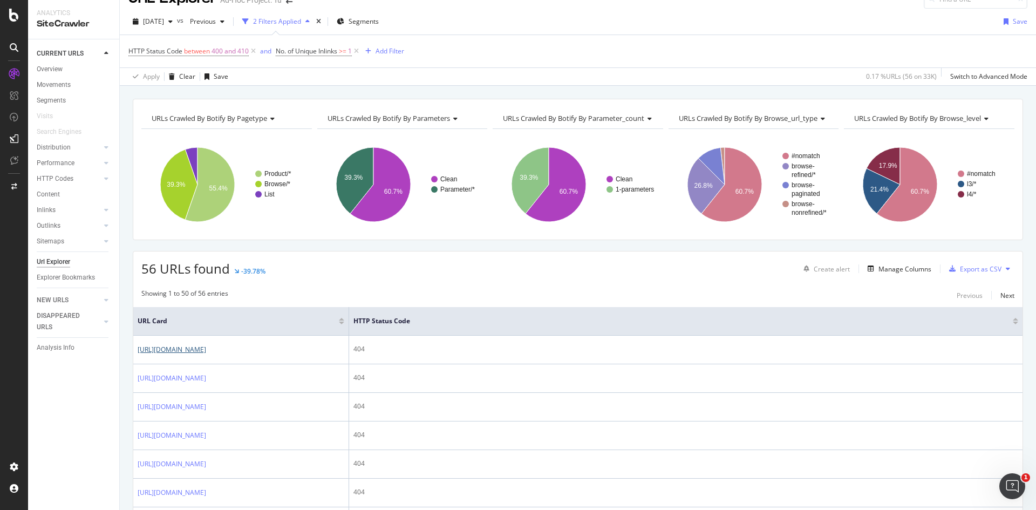
scroll to position [0, 0]
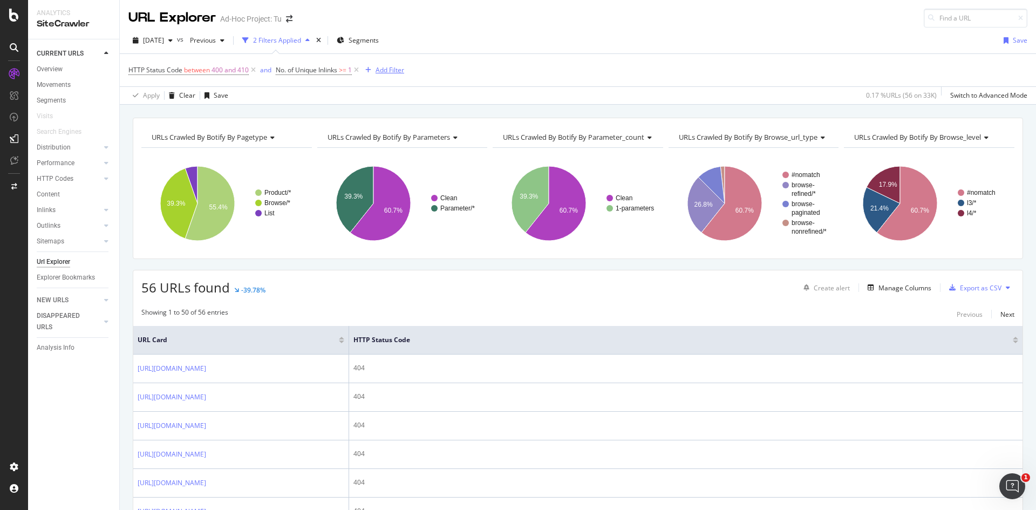
click at [395, 72] on div "Add Filter" at bounding box center [390, 69] width 29 height 9
click at [639, 70] on div "HTTP Status Code between 400 and 410 and No. of Unique Inlinks >= 1 Add Filter" at bounding box center [577, 70] width 899 height 32
click at [917, 286] on div "Manage Columns" at bounding box center [904, 287] width 53 height 9
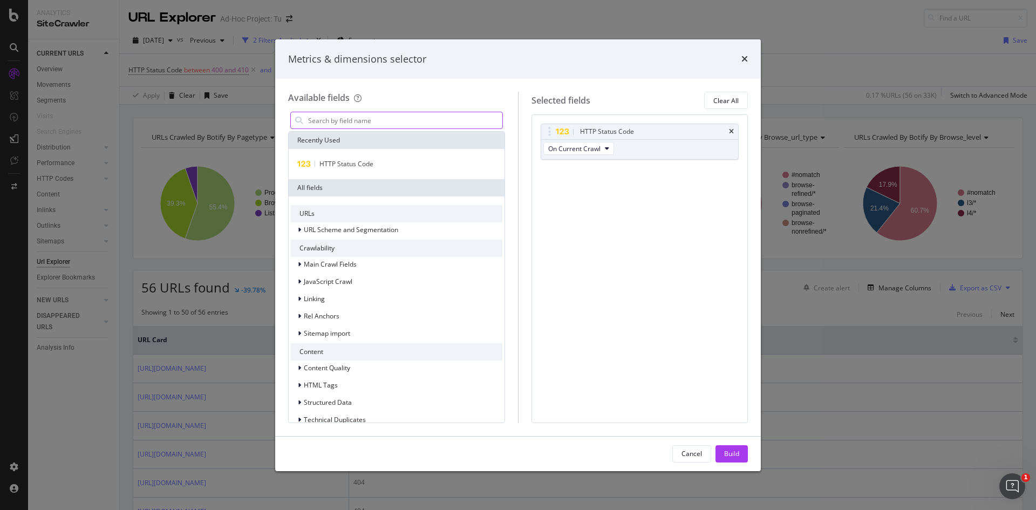
click at [358, 123] on input "modal" at bounding box center [404, 120] width 195 height 16
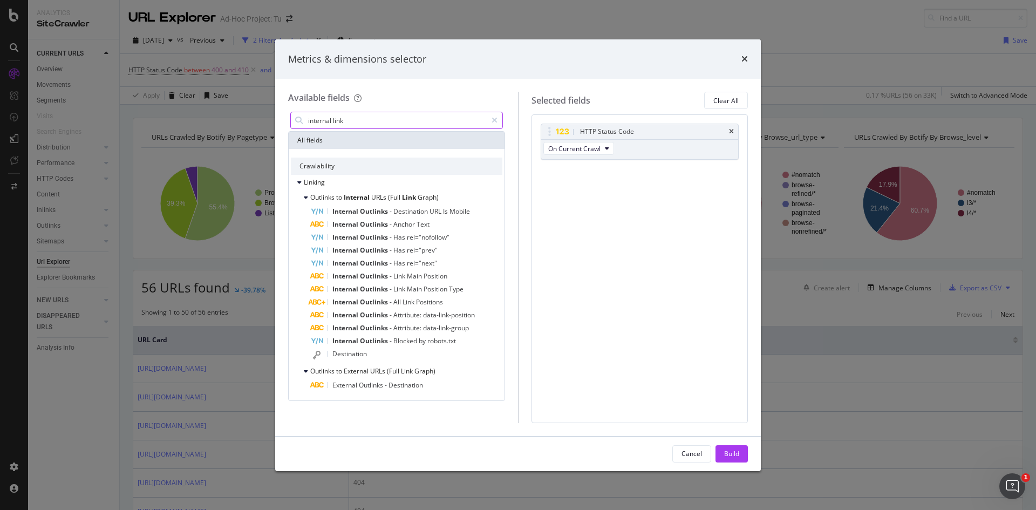
click at [374, 122] on input "internal link" at bounding box center [397, 120] width 180 height 16
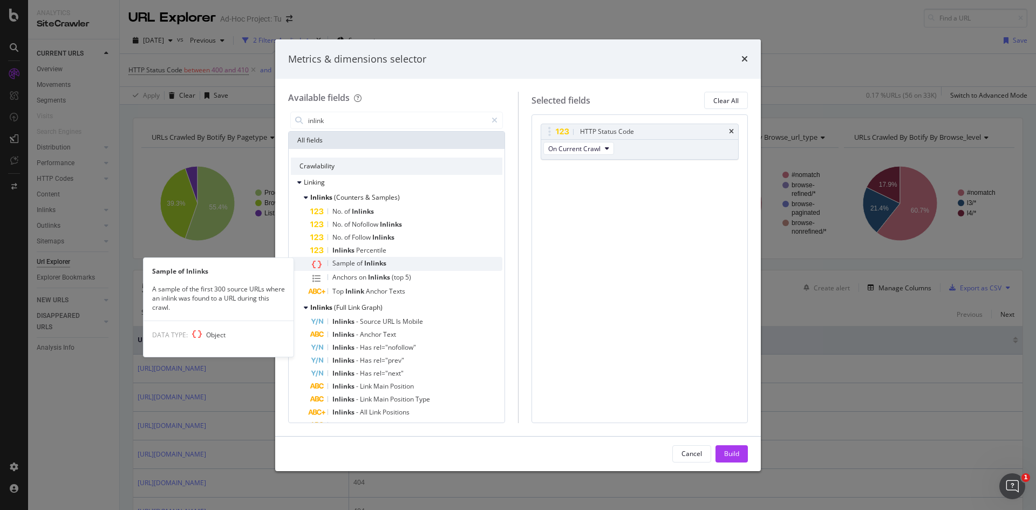
type input "inlink"
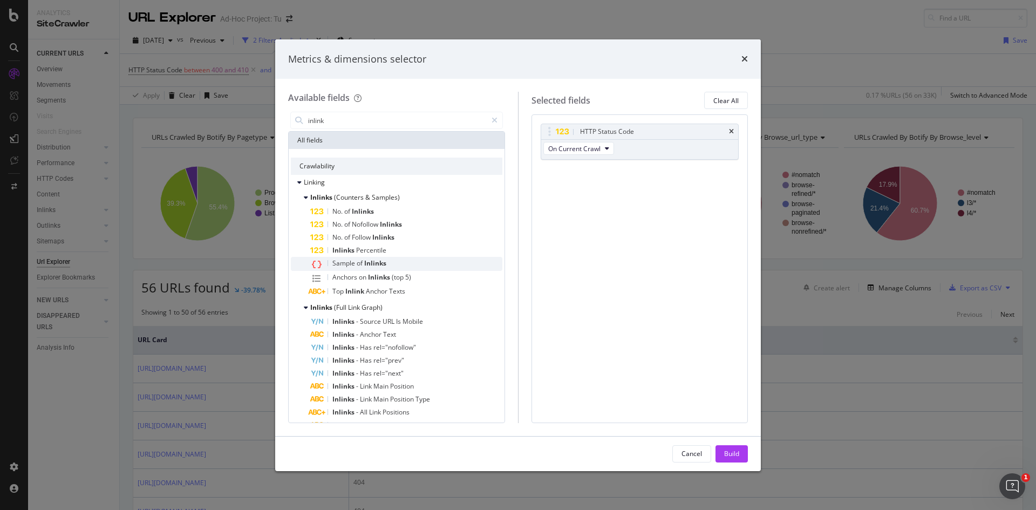
click at [379, 259] on span "Inlinks" at bounding box center [375, 262] width 22 height 9
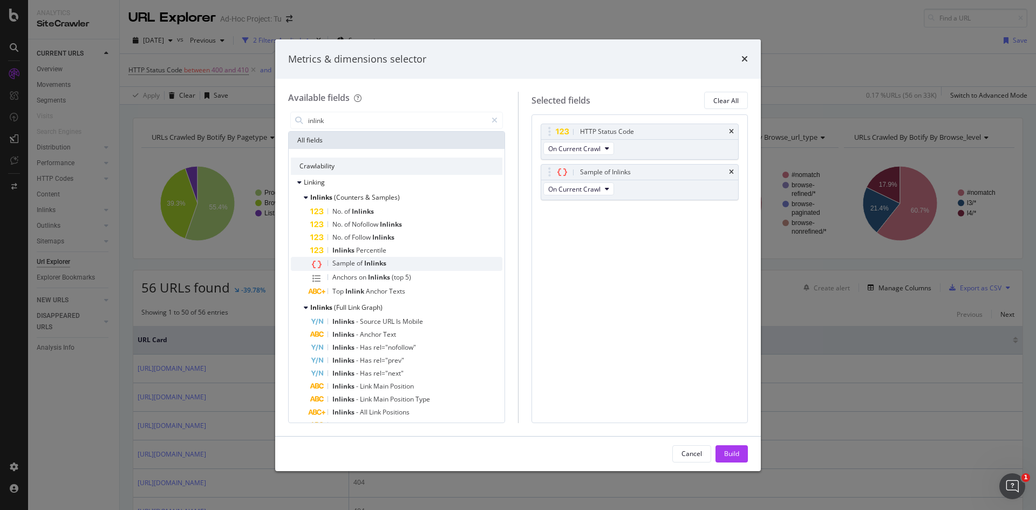
click at [351, 265] on span "Sample" at bounding box center [344, 262] width 24 height 9
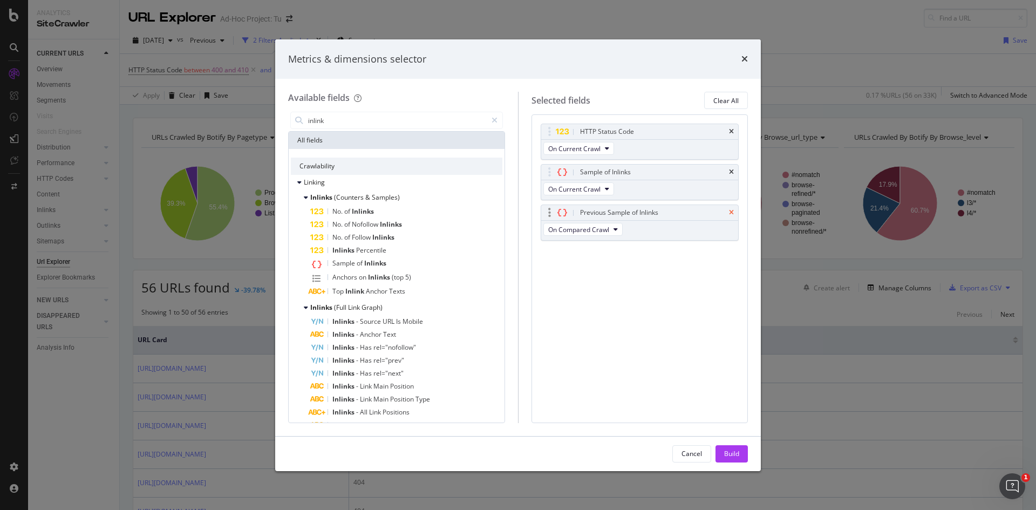
click at [733, 213] on icon "times" at bounding box center [731, 212] width 5 height 6
click at [729, 458] on div "Build" at bounding box center [731, 453] width 15 height 9
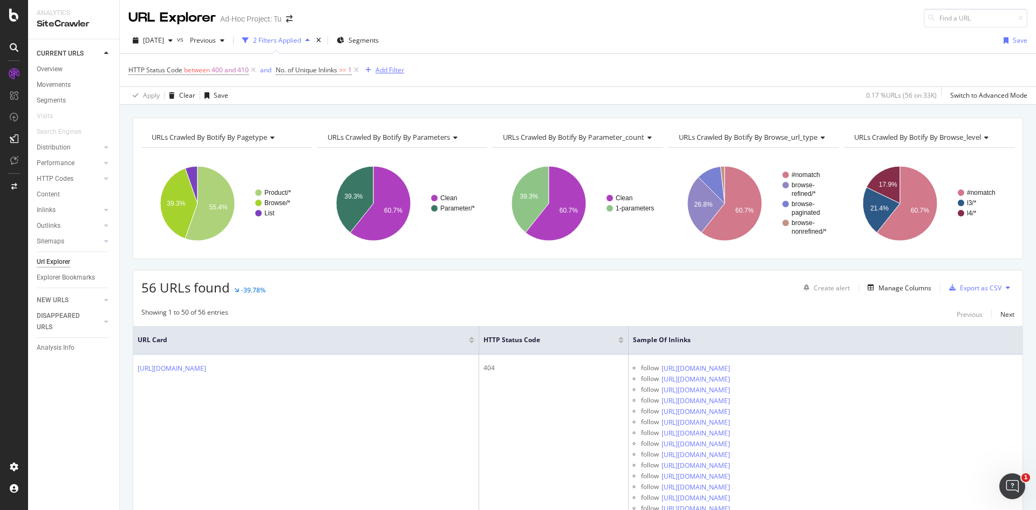
click at [400, 70] on div "Add Filter" at bounding box center [390, 69] width 29 height 9
click at [212, 94] on div "button" at bounding box center [206, 95] width 13 height 6
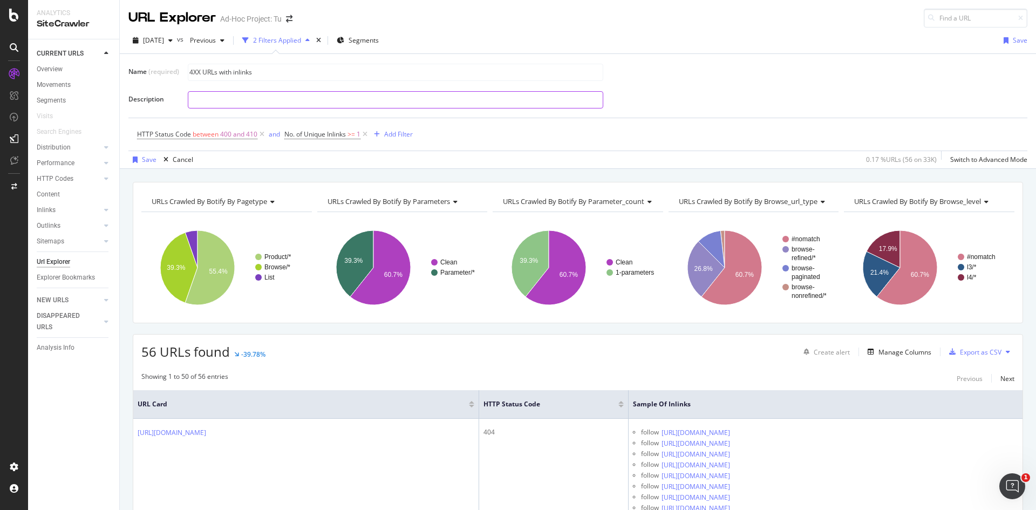
type input "4XX URLs with inlinks"
click at [223, 101] on input "text" at bounding box center [395, 100] width 414 height 16
type input "HTTP Status code between 400 and 410 and inlinks is greater or equal to 1"
click at [144, 156] on div "Save" at bounding box center [149, 159] width 15 height 9
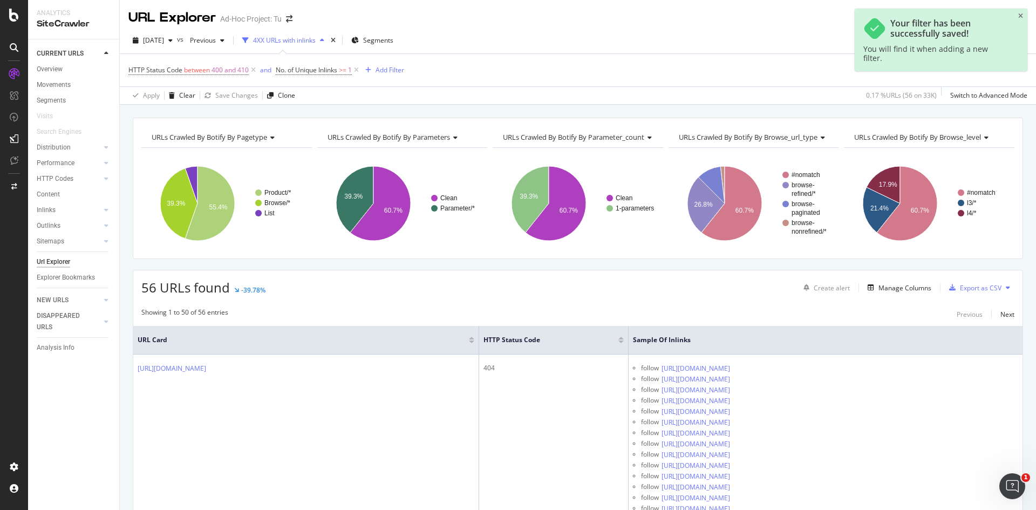
click at [1016, 15] on div "Your filter has been successfully saved! You will find it when adding a new fil…" at bounding box center [941, 40] width 173 height 63
click at [1019, 16] on icon "close toast" at bounding box center [1020, 16] width 5 height 6
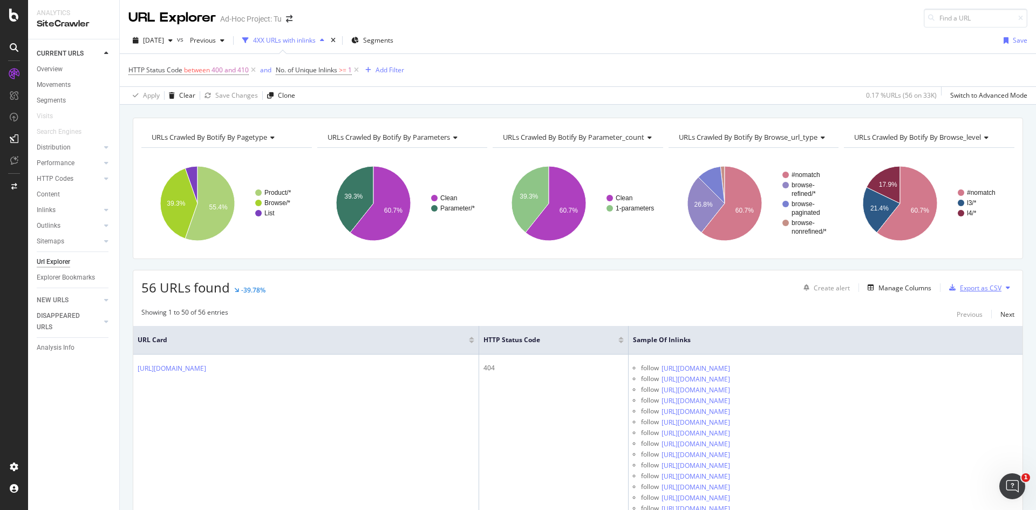
click at [979, 288] on div "Export as CSV" at bounding box center [981, 287] width 42 height 9
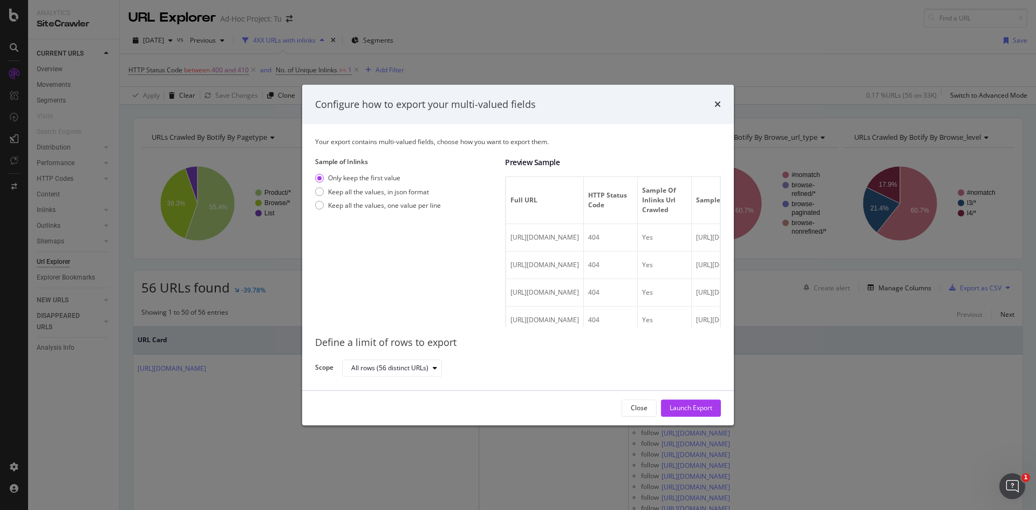
click at [409, 212] on div "Only keep the first value Keep all the values, in json format Keep all the valu…" at bounding box center [378, 194] width 126 height 40
click at [405, 209] on div "Keep all the values, one value per line" at bounding box center [384, 205] width 113 height 9
drag, startPoint x: 608, startPoint y: 195, endPoint x: 674, endPoint y: 191, distance: 65.9
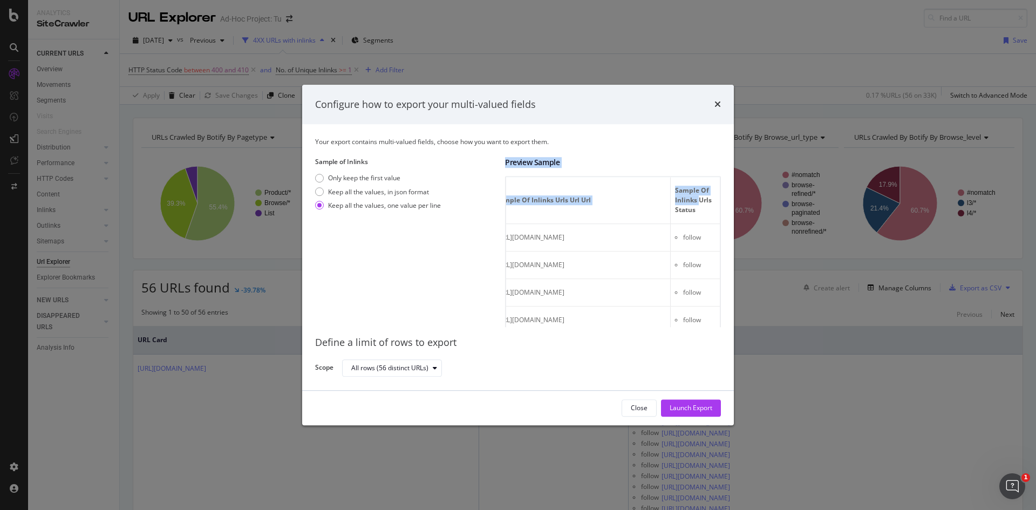
scroll to position [0, 141]
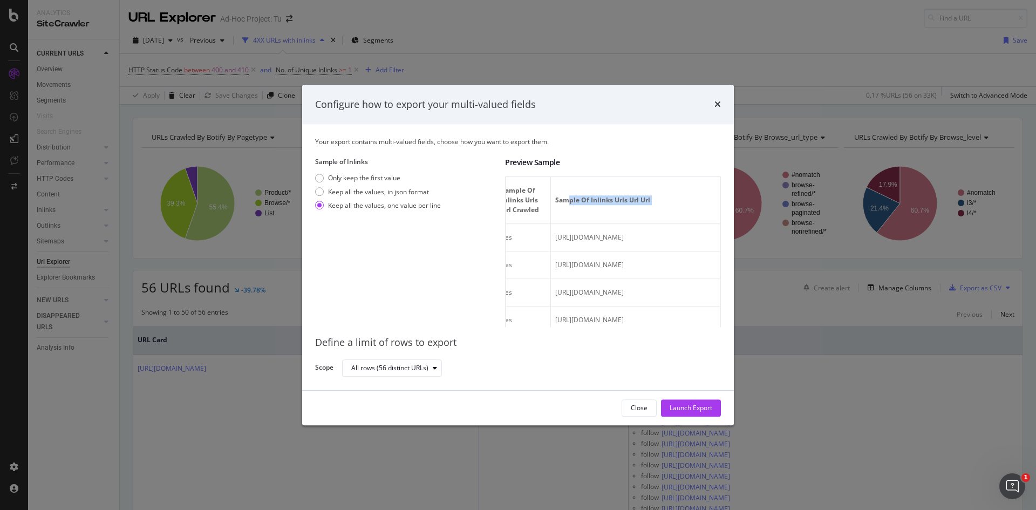
drag, startPoint x: 649, startPoint y: 200, endPoint x: 675, endPoint y: 202, distance: 25.9
click at [675, 202] on tr "Full URL HTTP Status Code Sample of Inlinks Urls Url Crawled Sample of Inlinks …" at bounding box center [574, 201] width 419 height 47
click at [675, 202] on span "Sample of Inlinks Urls Url Url" at bounding box center [638, 201] width 167 height 10
click at [566, 359] on div "All rows (56 distinct URLs)" at bounding box center [527, 367] width 370 height 19
click at [694, 412] on div "Launch Export" at bounding box center [691, 408] width 43 height 9
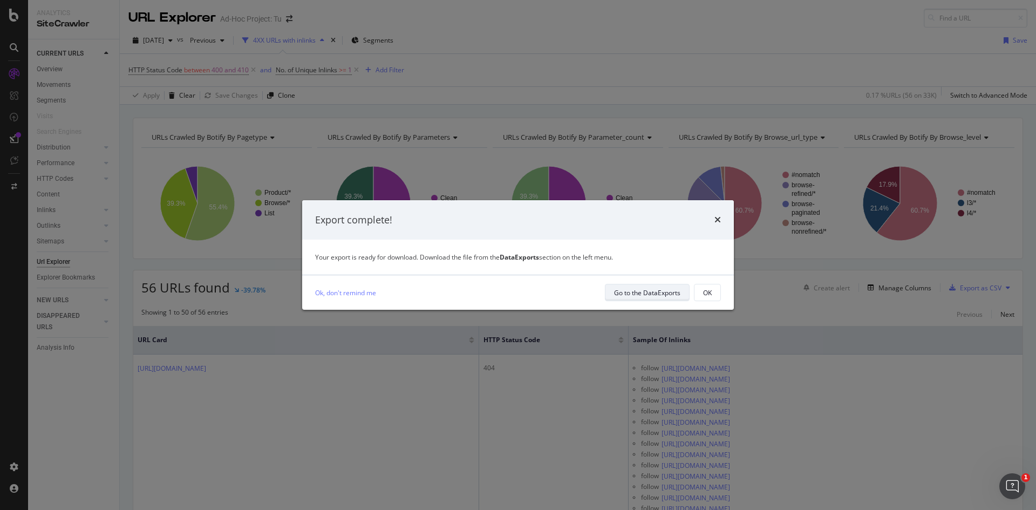
click at [659, 295] on div "Go to the DataExports" at bounding box center [647, 292] width 66 height 9
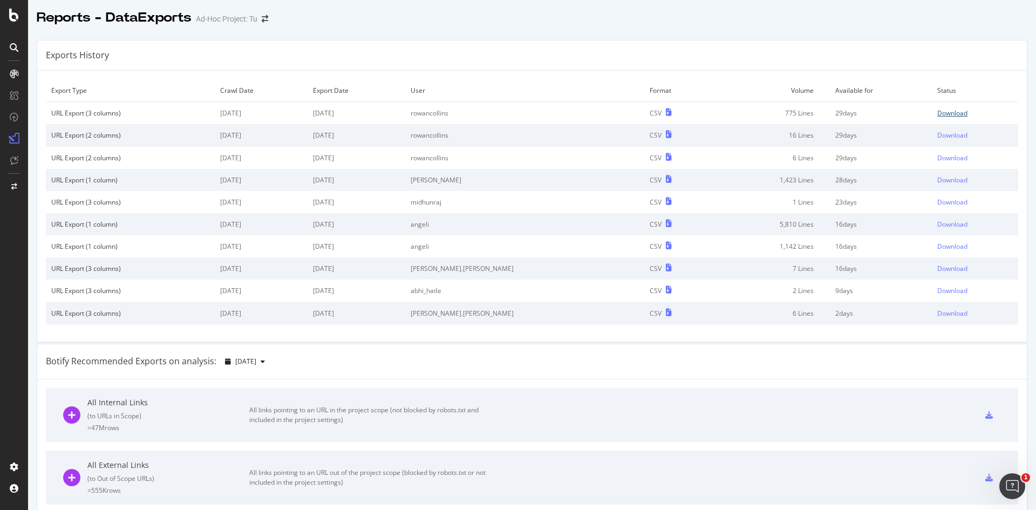
click at [938, 115] on div "Download" at bounding box center [952, 112] width 30 height 9
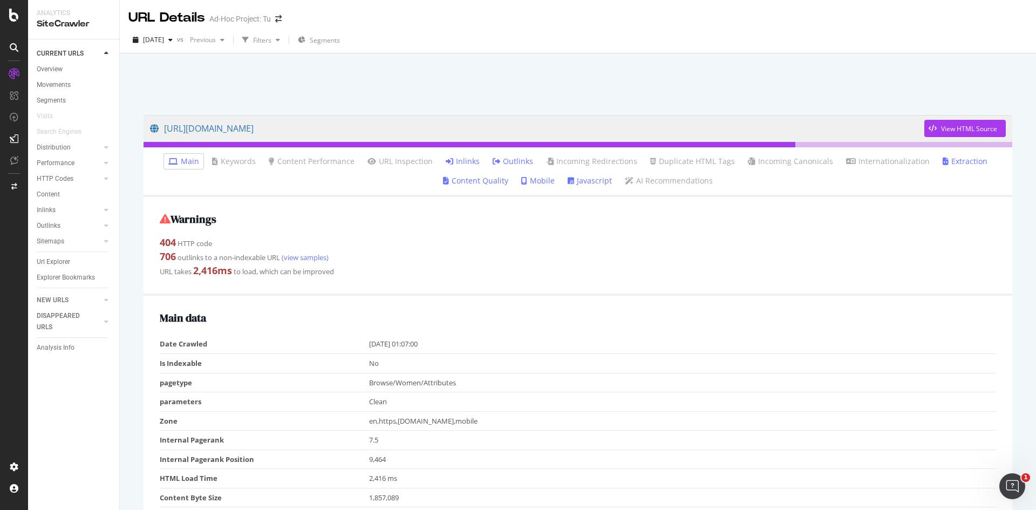
click at [468, 160] on link "Inlinks" at bounding box center [463, 161] width 34 height 11
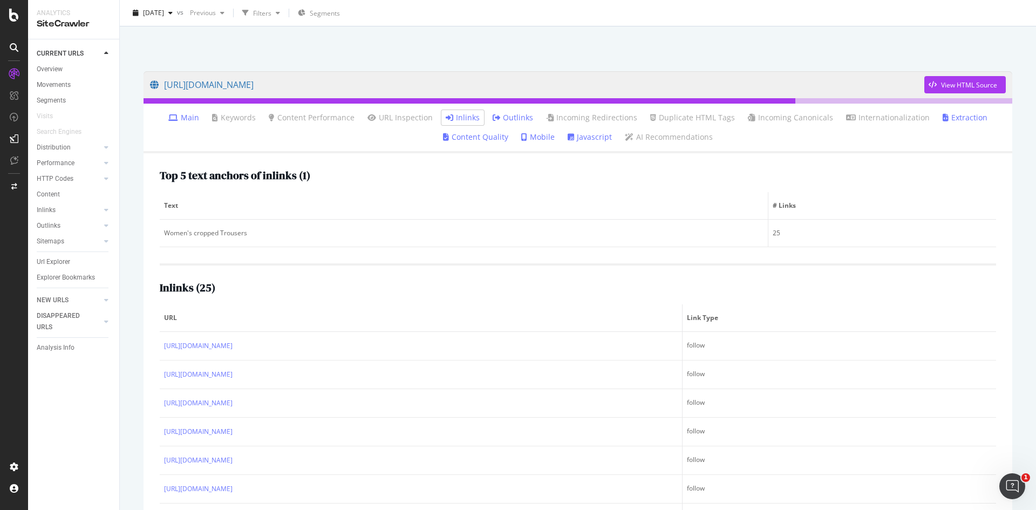
scroll to position [108, 0]
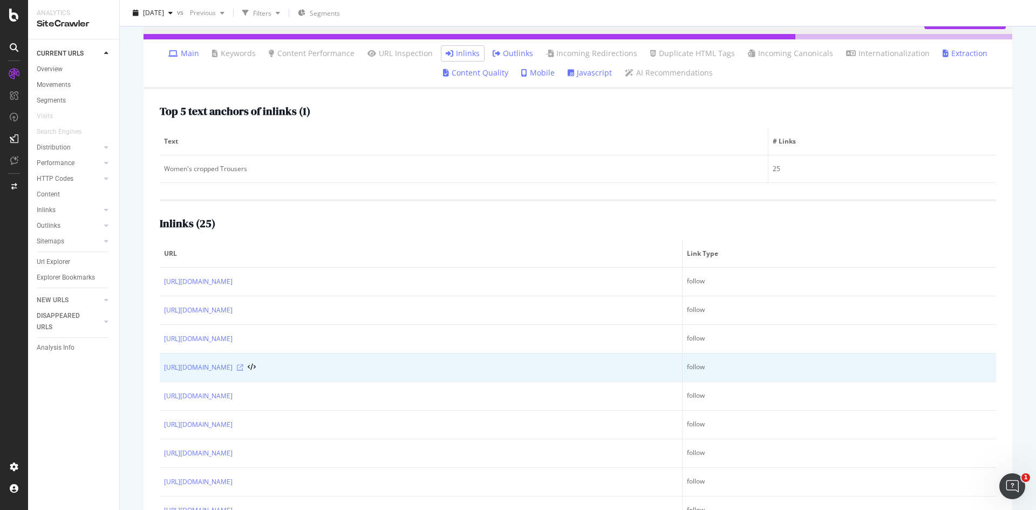
click at [243, 364] on icon at bounding box center [240, 367] width 6 height 6
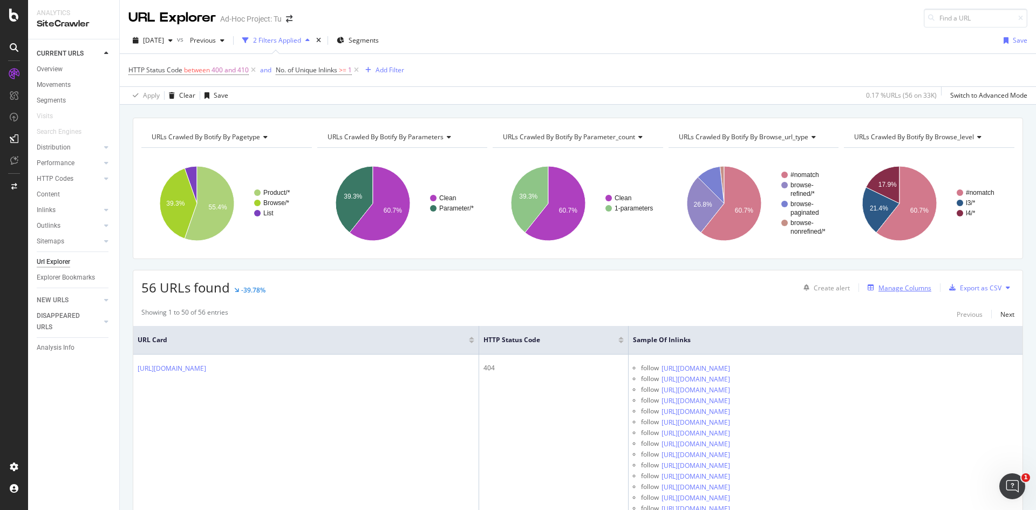
click at [868, 289] on icon "button" at bounding box center [871, 287] width 6 height 6
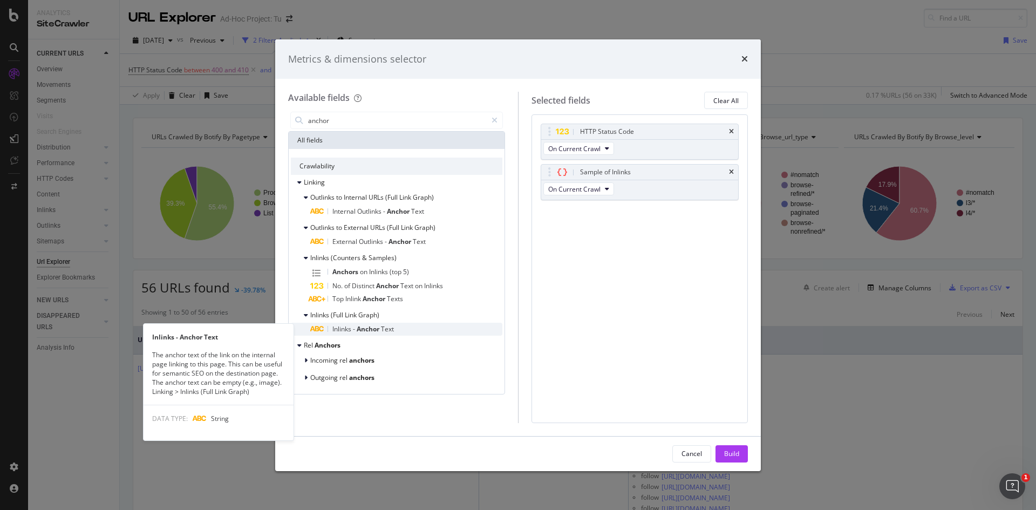
type input "anchor"
click at [386, 331] on span "Text" at bounding box center [387, 328] width 13 height 9
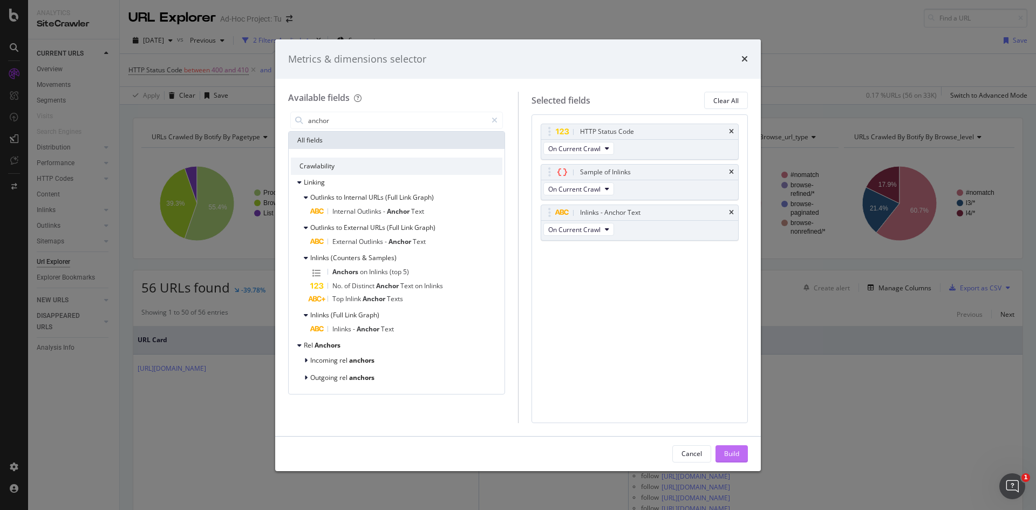
click at [733, 454] on div "Build" at bounding box center [731, 453] width 15 height 9
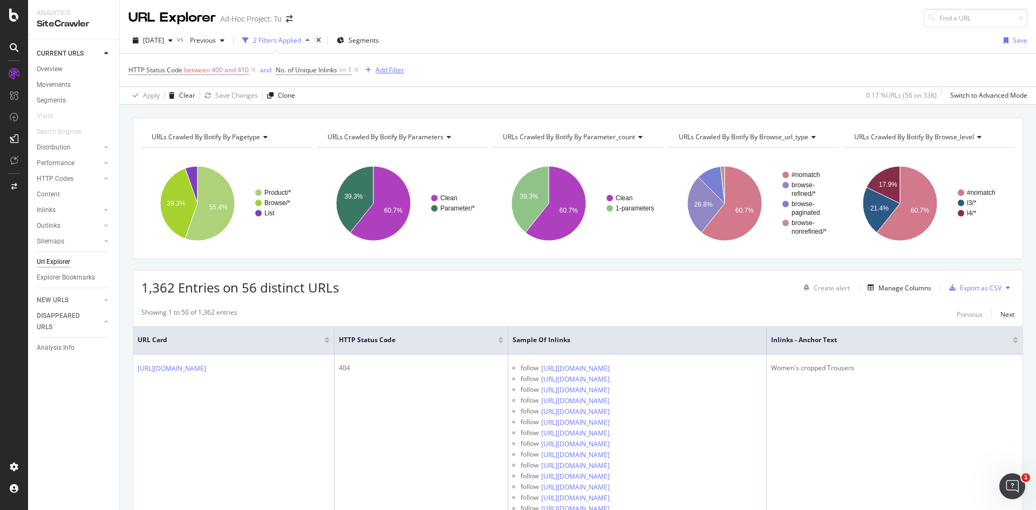
click at [380, 70] on div "Add Filter" at bounding box center [390, 69] width 29 height 9
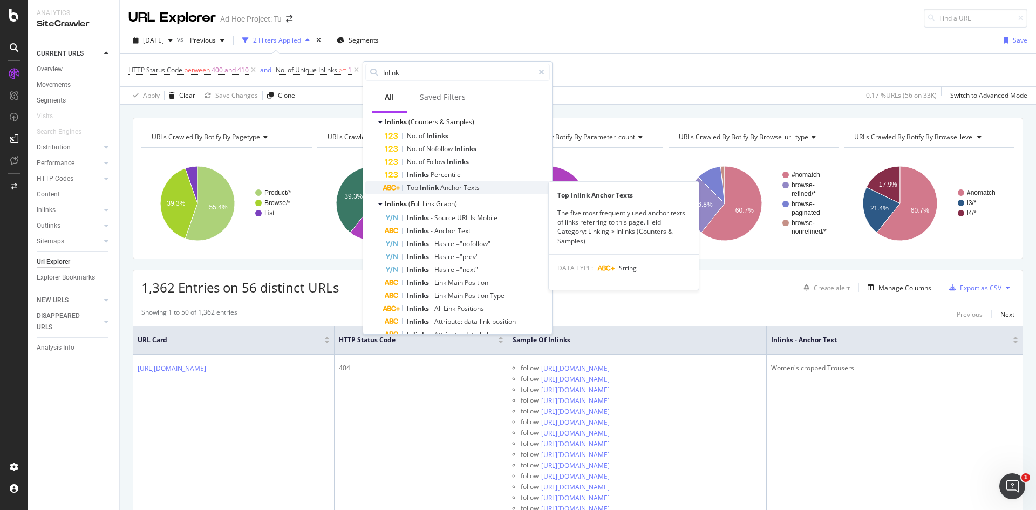
scroll to position [134, 0]
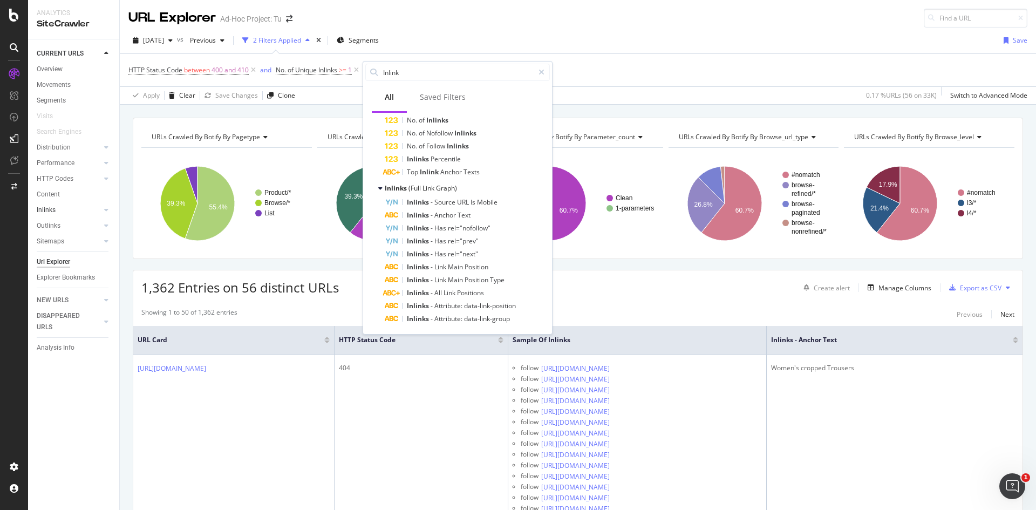
type input "Inlink"
click at [432, 77] on input "Inlink" at bounding box center [458, 72] width 152 height 16
click at [626, 63] on div "HTTP Status Code between 400 and 410 and No. of Unique Inlinks >= 1 Add Filter" at bounding box center [577, 70] width 899 height 32
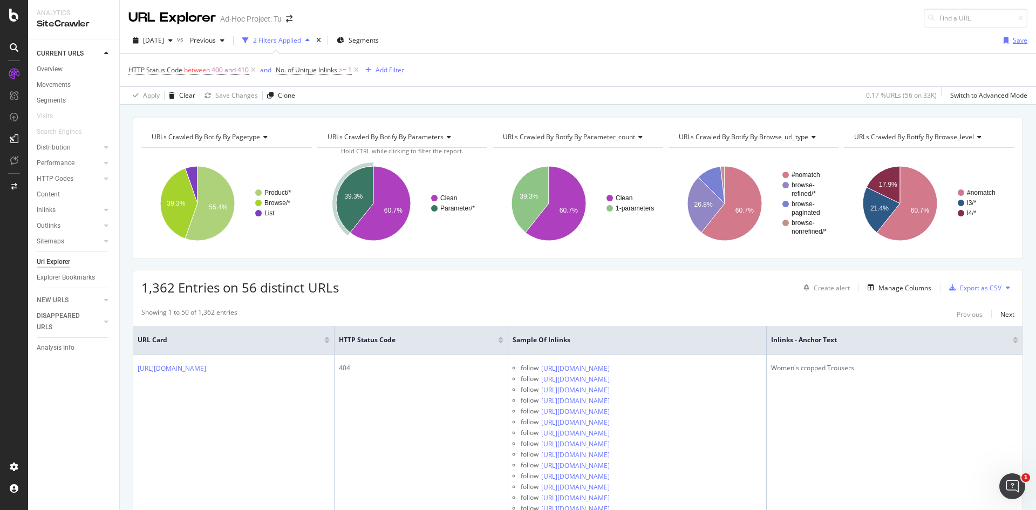
click at [1013, 43] on div "Save" at bounding box center [1020, 40] width 15 height 9
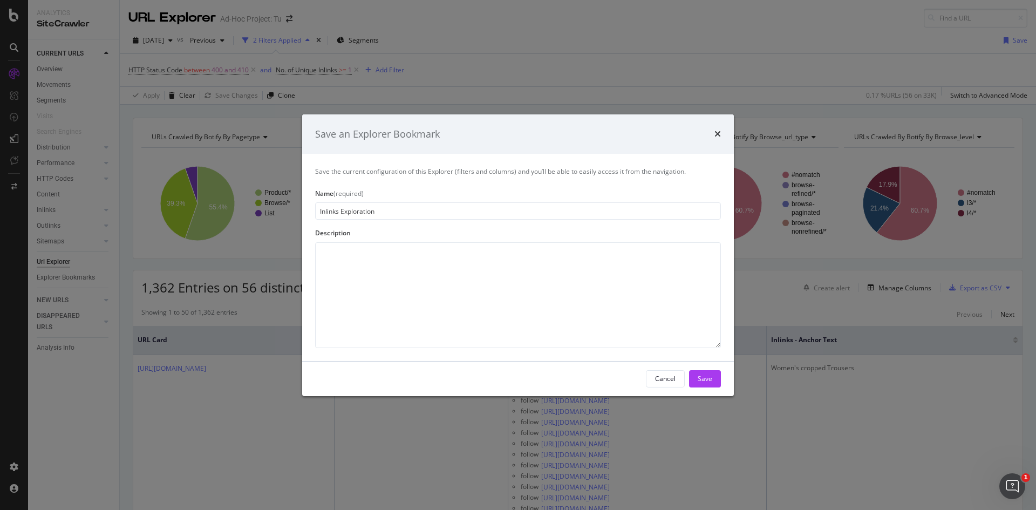
type input "Inlinks Exploration"
click at [372, 298] on textarea "modal" at bounding box center [518, 295] width 406 height 106
type textarea "When reviewing internal links to pages and you need the URL, status code, and a…"
click at [698, 376] on button "Save" at bounding box center [705, 378] width 32 height 17
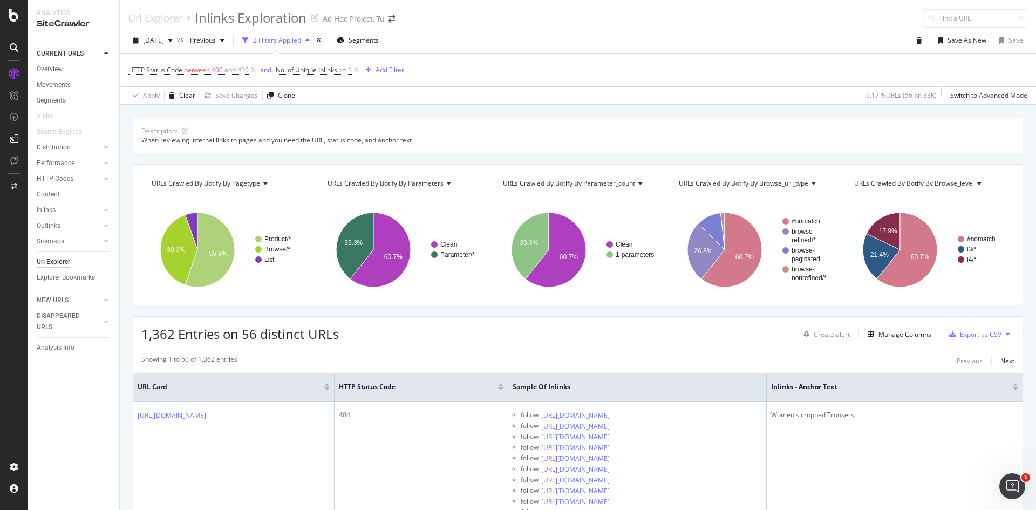
click at [412, 110] on div "Description: When reviewing internal links to pages and you need the URL, statu…" at bounding box center [578, 118] width 916 height 26
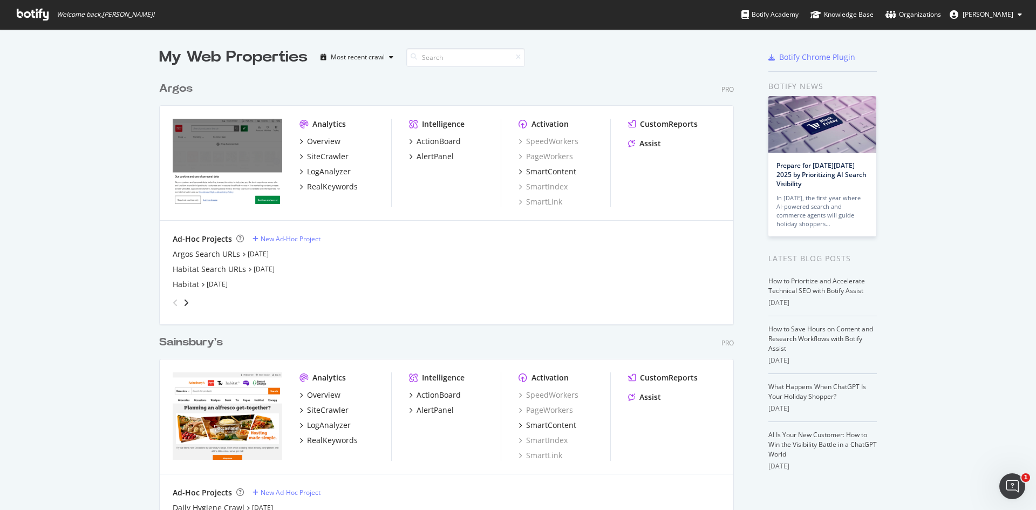
click at [1010, 8] on button "[PERSON_NAME]" at bounding box center [986, 14] width 90 height 17
click at [935, 13] on div "Organizations" at bounding box center [913, 14] width 56 height 11
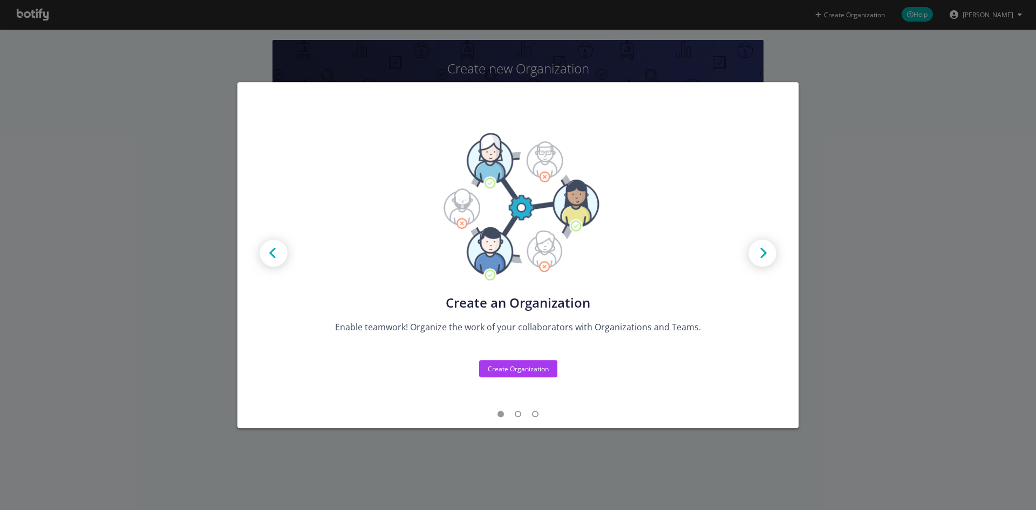
click at [913, 144] on div "Create new Projects for your Teams Create the exact model that matches your Org…" at bounding box center [518, 255] width 1036 height 510
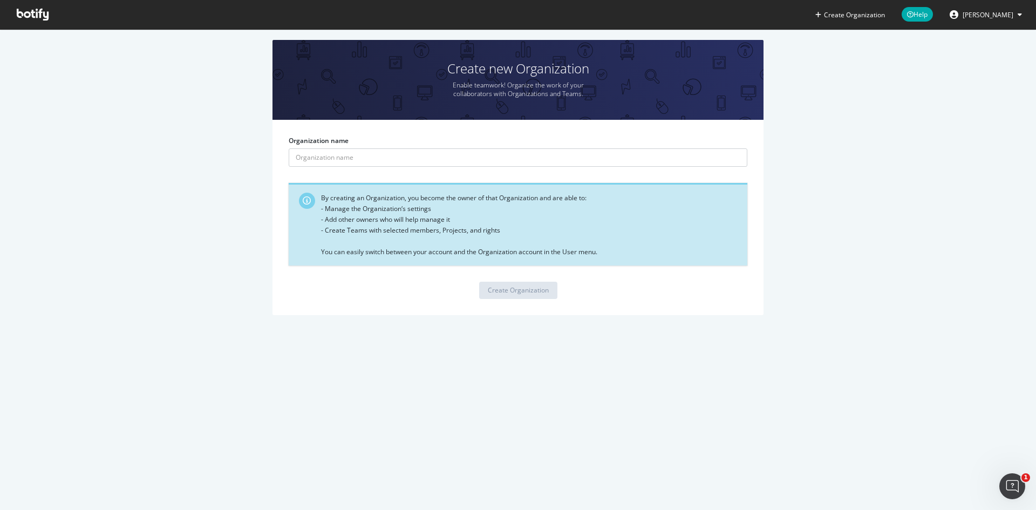
click at [16, 15] on span at bounding box center [32, 14] width 49 height 29
click at [25, 13] on icon at bounding box center [33, 15] width 32 height 12
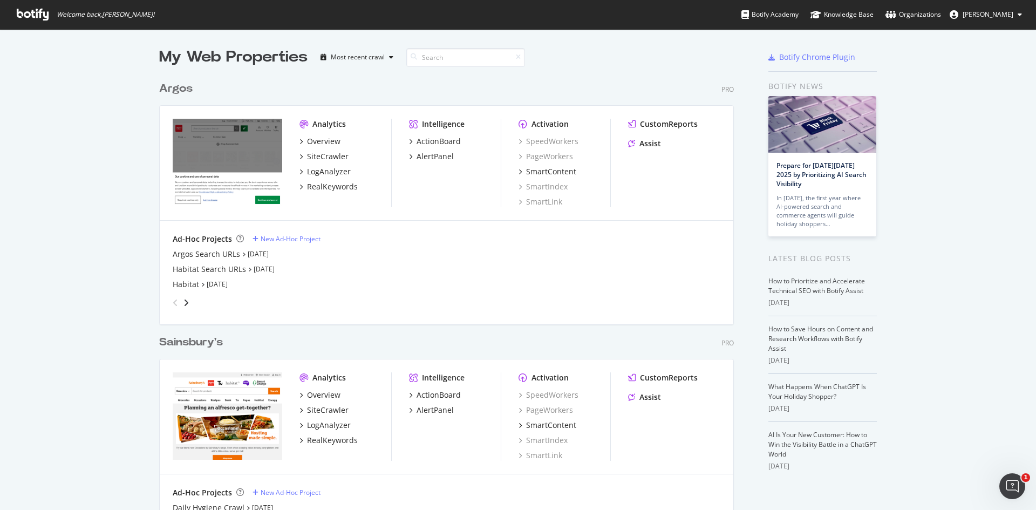
click at [1006, 17] on span "Rowan Collins" at bounding box center [987, 14] width 51 height 9
click at [1007, 14] on span "Rowan Collins" at bounding box center [987, 14] width 51 height 9
click at [434, 160] on div "AlertPanel" at bounding box center [435, 156] width 37 height 11
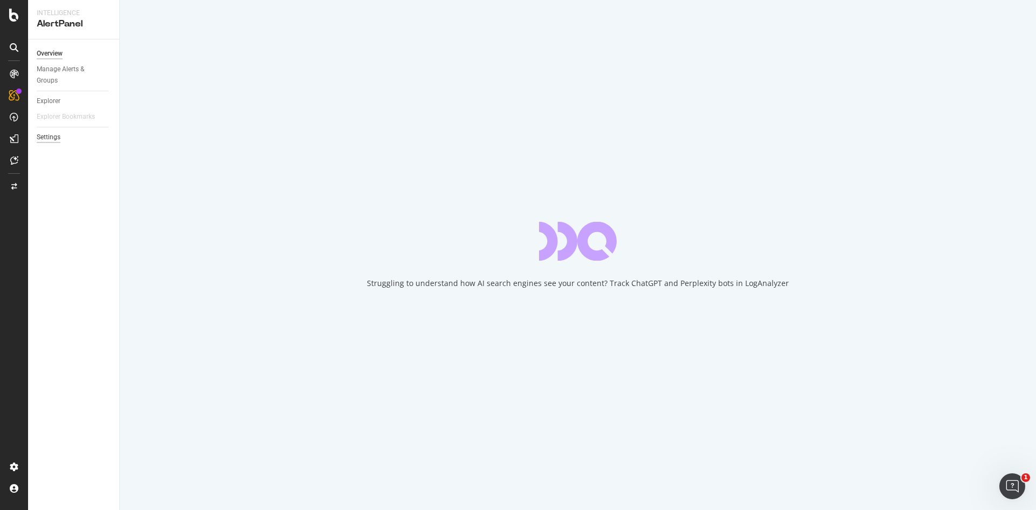
click at [37, 139] on div "Settings" at bounding box center [49, 137] width 24 height 11
select select "06"
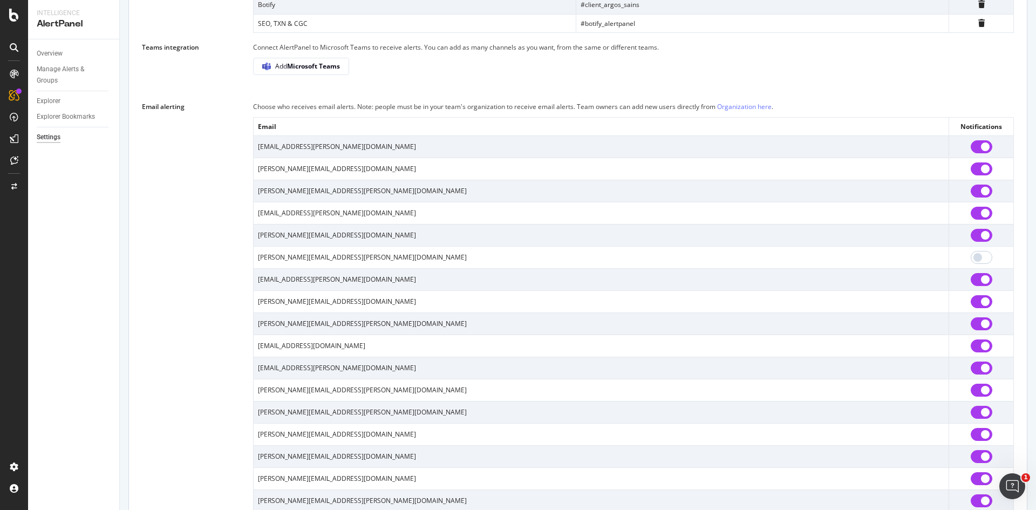
scroll to position [476, 0]
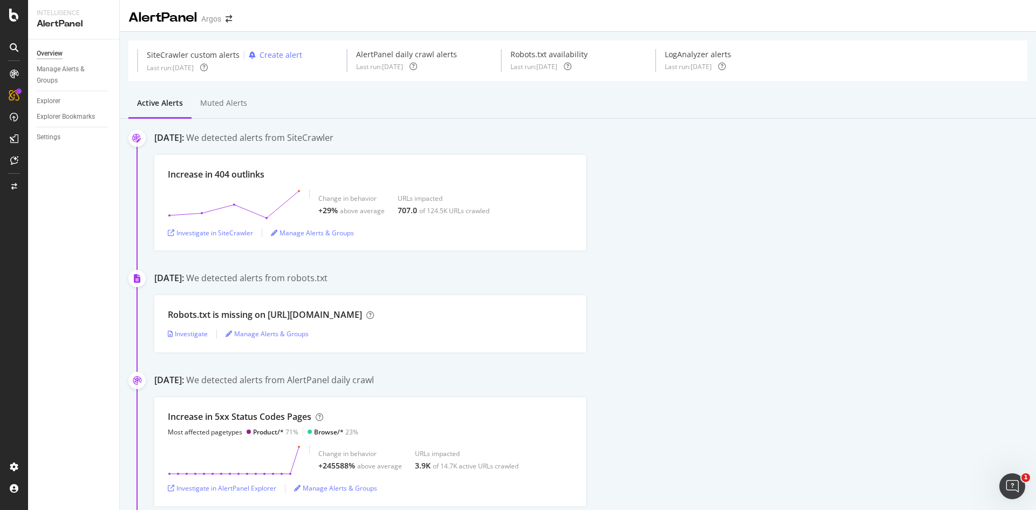
click at [754, 297] on div "Robots.txt is missing on https://competitions.argos.co.uk/ Investigate Manage A…" at bounding box center [595, 323] width 882 height 57
click at [751, 280] on div "September 25th 2025: We detected alerts from robots.txt" at bounding box center [595, 279] width 882 height 15
click at [201, 238] on div "Investigate in SiteCrawler" at bounding box center [210, 232] width 85 height 16
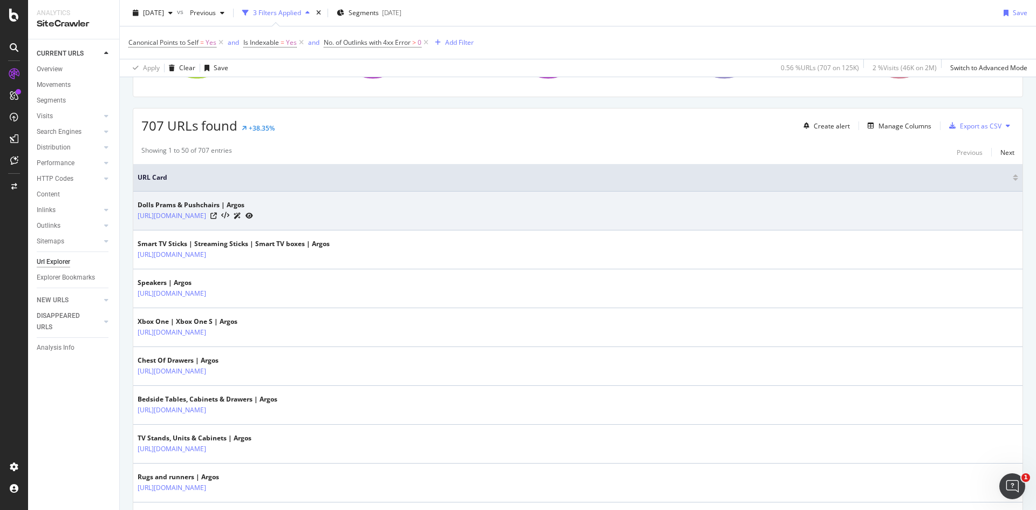
scroll to position [108, 0]
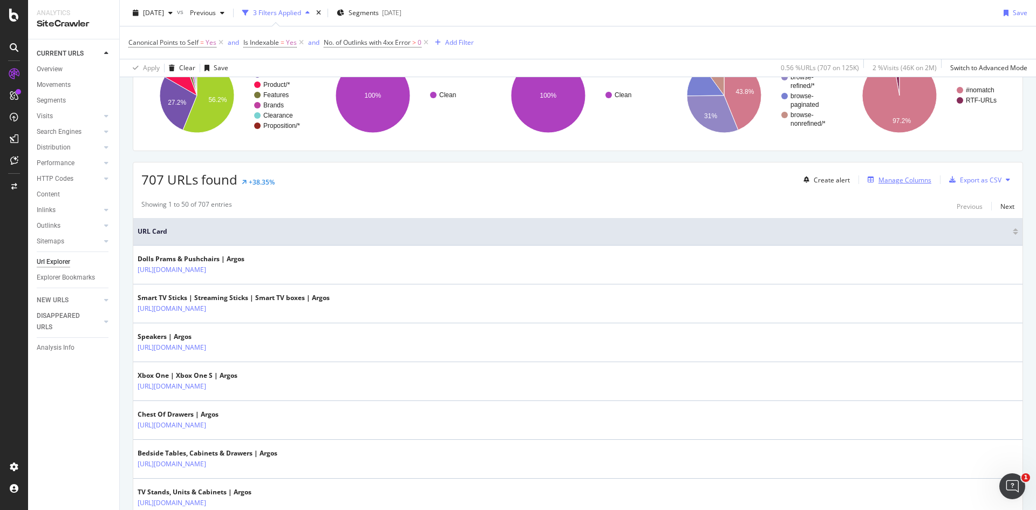
click at [903, 180] on div "Manage Columns" at bounding box center [904, 179] width 53 height 9
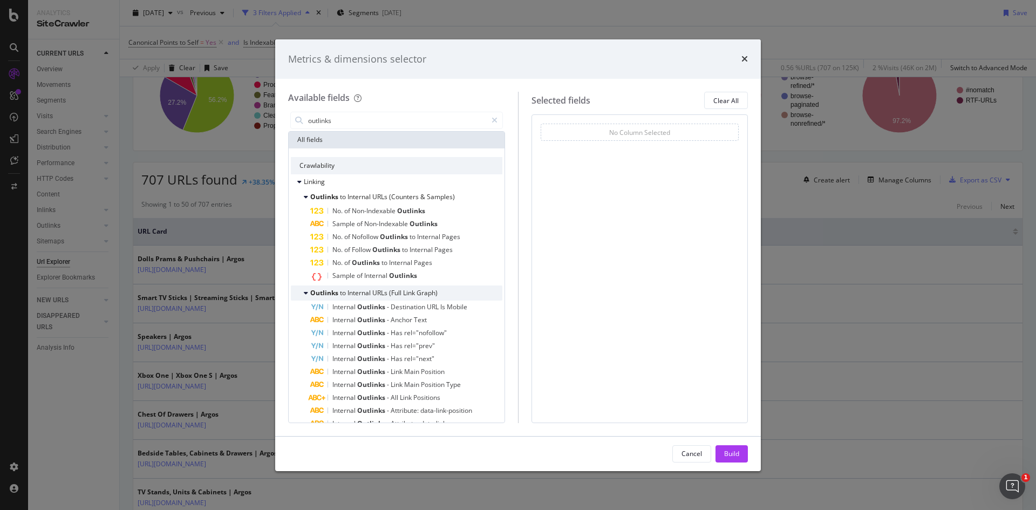
scroll to position [0, 0]
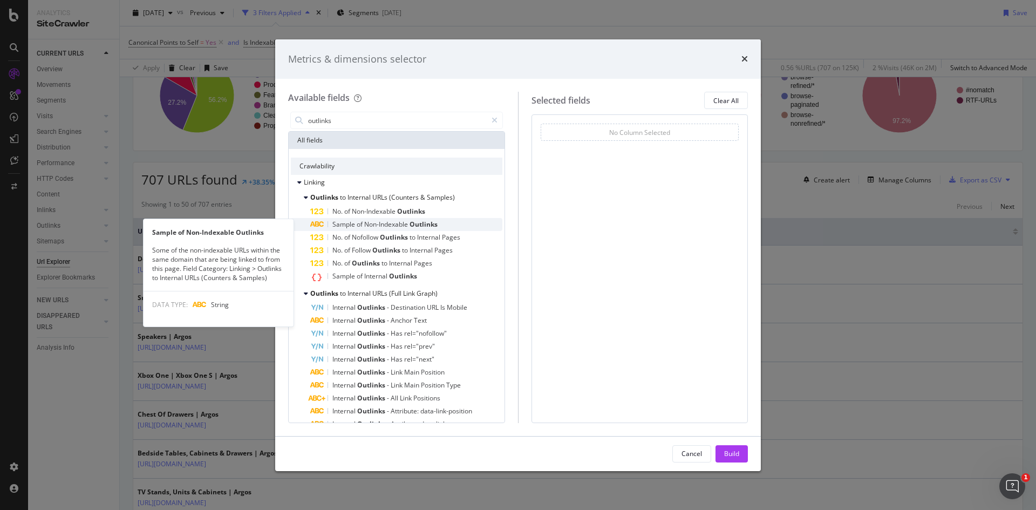
type input "outlinks"
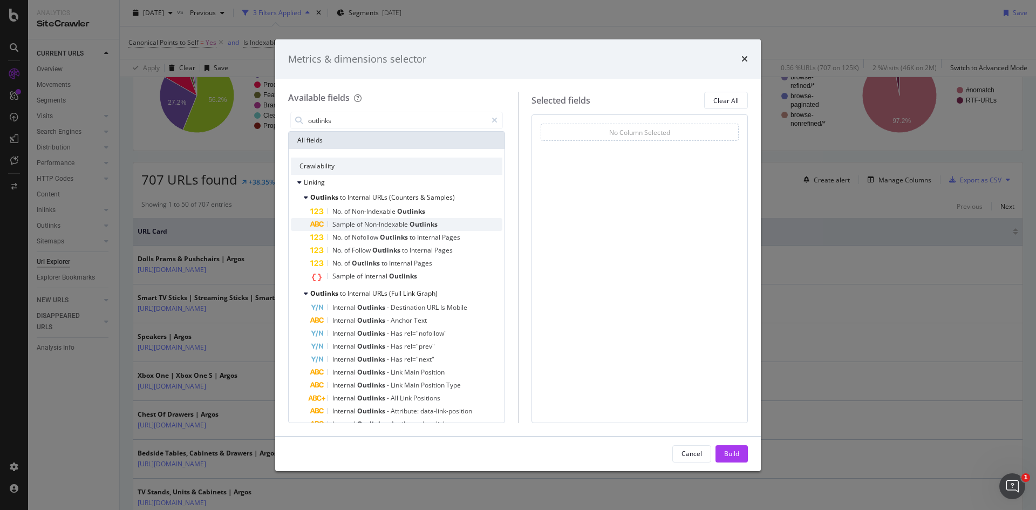
click at [444, 223] on div "Sample of Non-Indexable Outlinks" at bounding box center [406, 224] width 192 height 13
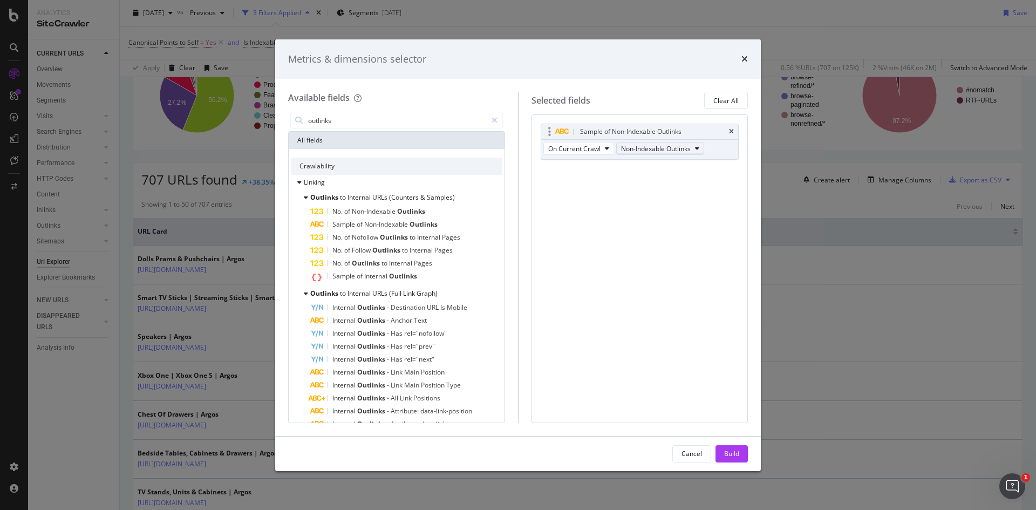
click at [642, 152] on span "Non-Indexable Outlinks" at bounding box center [656, 148] width 70 height 9
click at [671, 206] on span "with 4xx Error" at bounding box center [662, 209] width 74 height 10
click at [729, 449] on div "Build" at bounding box center [731, 453] width 15 height 9
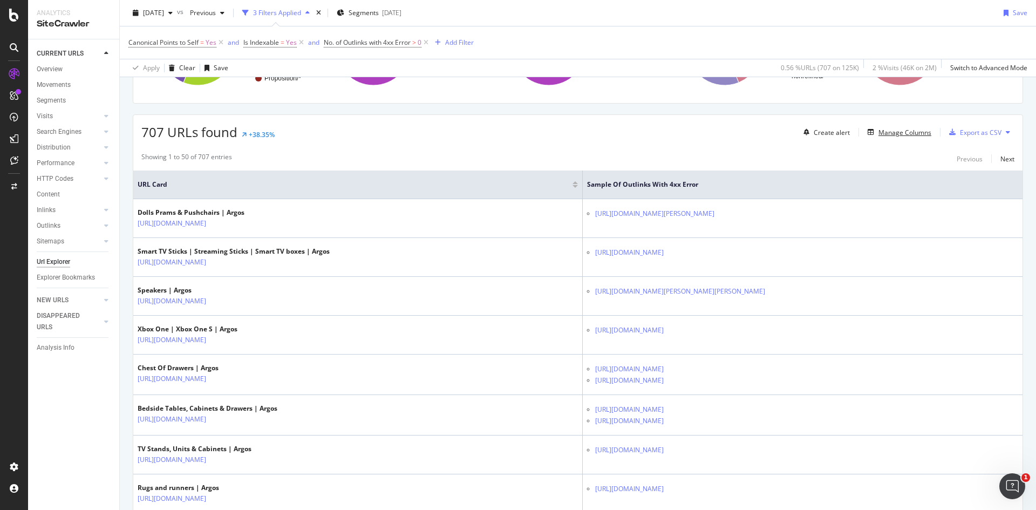
scroll to position [162, 0]
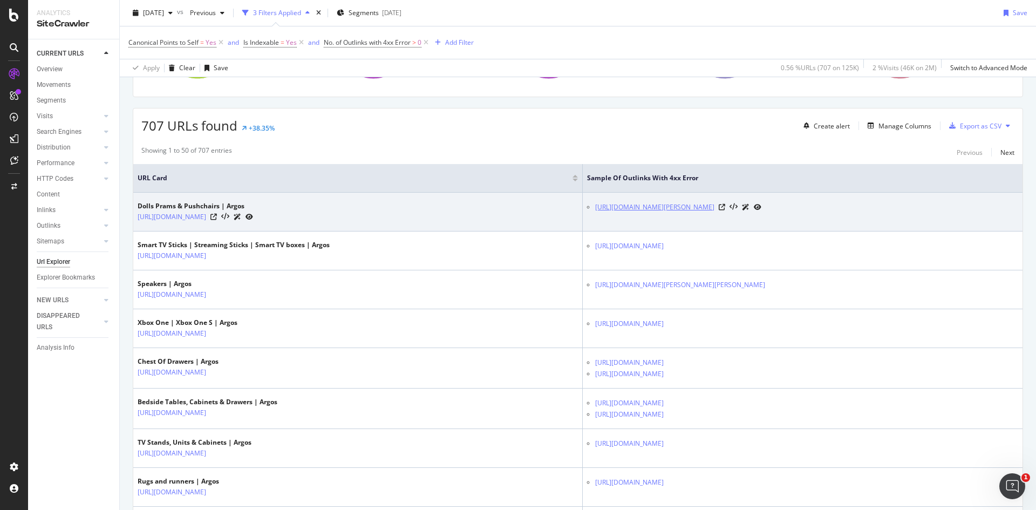
click at [646, 209] on link "https://www.argos.co.uk/browse/toys/dolls-and-doll-accessories/doll-prams-and-p…" at bounding box center [654, 207] width 119 height 11
click at [725, 207] on icon at bounding box center [722, 207] width 6 height 6
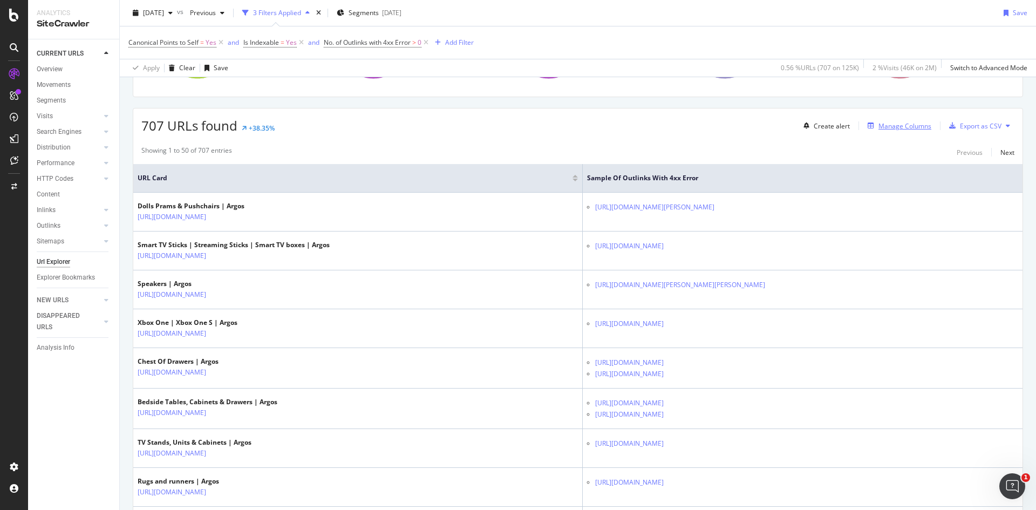
click at [881, 132] on div "Manage Columns" at bounding box center [897, 126] width 68 height 12
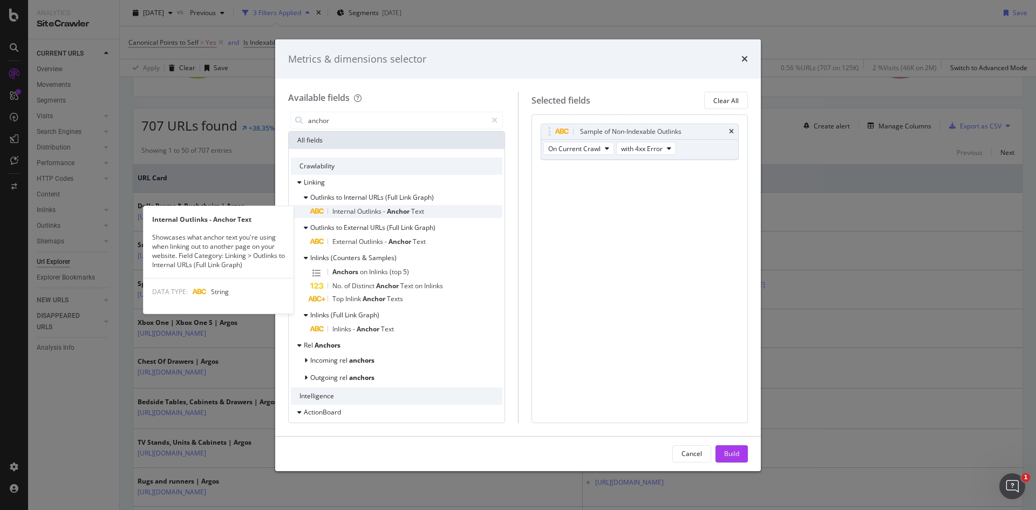
type input "anchor"
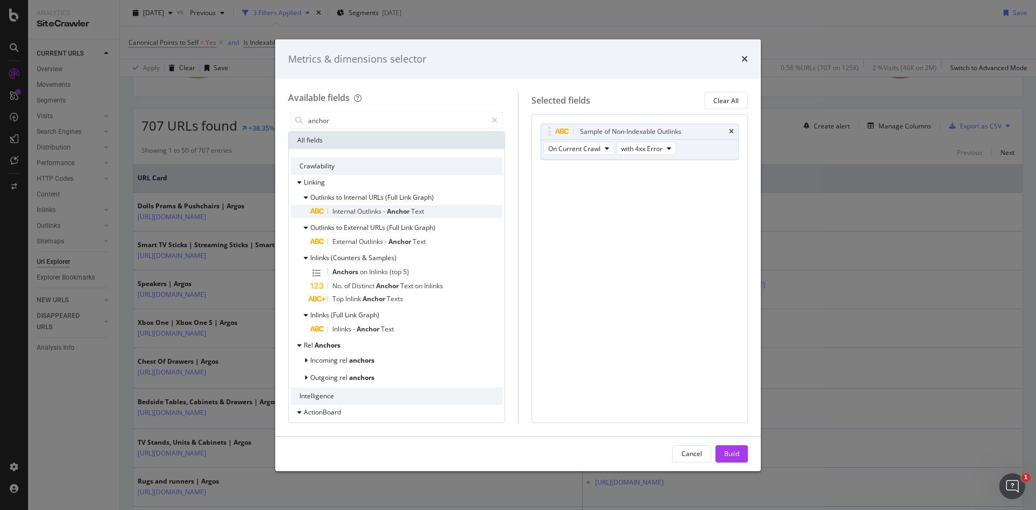
click at [338, 215] on span "Internal" at bounding box center [344, 211] width 25 height 9
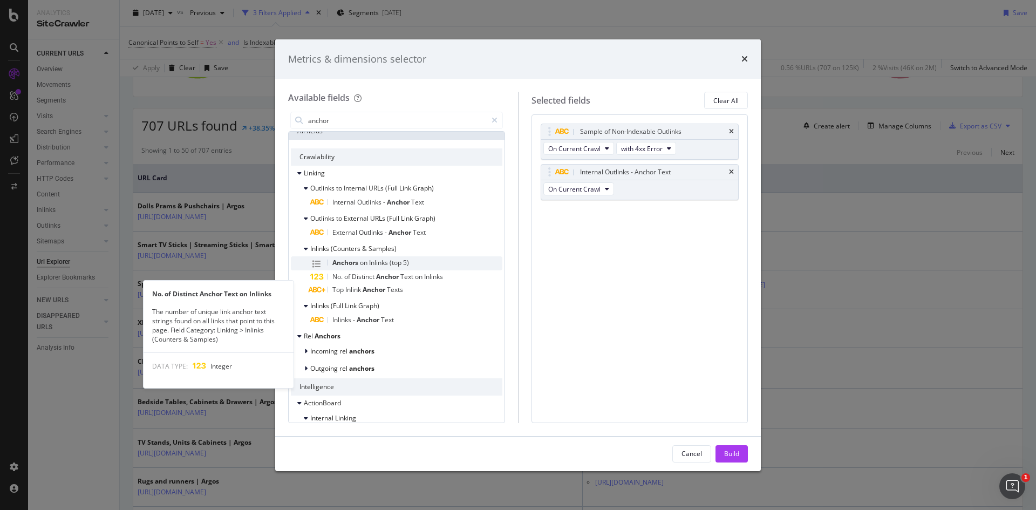
scroll to position [0, 0]
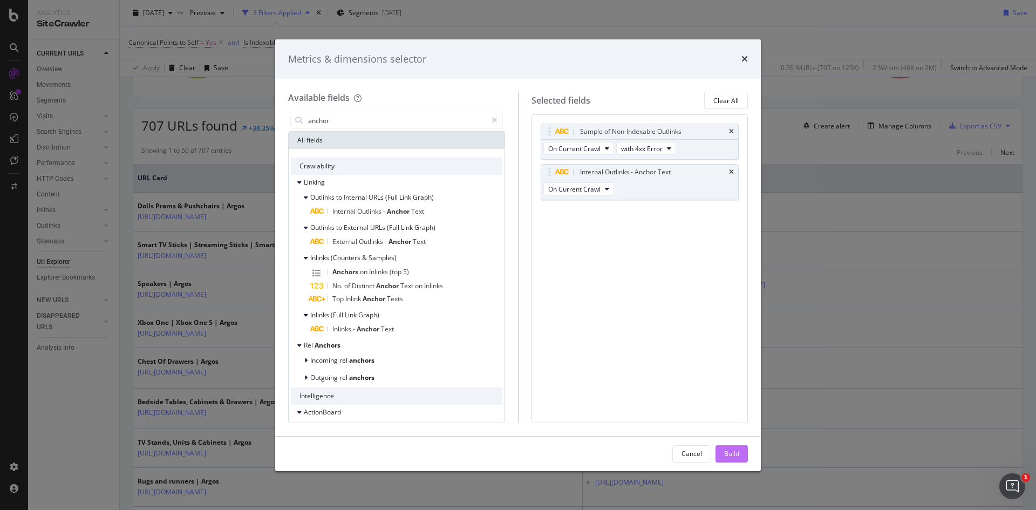
click at [745, 455] on button "Build" at bounding box center [731, 453] width 32 height 17
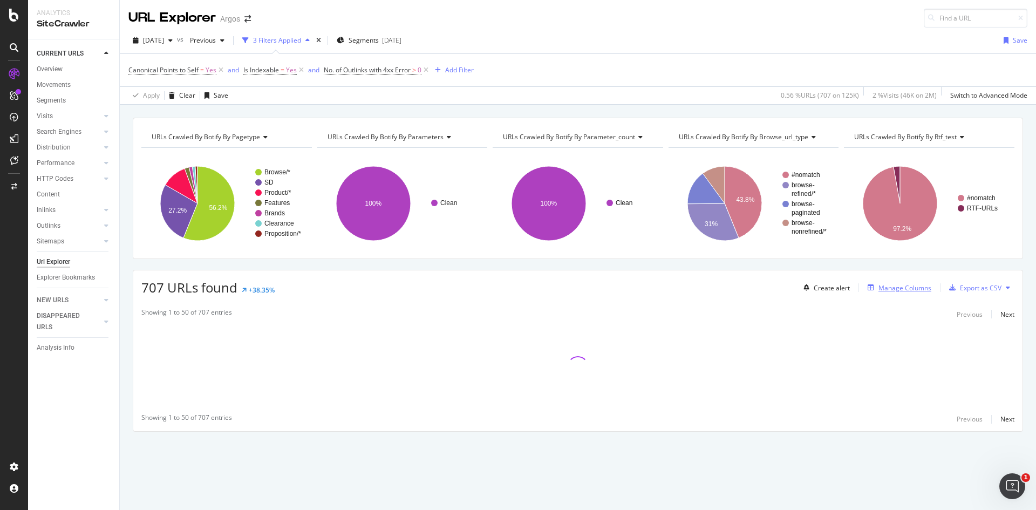
click at [898, 286] on div "Manage Columns" at bounding box center [904, 287] width 53 height 9
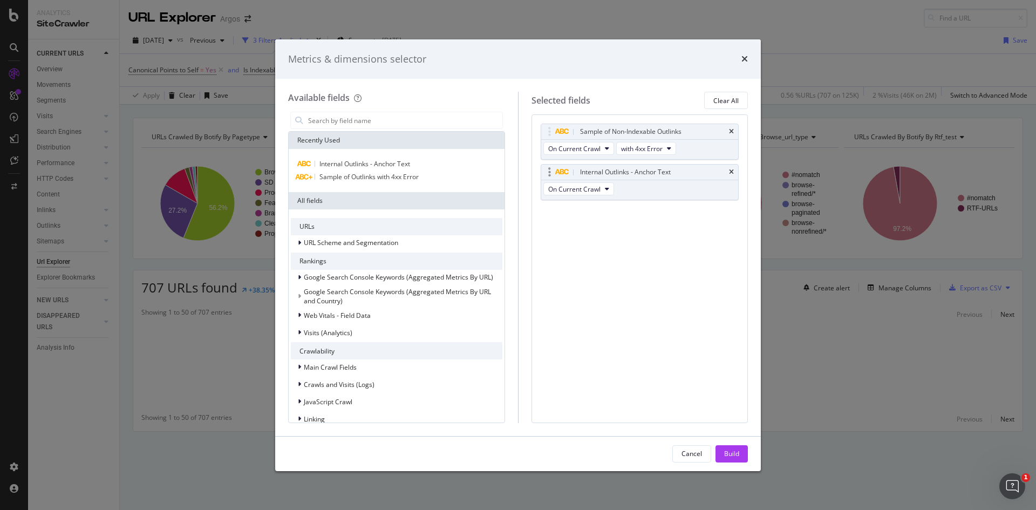
click at [727, 171] on div "Internal Outlinks - Anchor Text" at bounding box center [639, 172] width 197 height 15
click at [733, 172] on icon "times" at bounding box center [731, 172] width 5 height 6
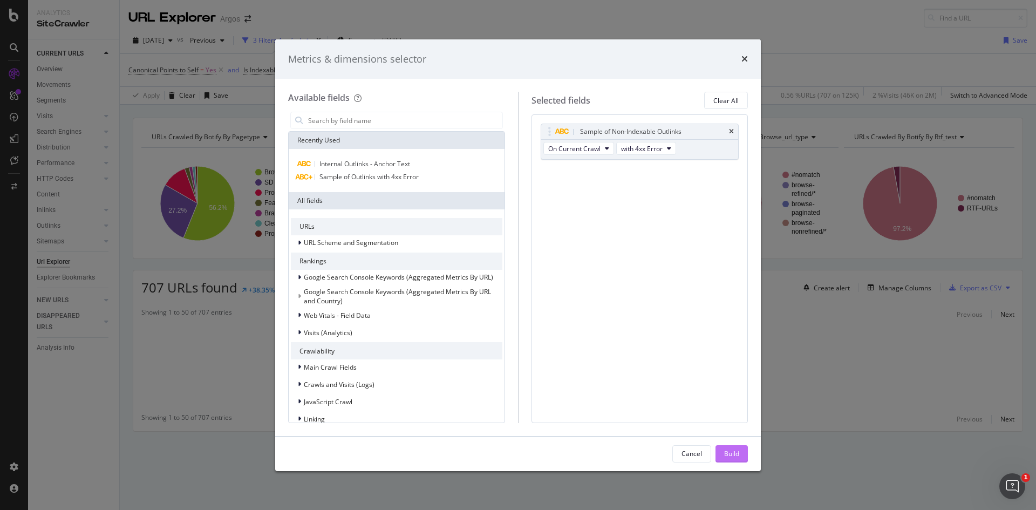
click at [735, 449] on div "Build" at bounding box center [731, 453] width 15 height 9
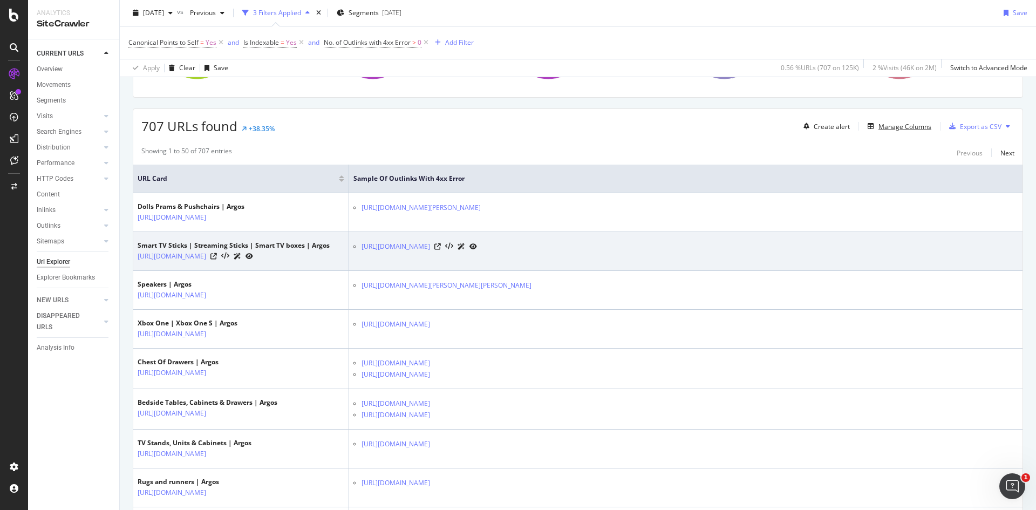
scroll to position [162, 0]
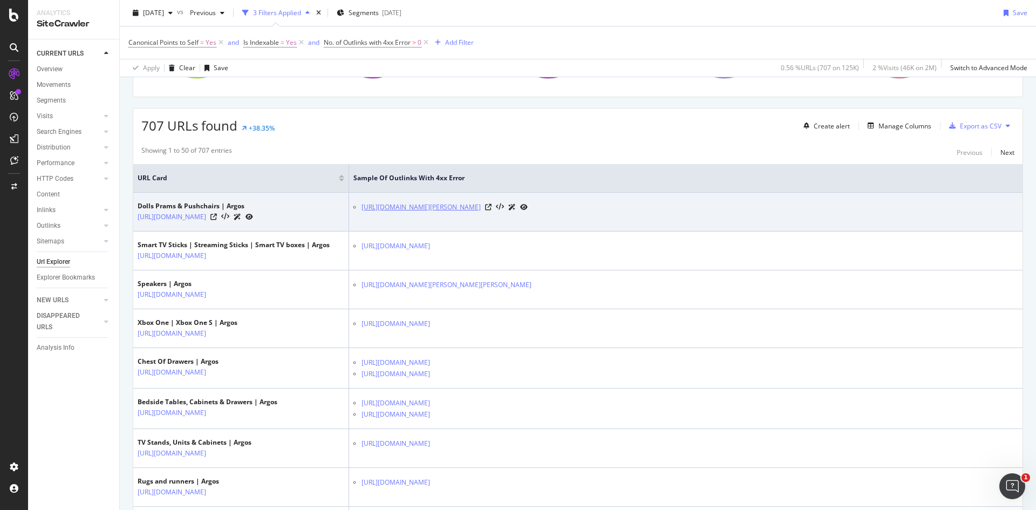
click at [448, 207] on link "https://www.argos.co.uk/browse/toys/dolls-and-doll-accessories/doll-prams-and-p…" at bounding box center [420, 207] width 119 height 11
click at [491, 208] on icon at bounding box center [488, 207] width 6 height 6
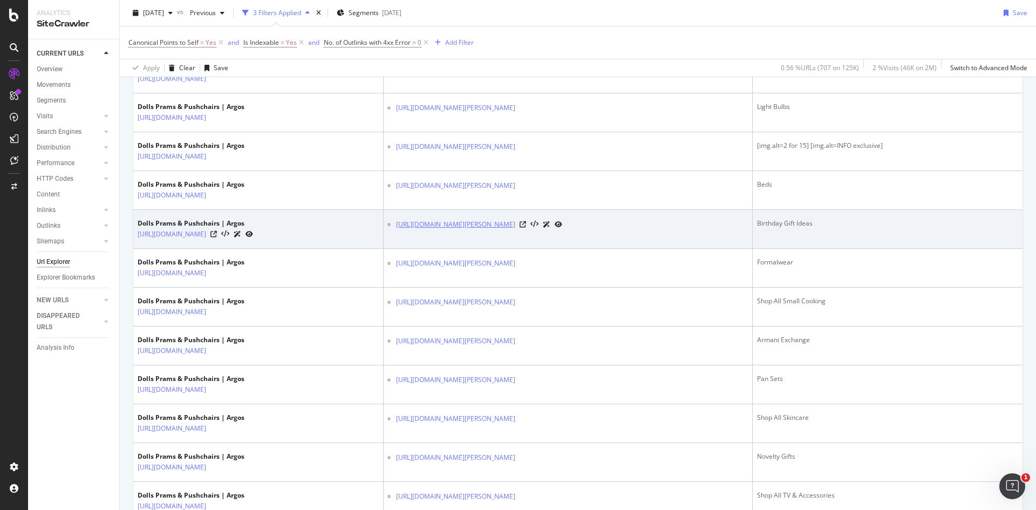
scroll to position [108, 0]
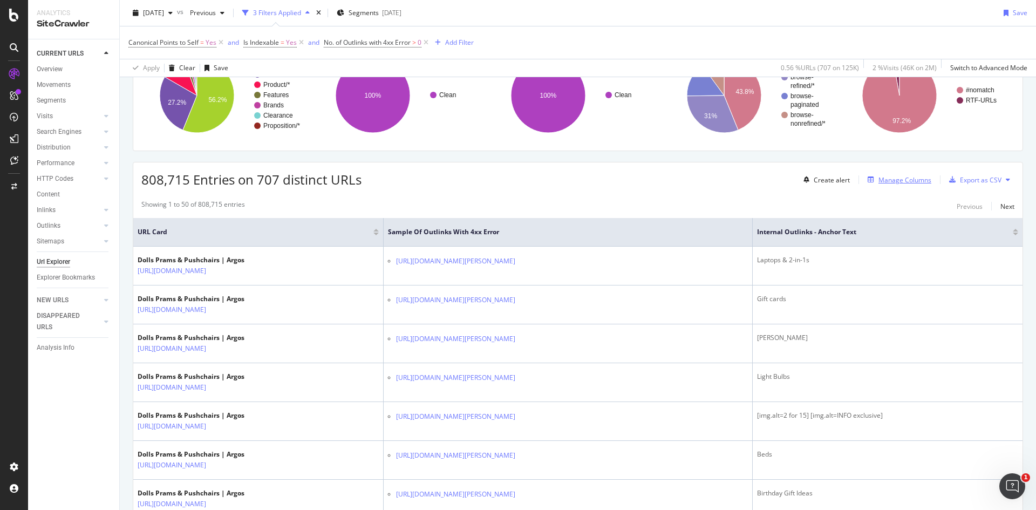
click at [916, 181] on div "Manage Columns" at bounding box center [904, 179] width 53 height 9
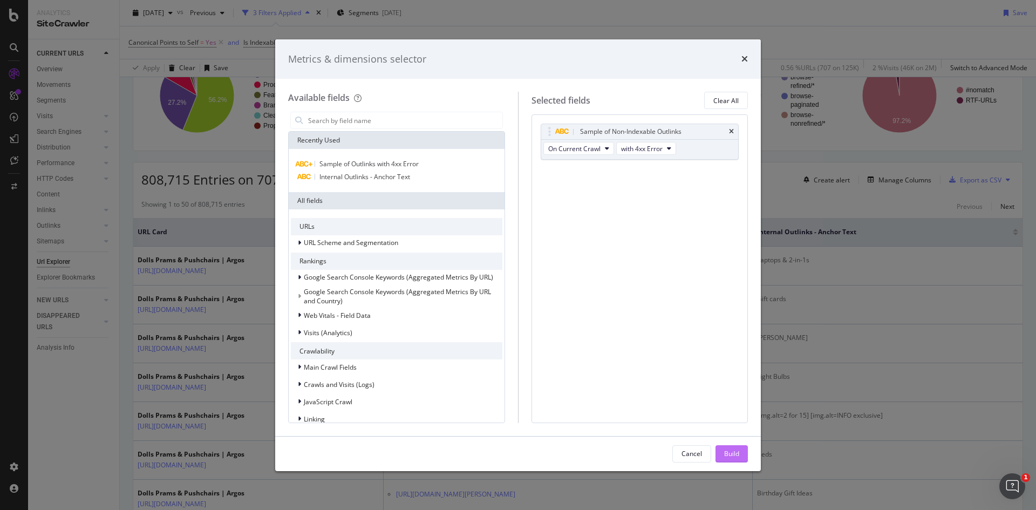
click at [737, 449] on div "Build" at bounding box center [731, 453] width 15 height 9
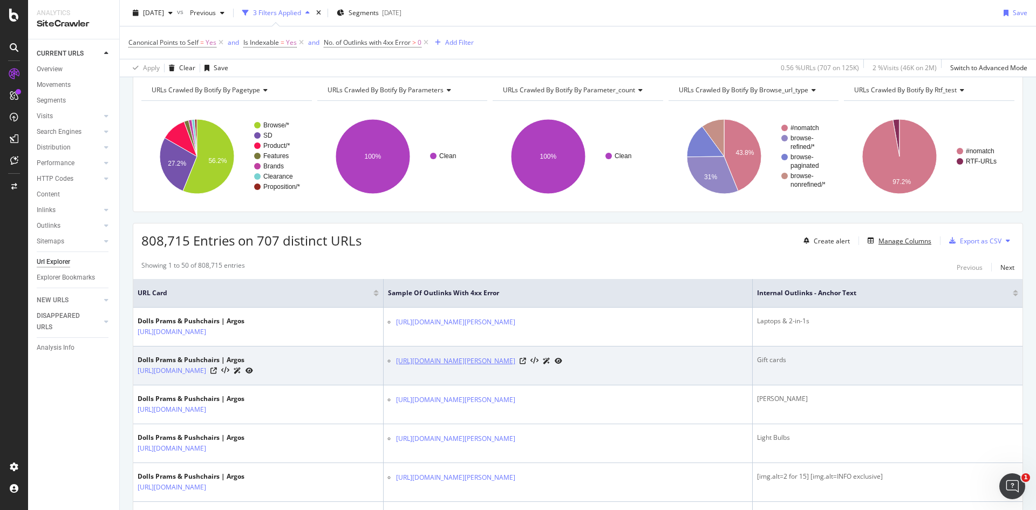
scroll to position [0, 0]
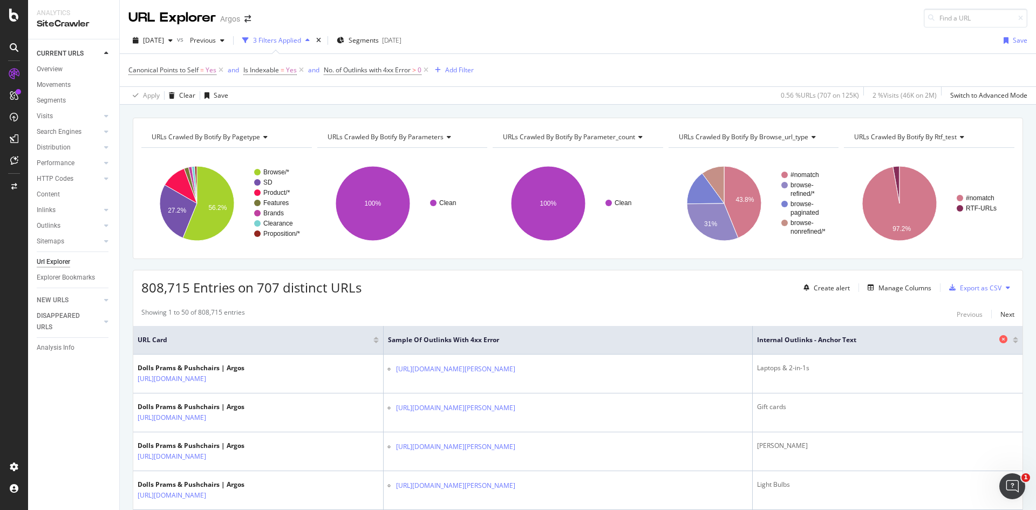
click at [999, 337] on icon at bounding box center [1003, 339] width 8 height 8
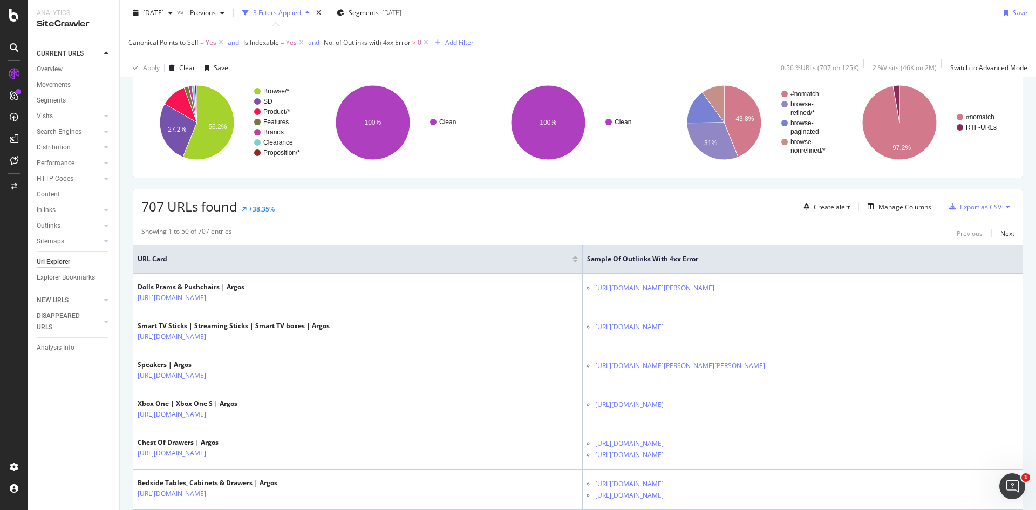
scroll to position [216, 0]
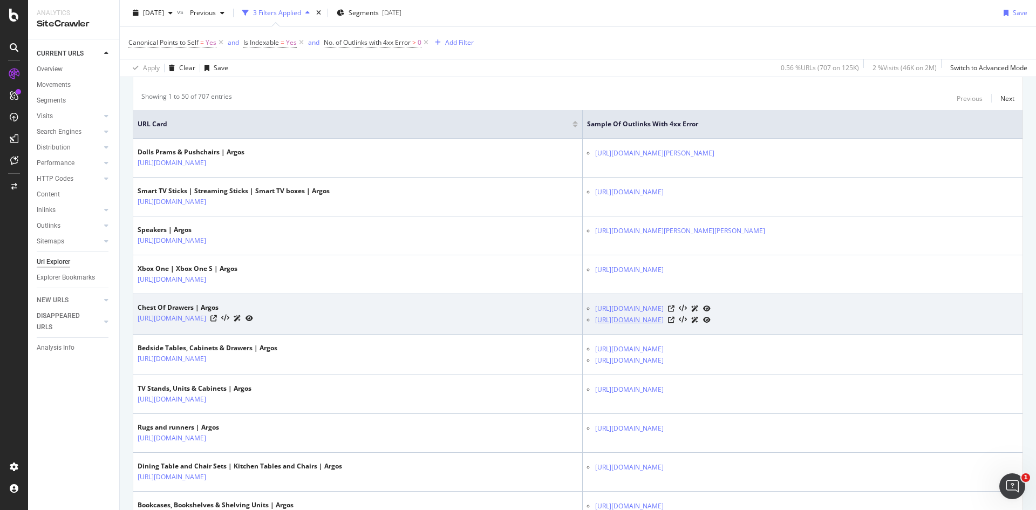
click at [664, 321] on link "https://www.argos.co.uk/browse/home-and-furniture/bedroom-furniture/chest-of-dr…" at bounding box center [629, 320] width 69 height 11
click at [674, 318] on icon at bounding box center [671, 320] width 6 height 6
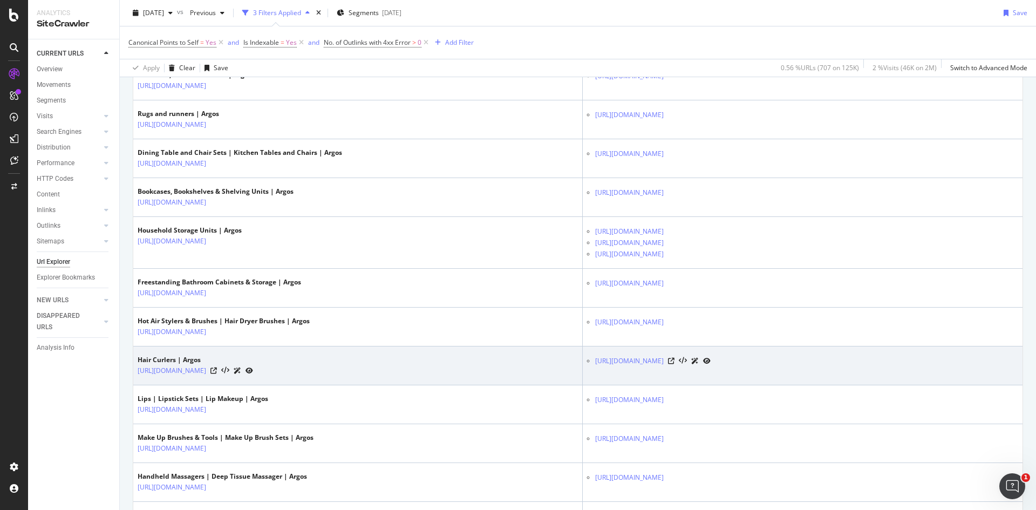
scroll to position [540, 0]
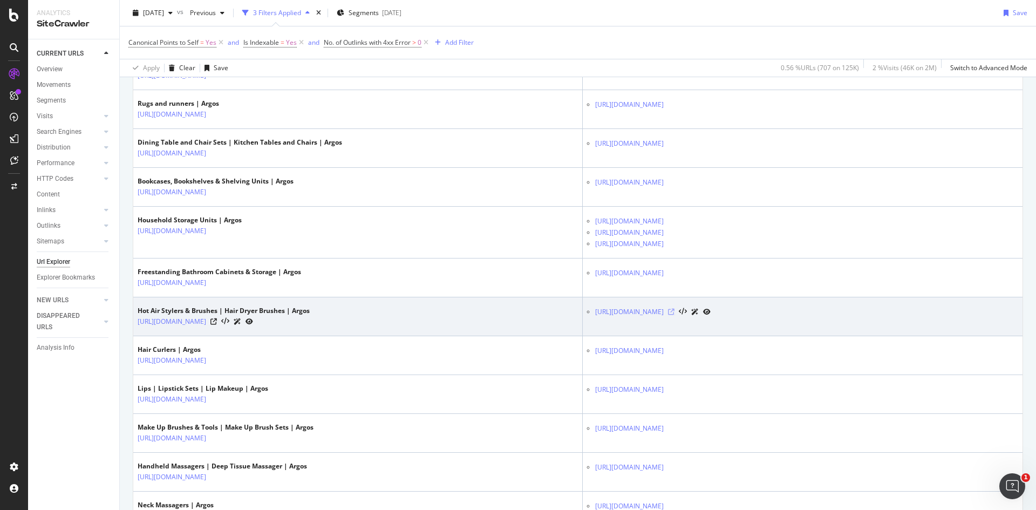
click at [674, 311] on icon at bounding box center [671, 312] width 6 height 6
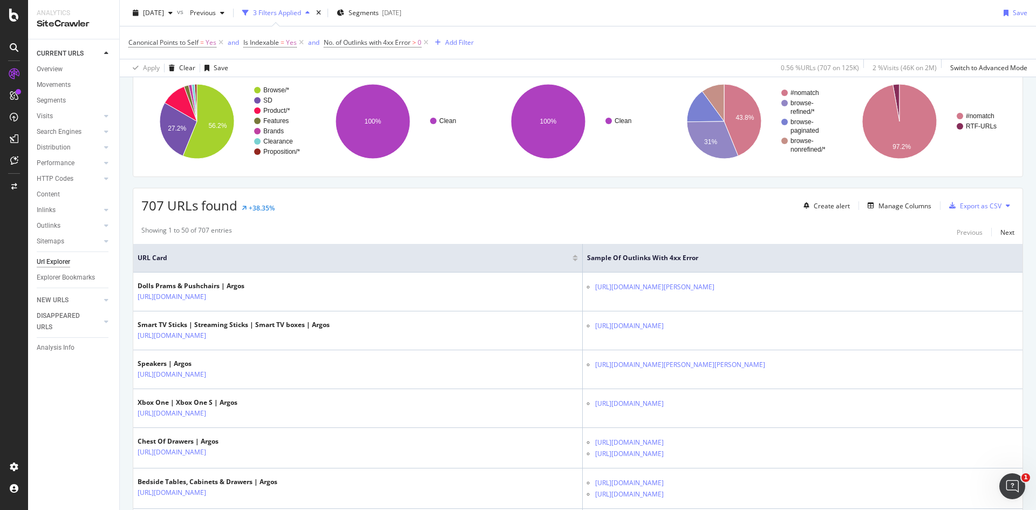
scroll to position [162, 0]
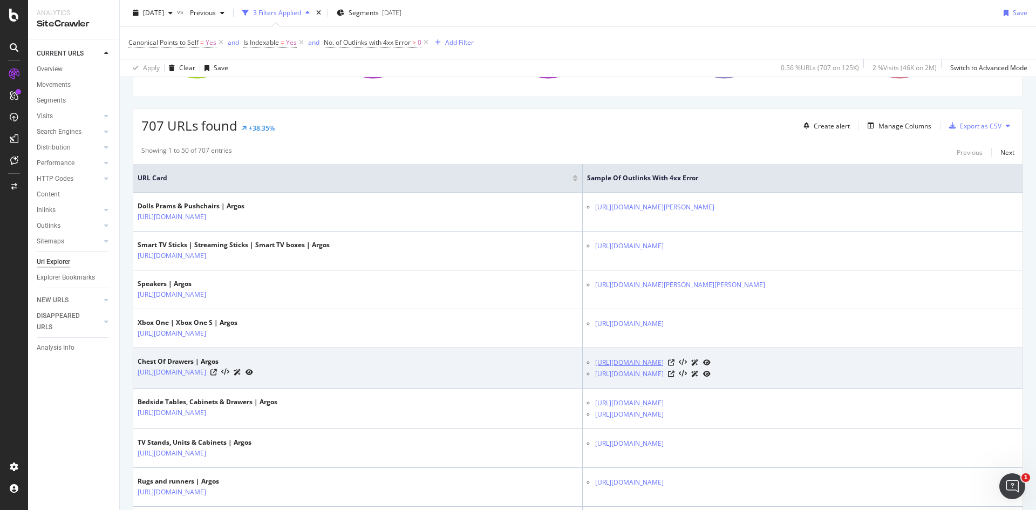
drag, startPoint x: 585, startPoint y: 362, endPoint x: 715, endPoint y: 360, distance: 130.6
click at [715, 360] on ul "https://www.argos.co.uk/product/5250367?clickOrigin=colourSwatch https://www.ar…" at bounding box center [802, 368] width 431 height 23
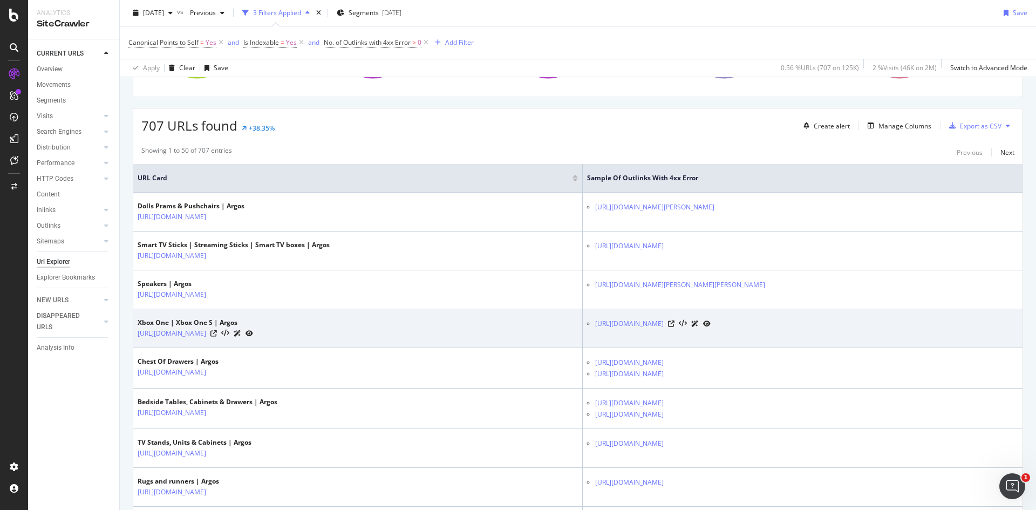
copy link "https://www.argos.co.uk/product/5250367"
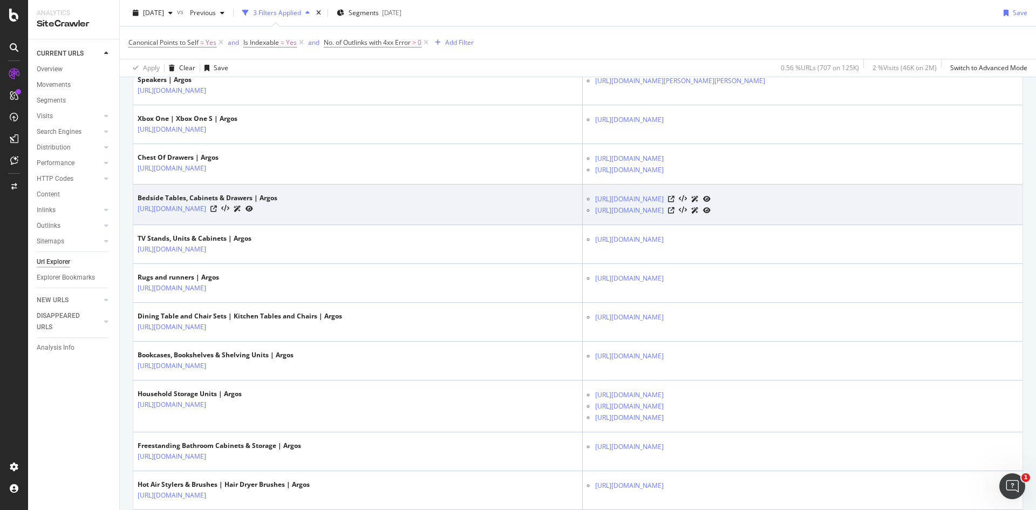
scroll to position [270, 0]
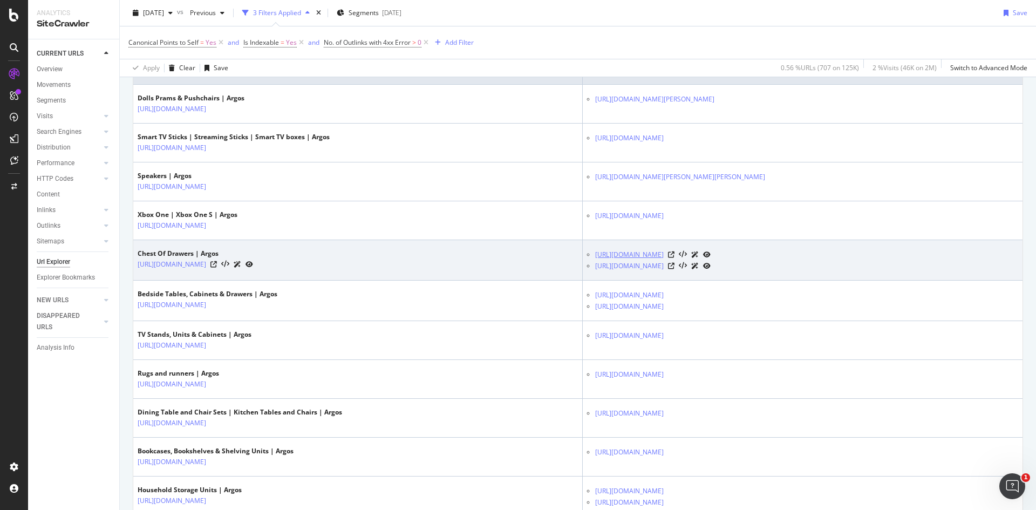
click at [664, 254] on link "https://www.argos.co.uk/product/5250367?clickOrigin=colourSwatch" at bounding box center [629, 254] width 69 height 11
click at [674, 255] on icon at bounding box center [671, 254] width 6 height 6
click at [217, 264] on icon at bounding box center [213, 264] width 6 height 6
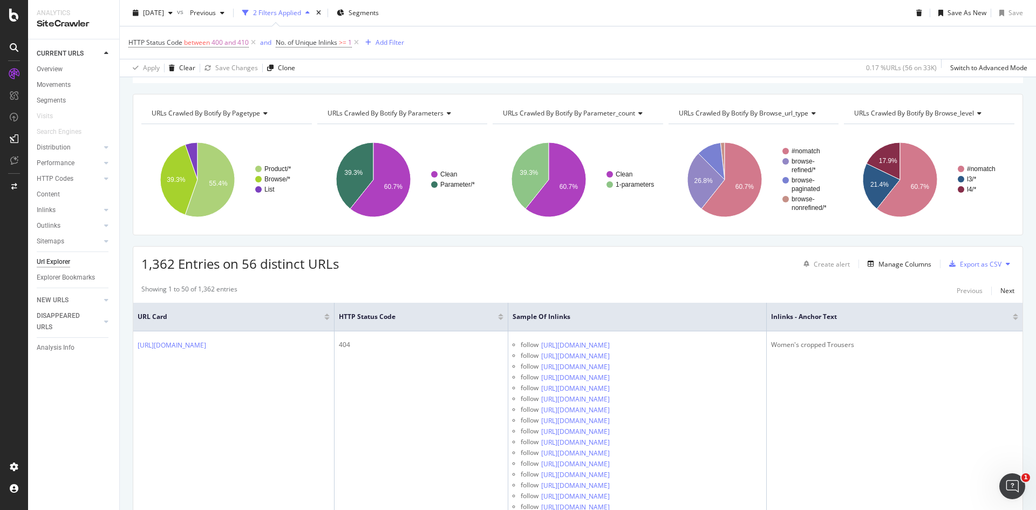
scroll to position [162, 0]
